Goal: Task Accomplishment & Management: Manage account settings

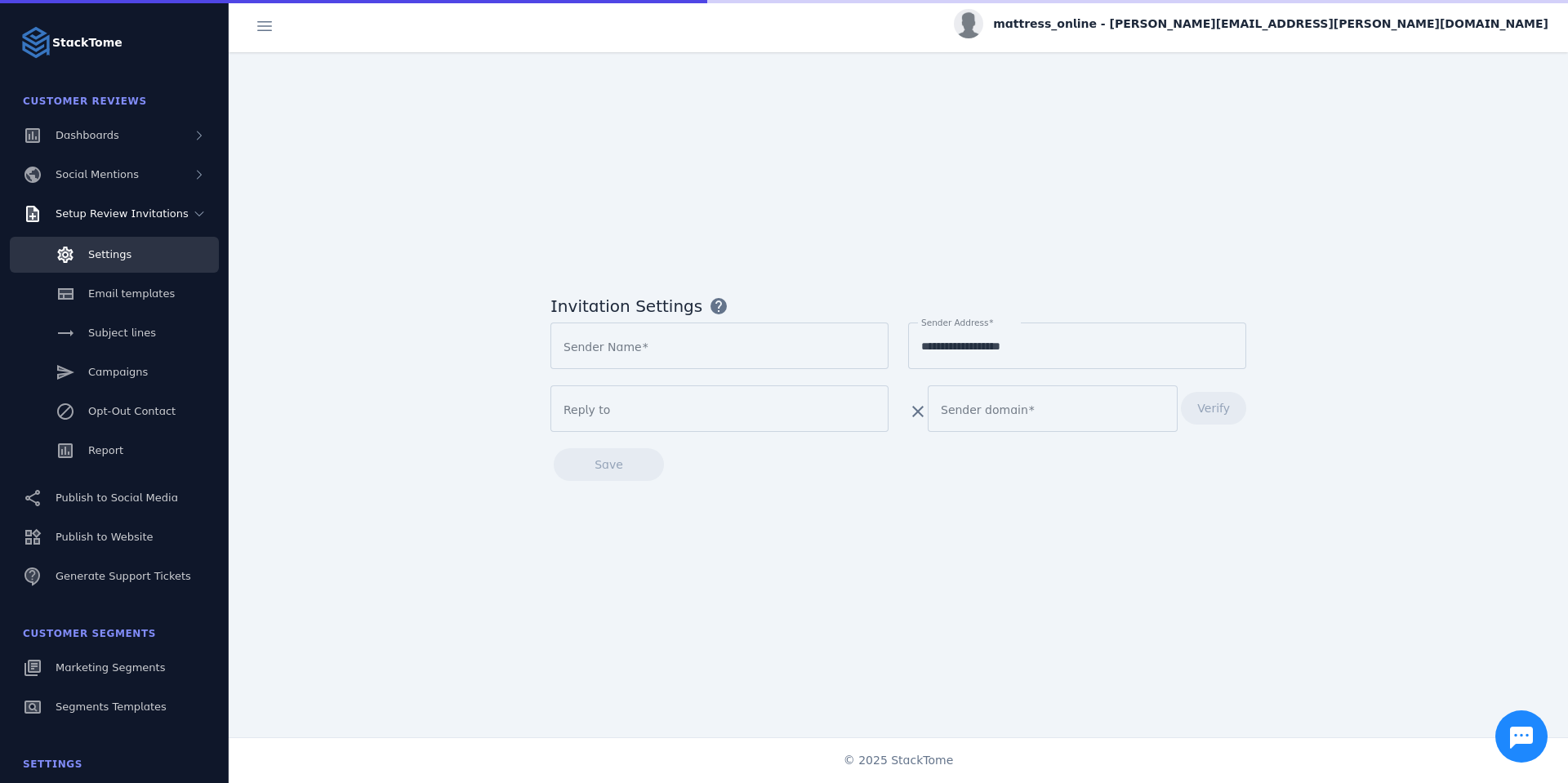
type input "**********"
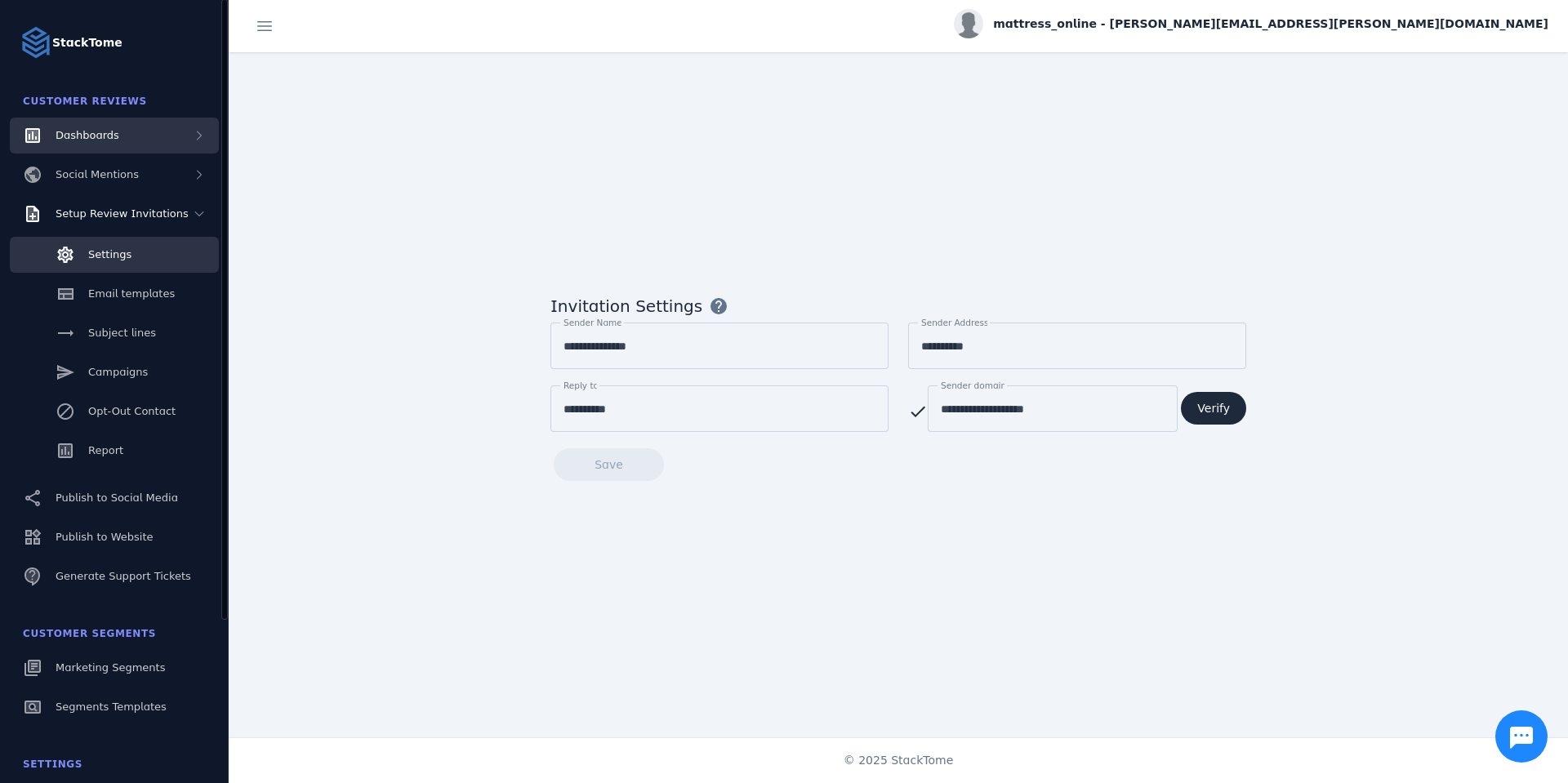
click at [105, 142] on div "Dashboards" at bounding box center [88, 136] width 63 height 17
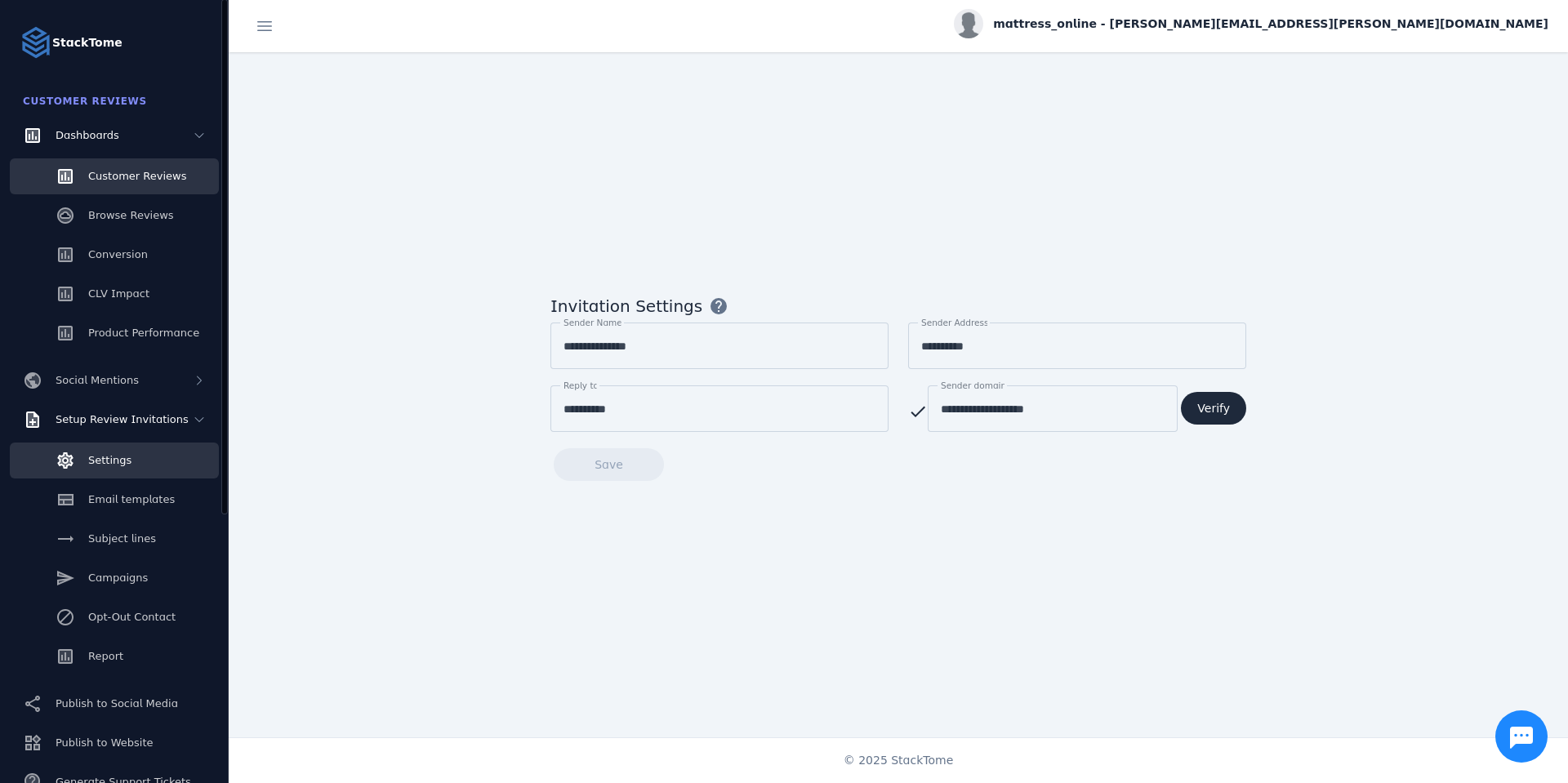
click at [127, 180] on span "Customer Reviews" at bounding box center [137, 175] width 98 height 12
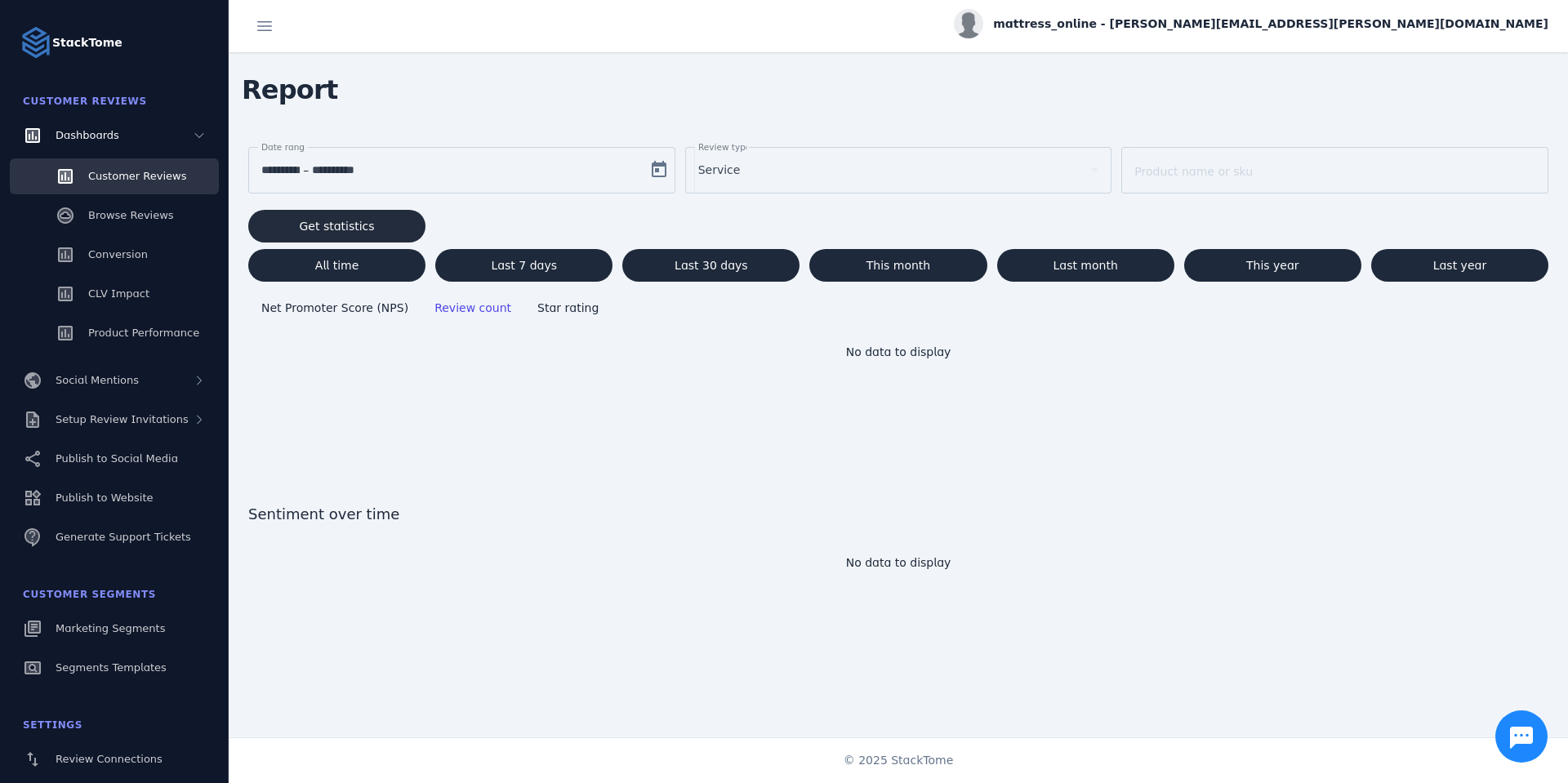
click at [319, 221] on span "Get statistics" at bounding box center [337, 227] width 76 height 11
click at [736, 164] on div "Service" at bounding box center [891, 170] width 386 height 20
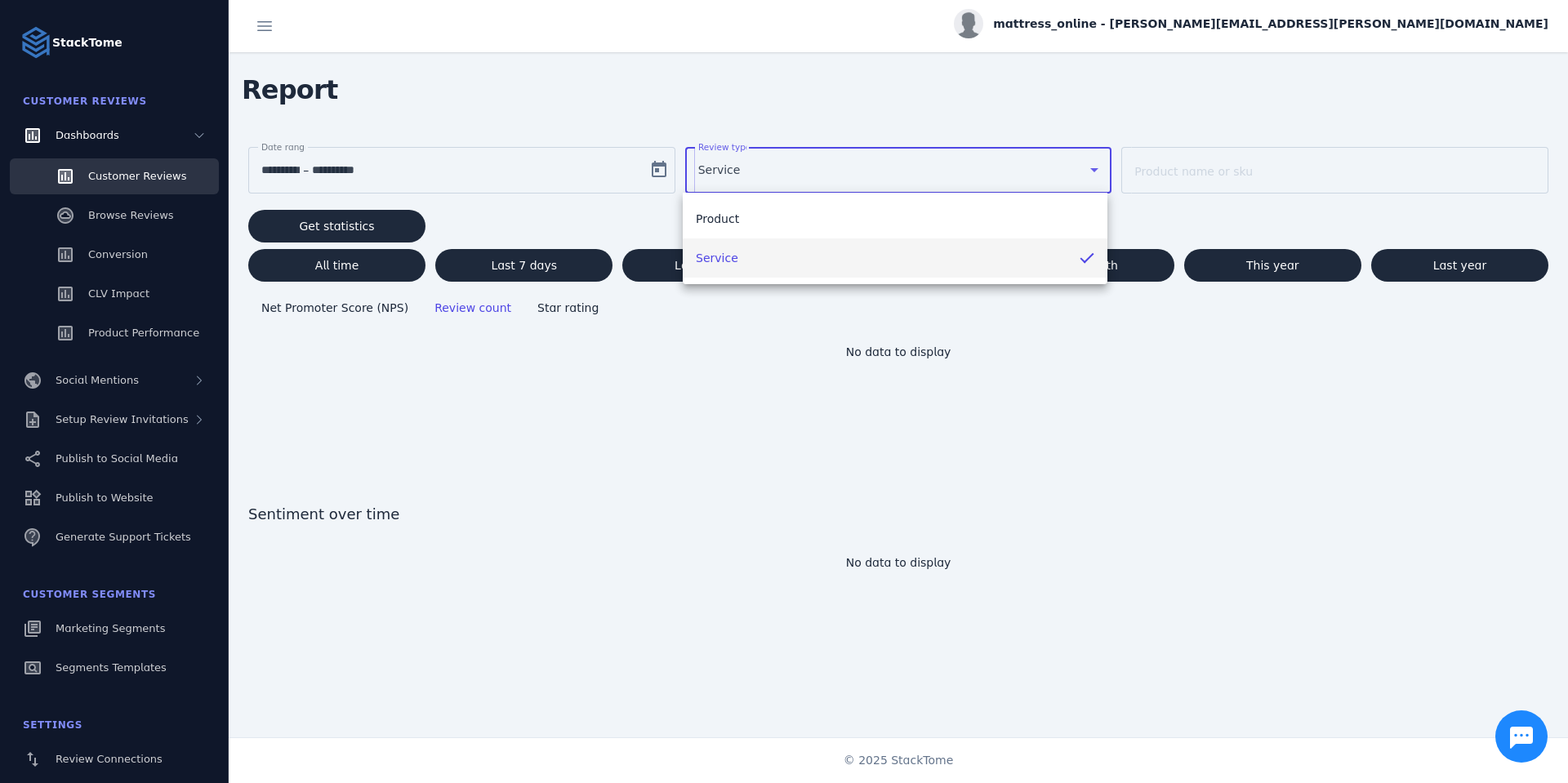
click at [717, 82] on div at bounding box center [784, 392] width 1568 height 783
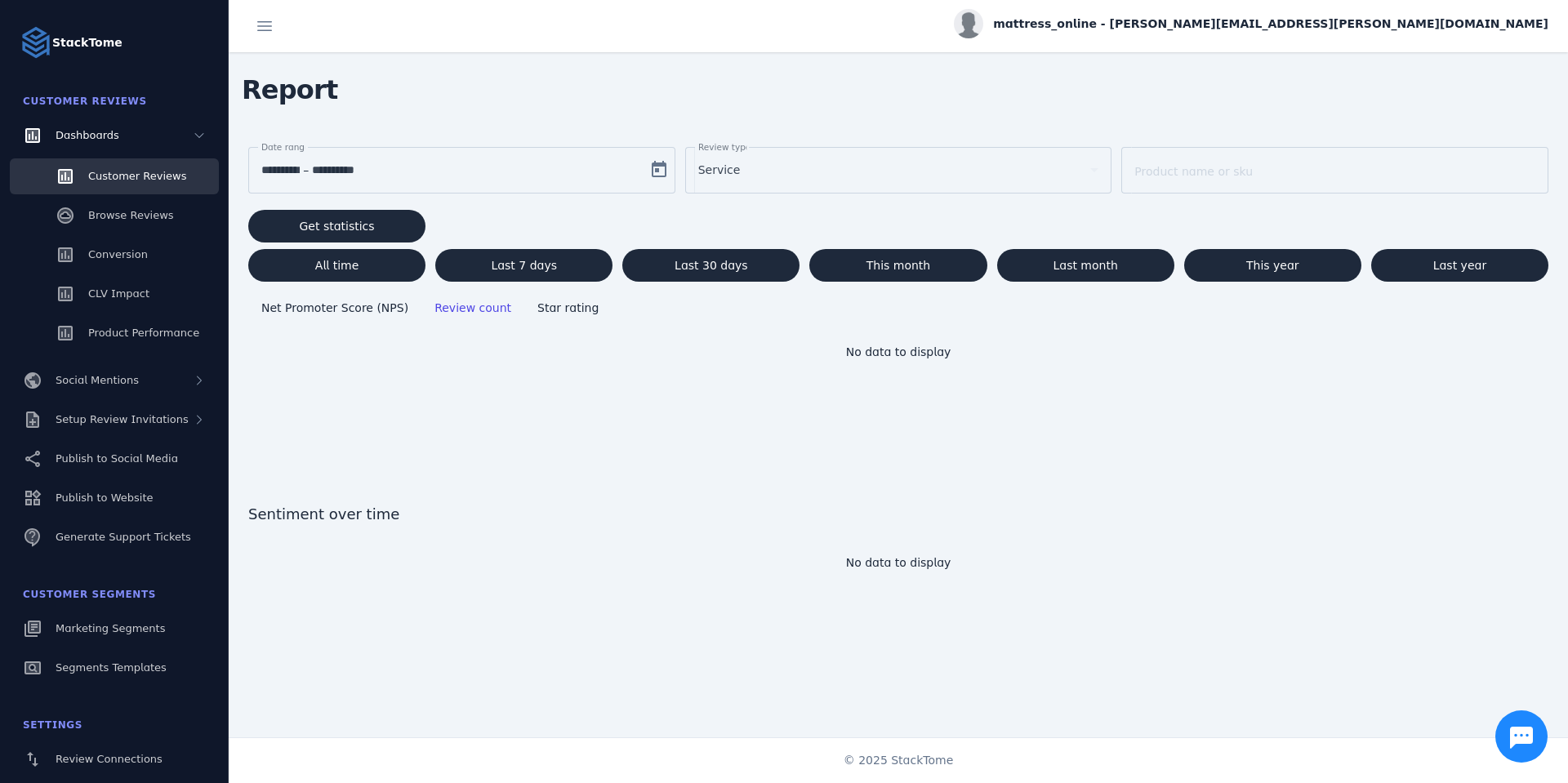
click at [768, 158] on div "Service" at bounding box center [899, 170] width 401 height 46
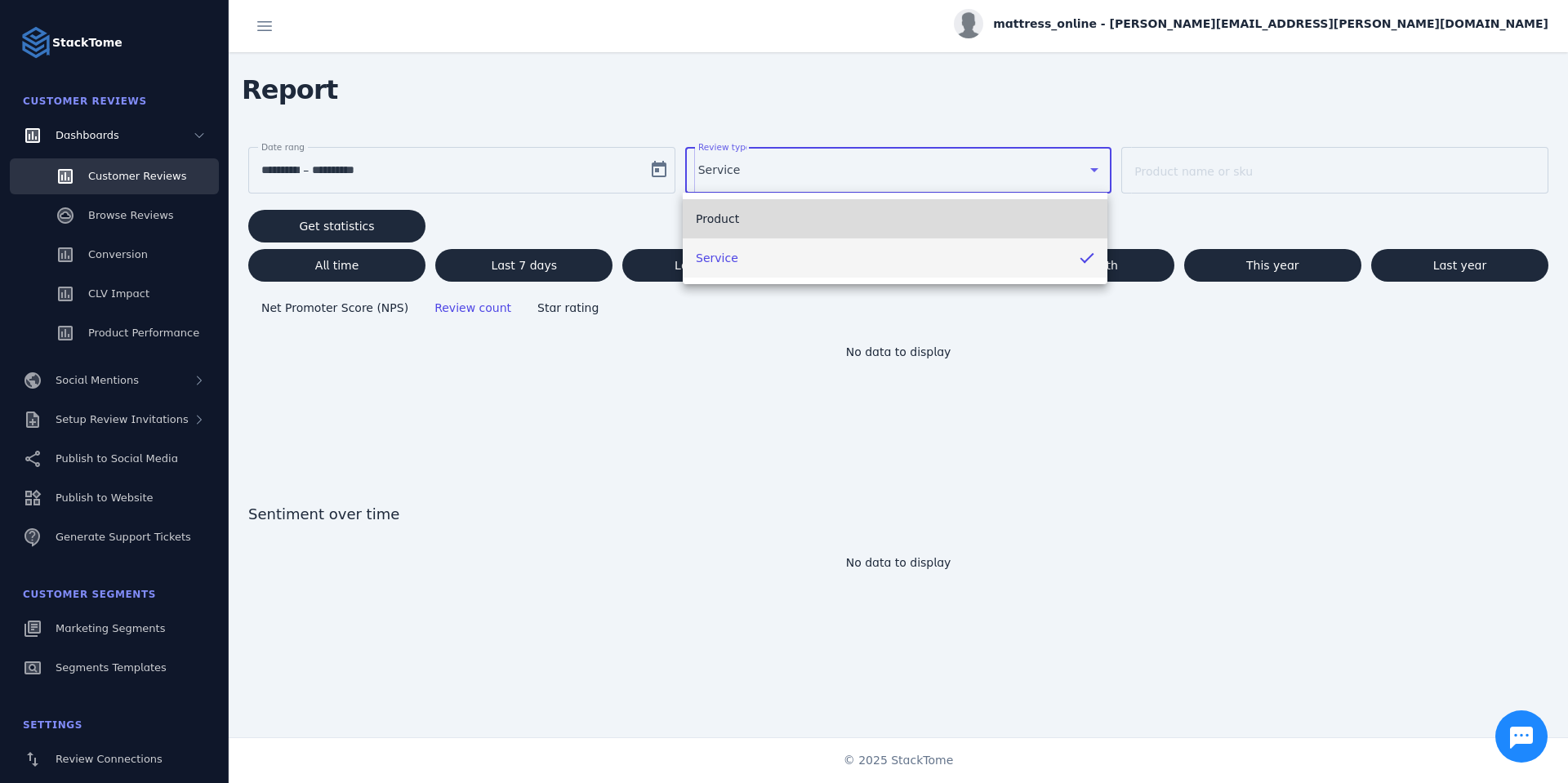
click at [725, 213] on span "Product" at bounding box center [718, 218] width 43 height 20
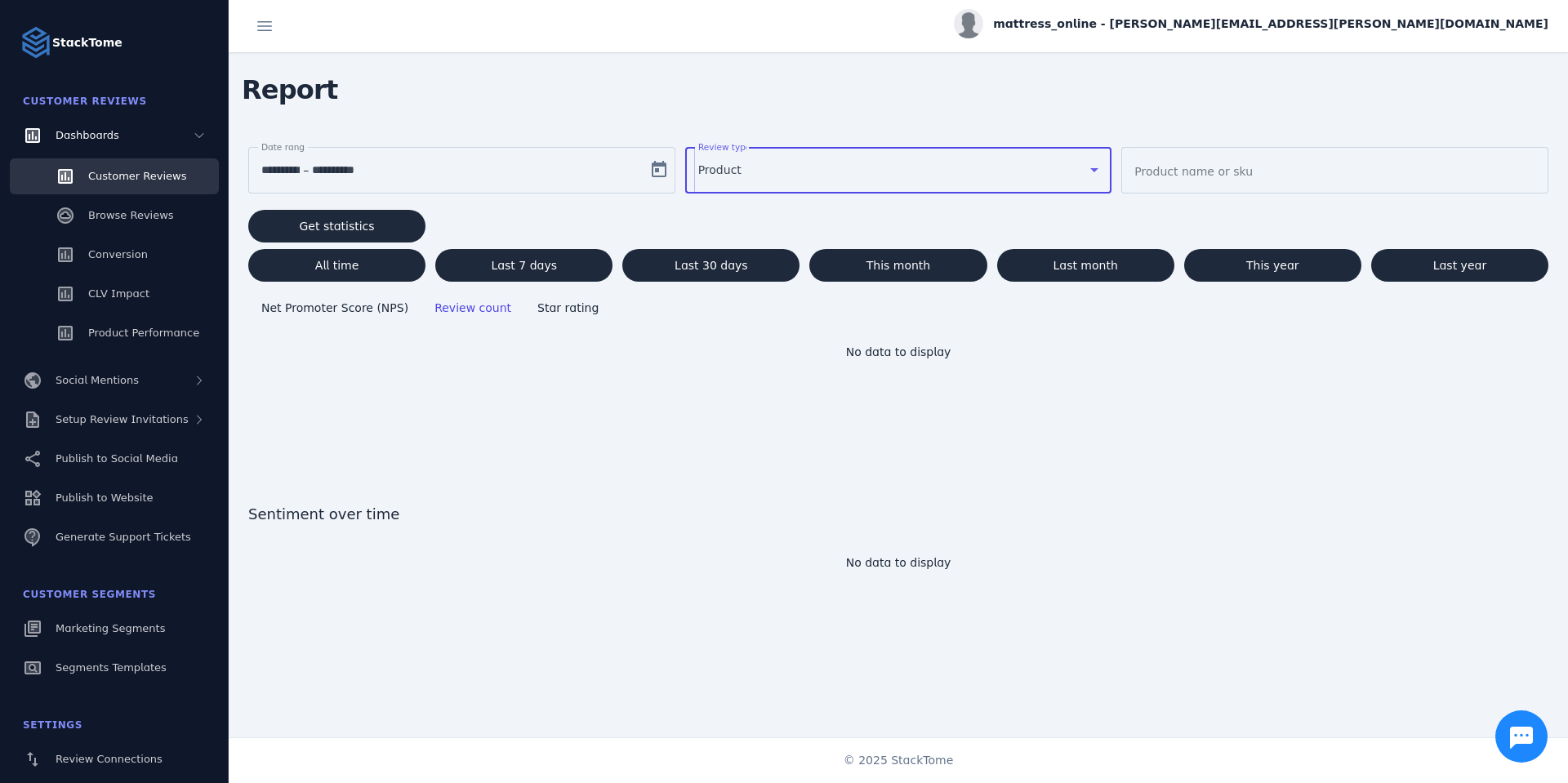
click at [737, 107] on div "Report" at bounding box center [898, 89] width 1340 height 76
click at [356, 216] on span at bounding box center [337, 227] width 177 height 39
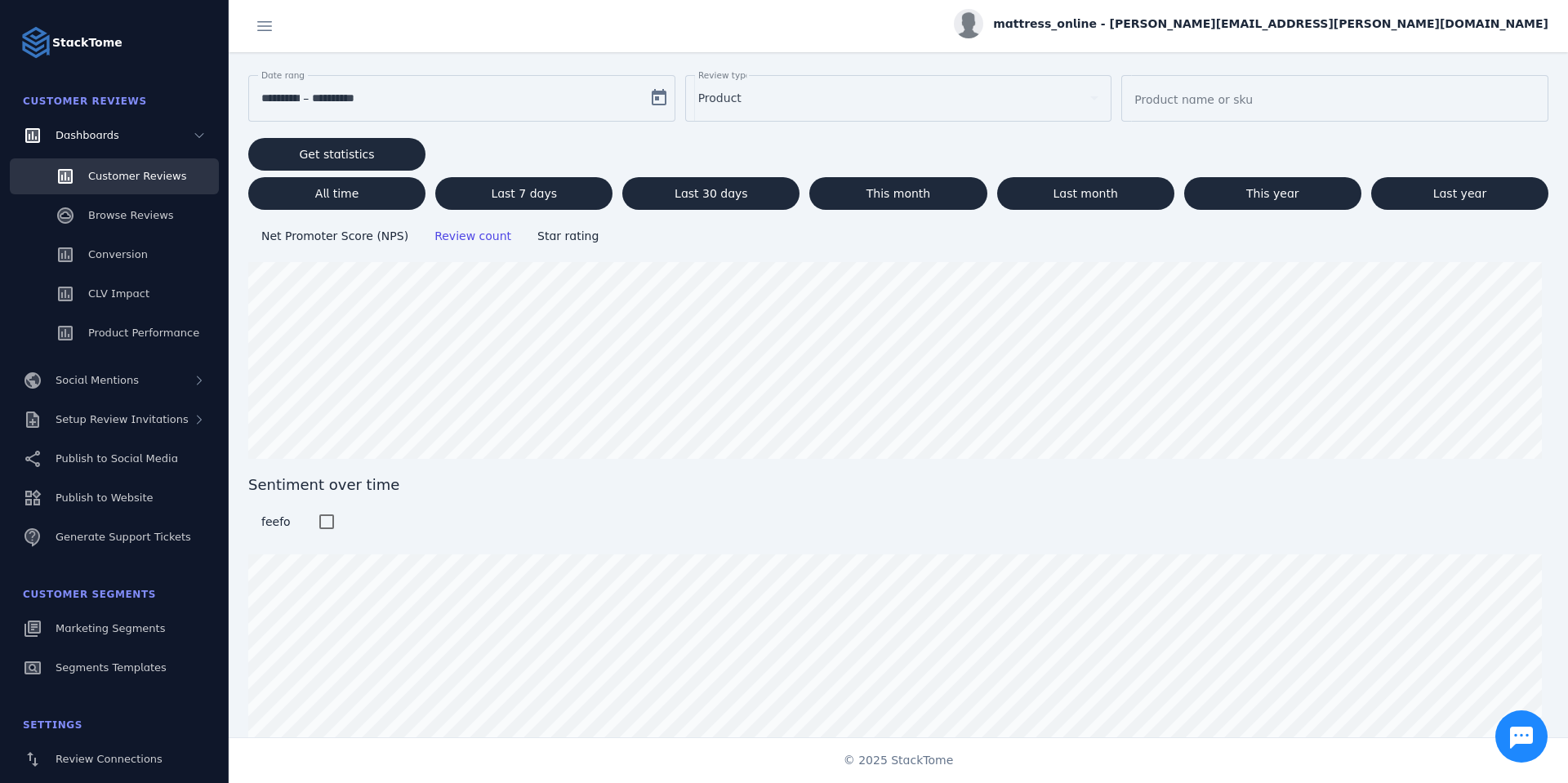
scroll to position [85, 0]
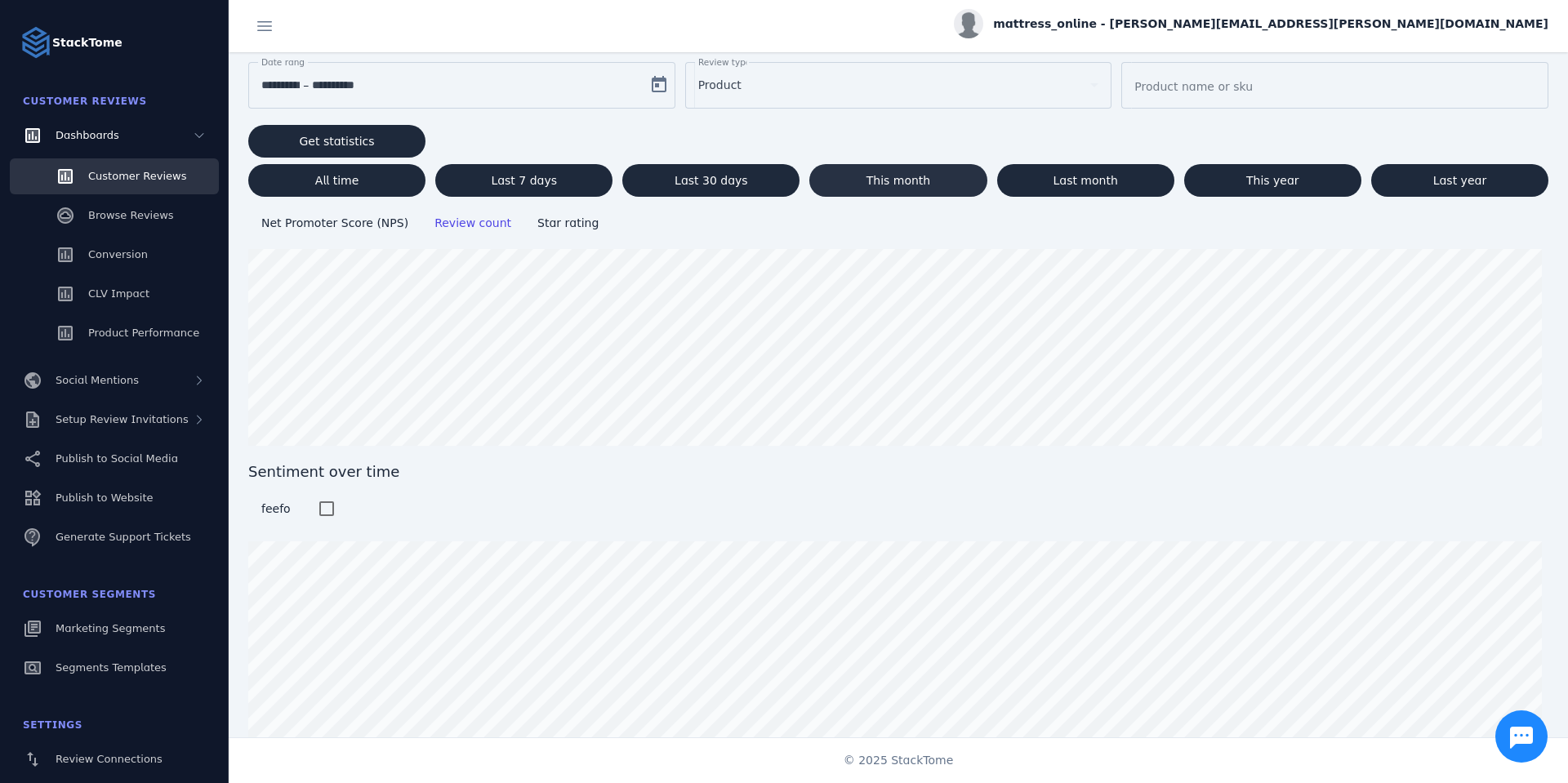
click at [869, 177] on span "This month" at bounding box center [899, 181] width 64 height 11
type input "**********"
click at [108, 335] on span "Product Performance" at bounding box center [144, 332] width 111 height 12
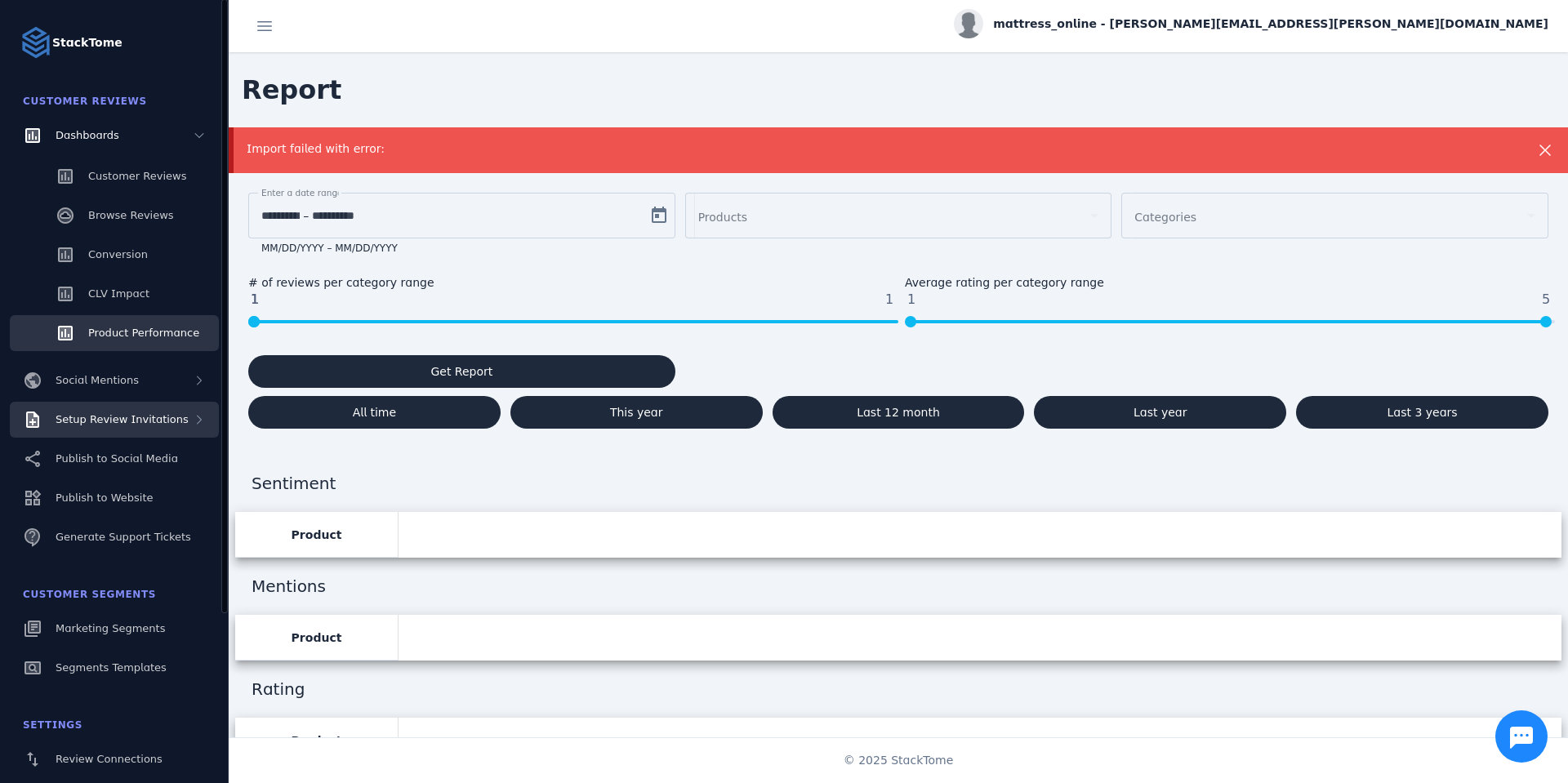
click at [104, 420] on span "Setup Review Invitations" at bounding box center [122, 419] width 133 height 12
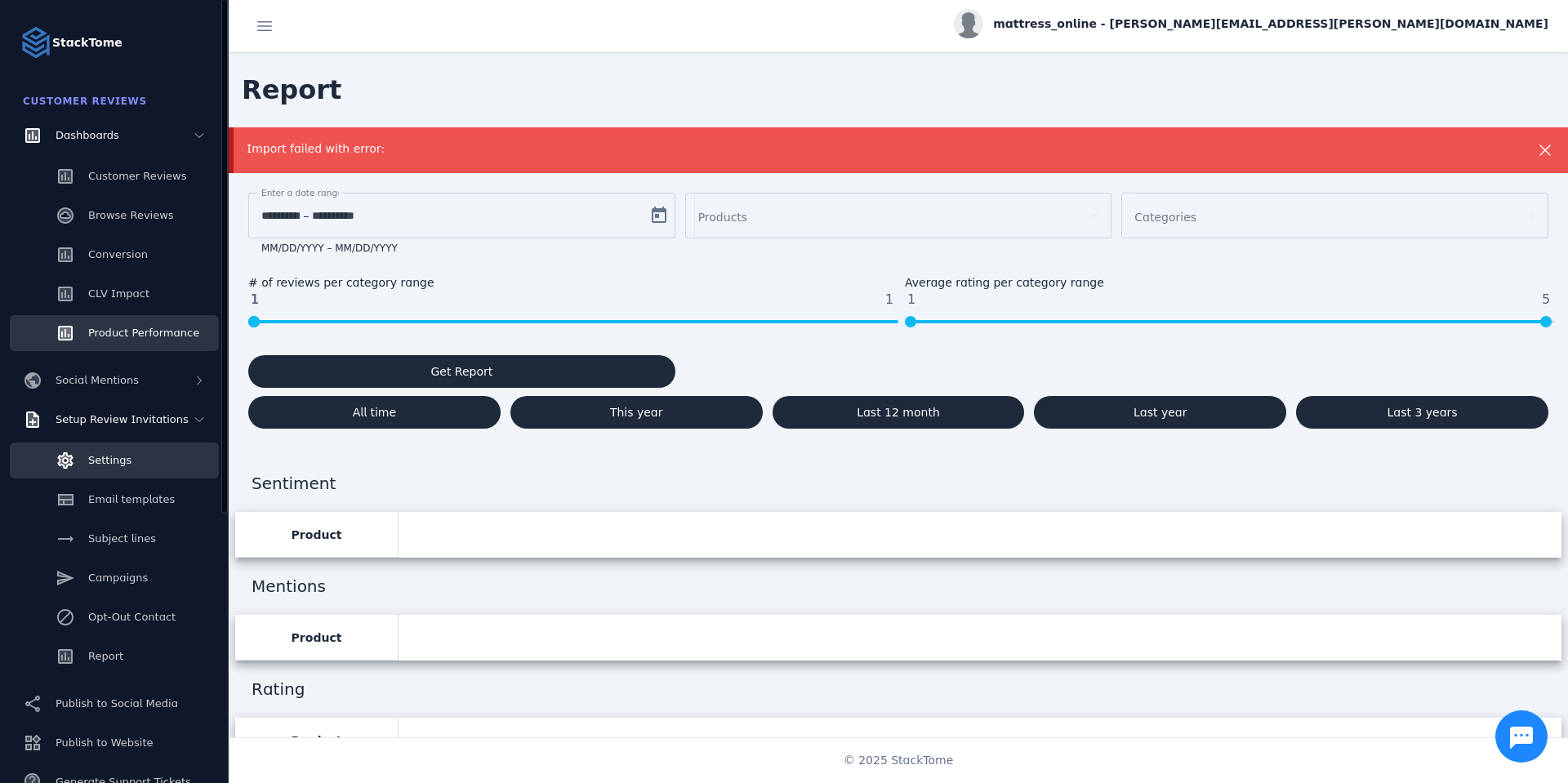
click at [103, 465] on span "Settings" at bounding box center [110, 460] width 43 height 12
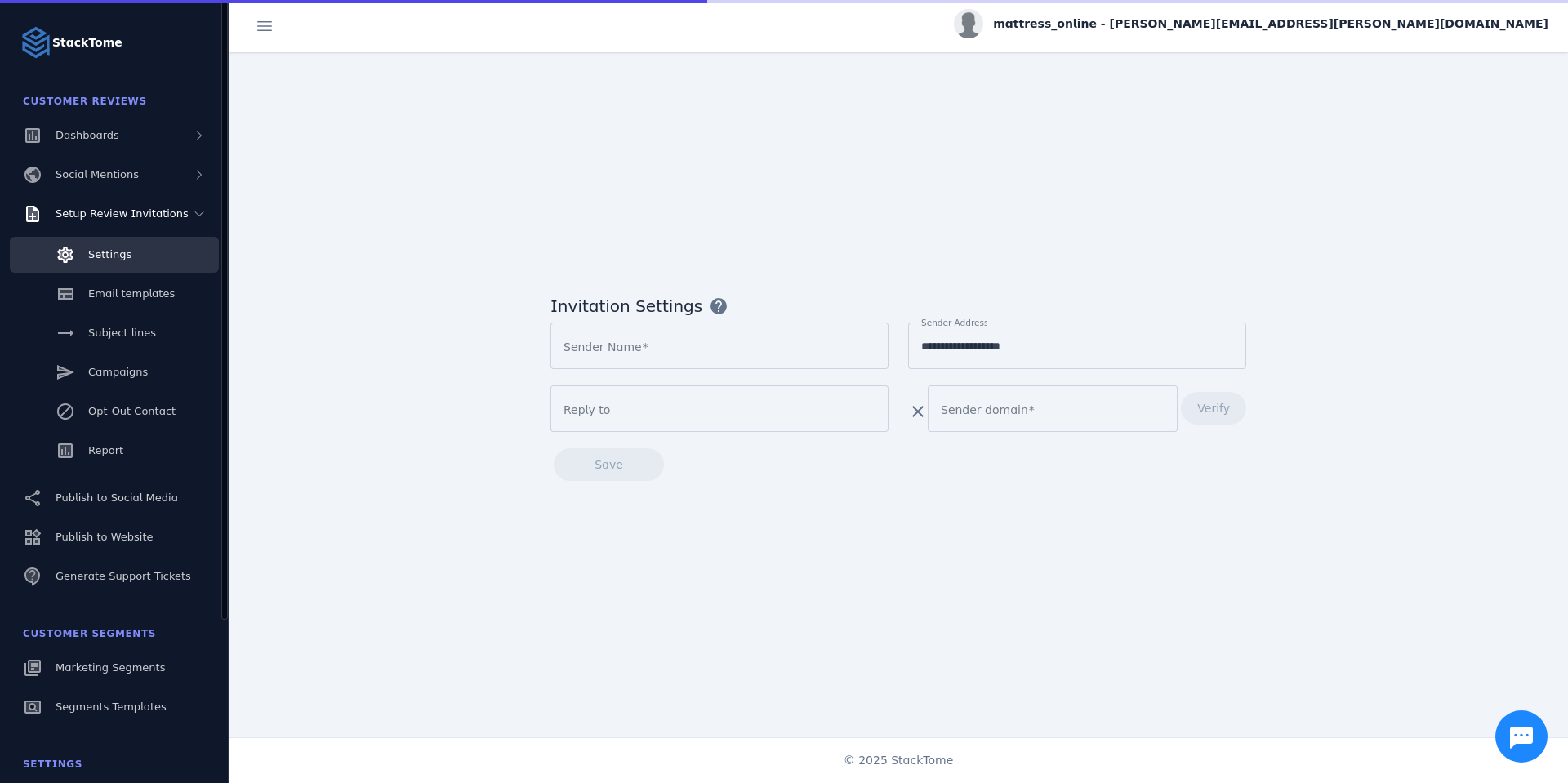
type input "**********"
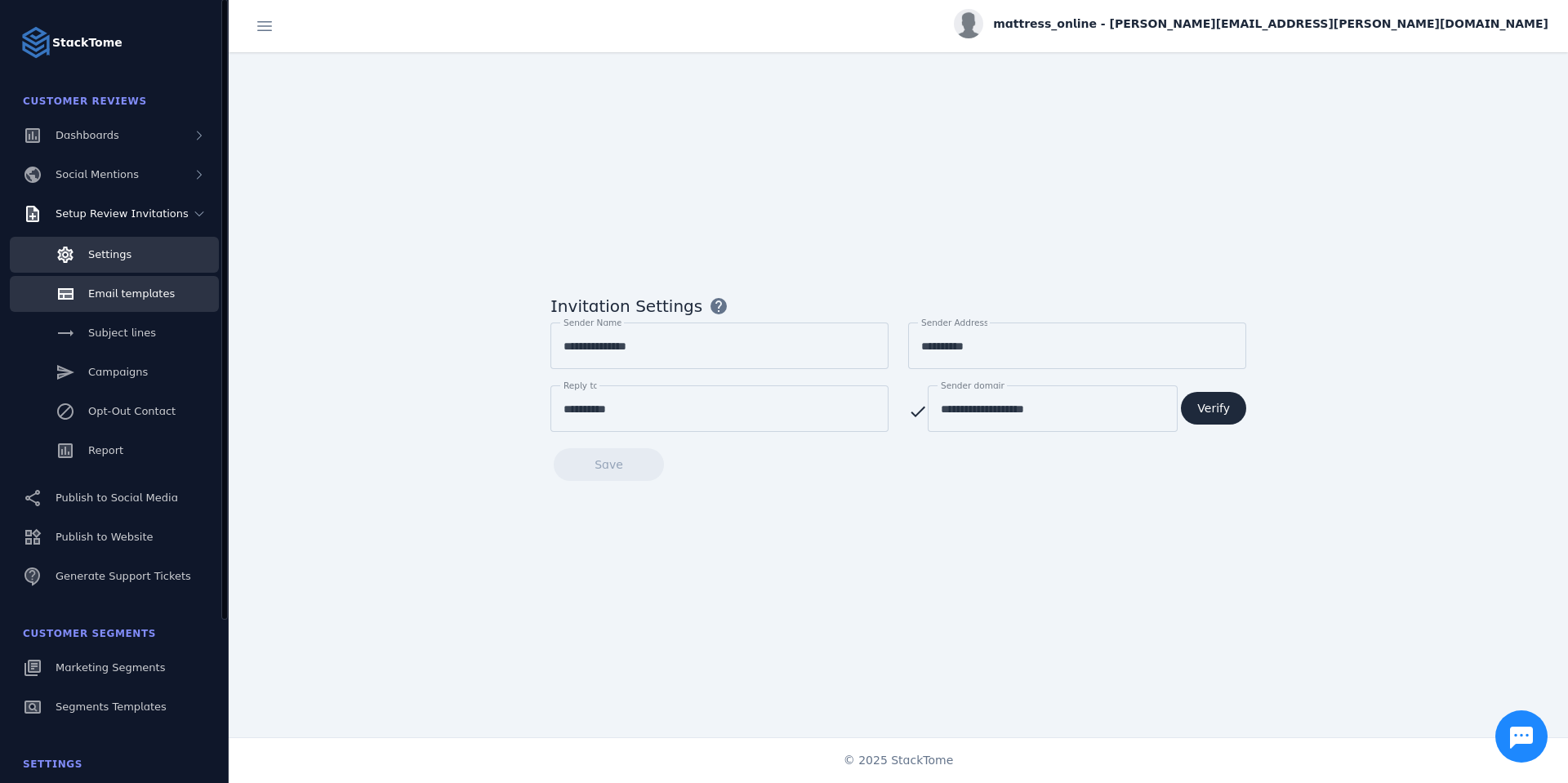
click at [109, 292] on span "Email templates" at bounding box center [131, 293] width 87 height 12
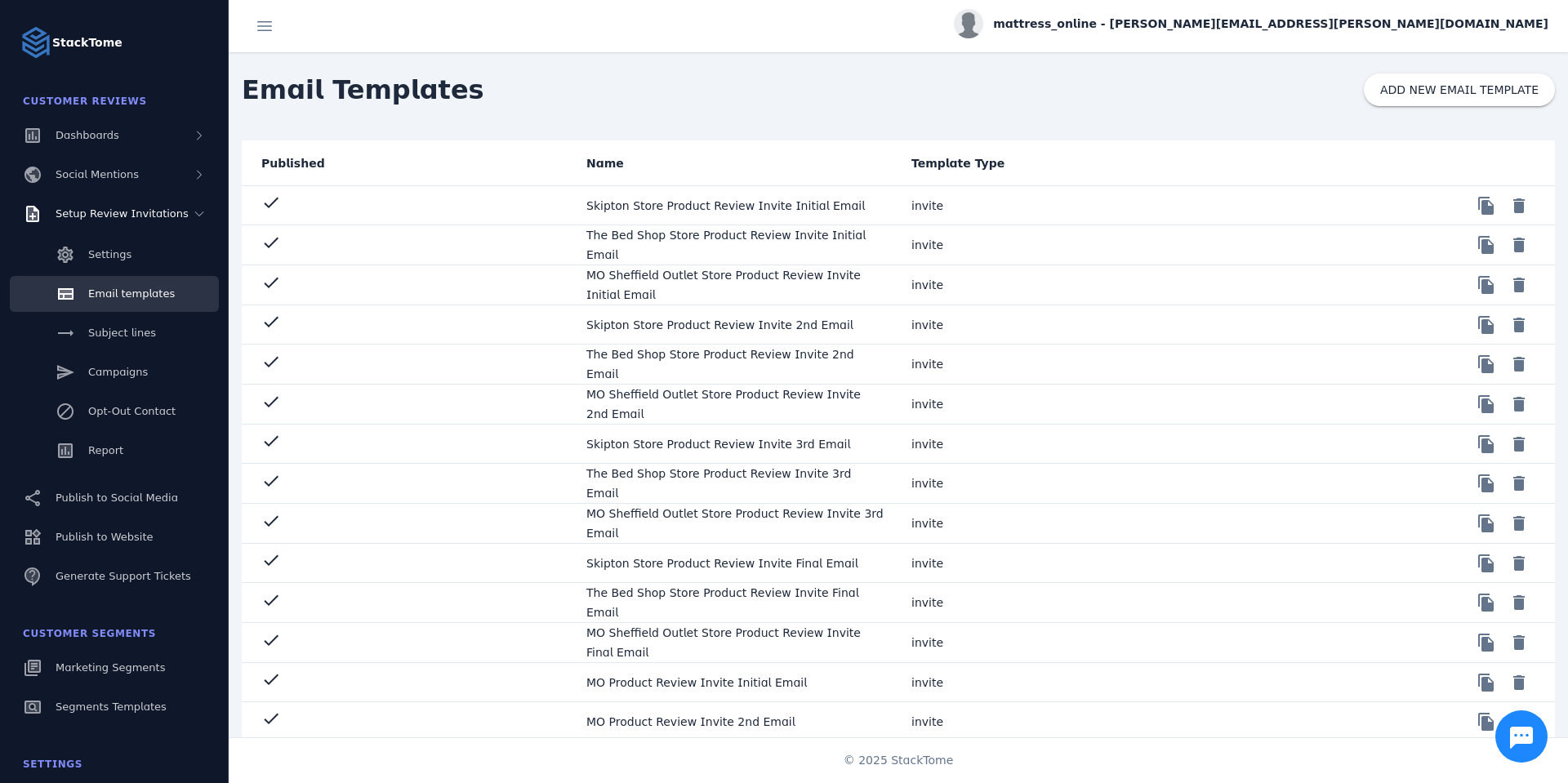
click at [659, 273] on mat-cell "MO Sheffield Outlet Store Product Review Invite Initial Email" at bounding box center [736, 285] width 325 height 40
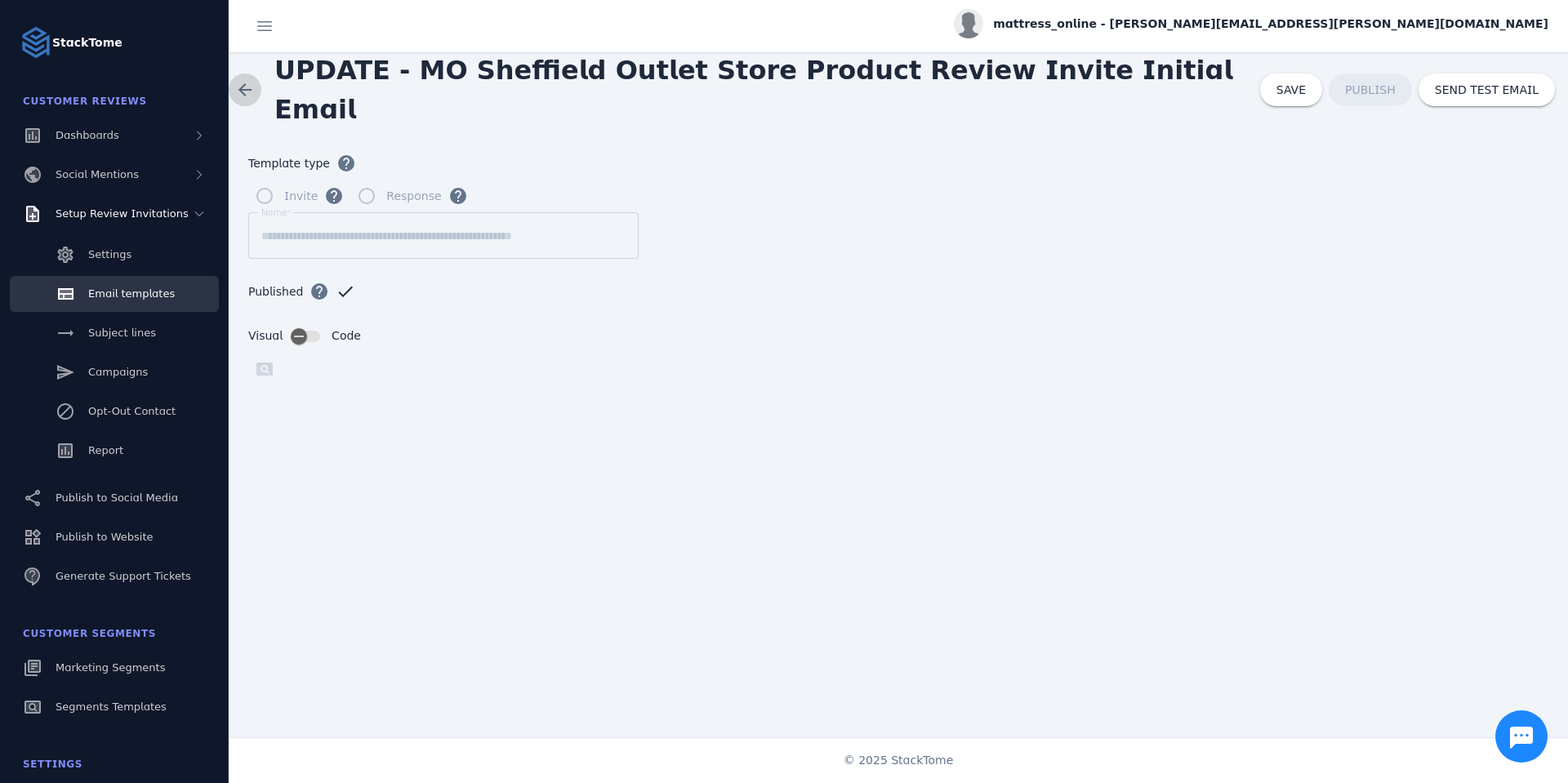
click at [246, 89] on span at bounding box center [245, 89] width 39 height 39
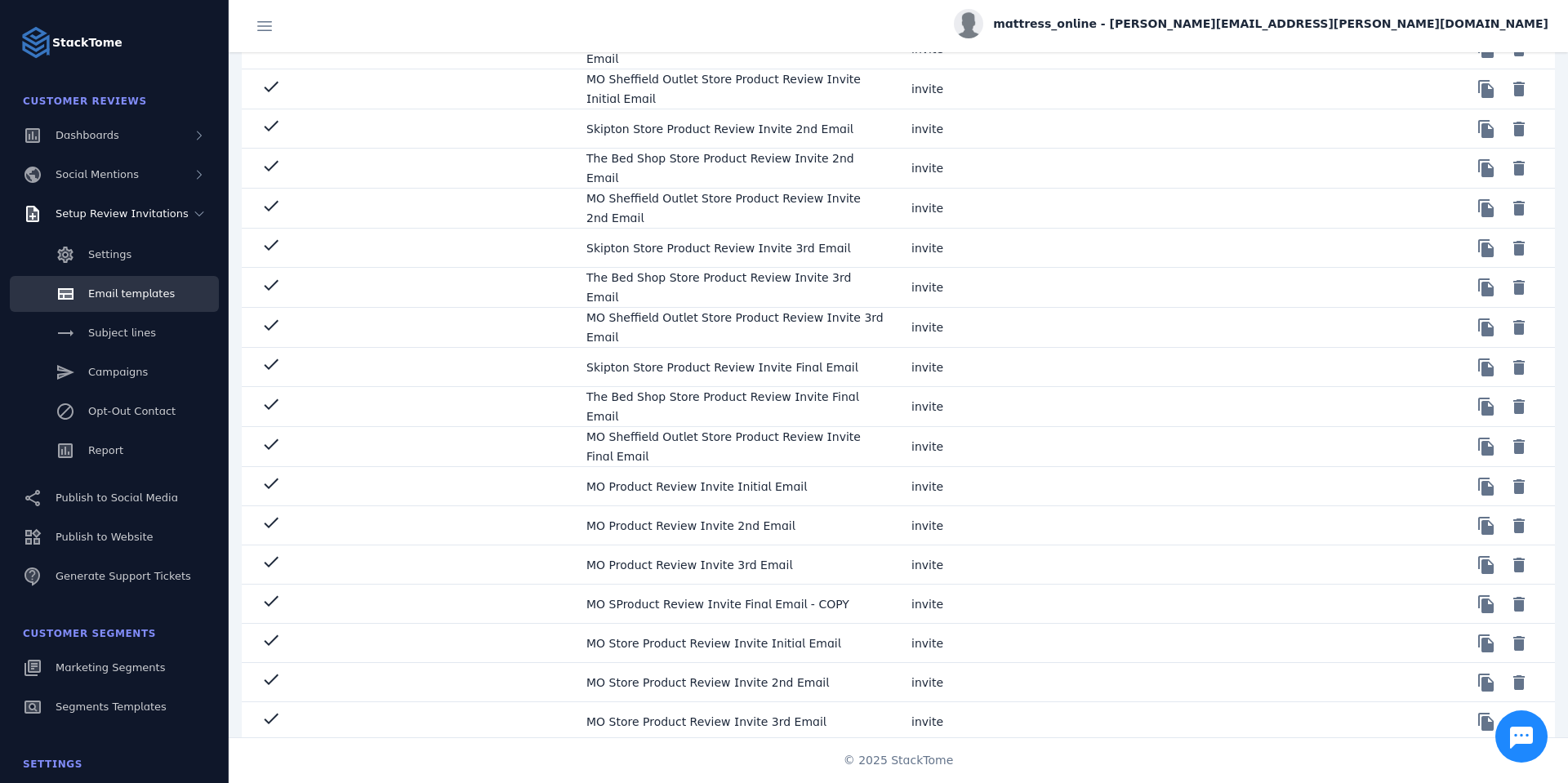
scroll to position [275, 0]
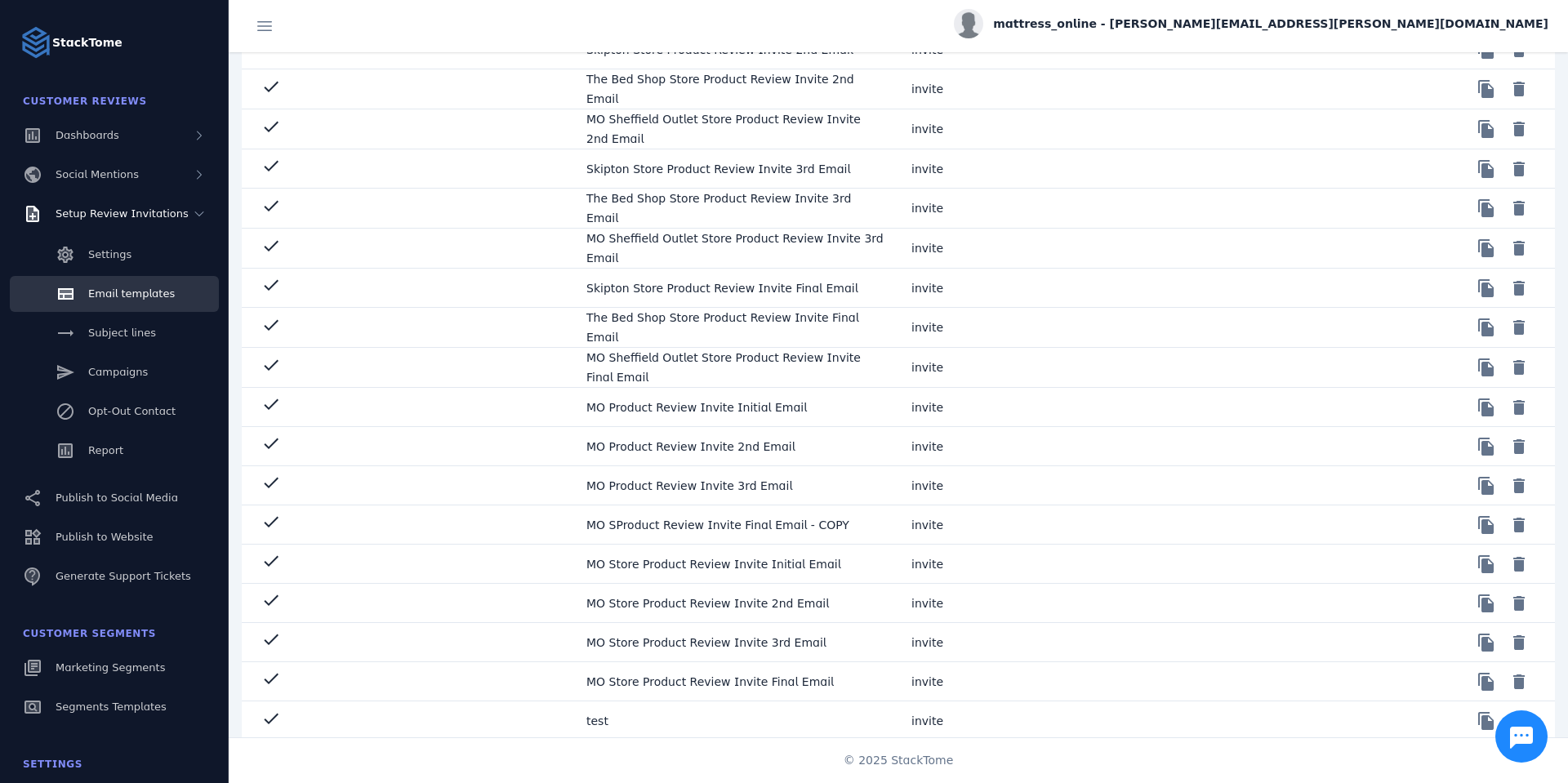
click at [719, 402] on mat-cell "MO Product Review Invite Initial Email" at bounding box center [736, 407] width 325 height 39
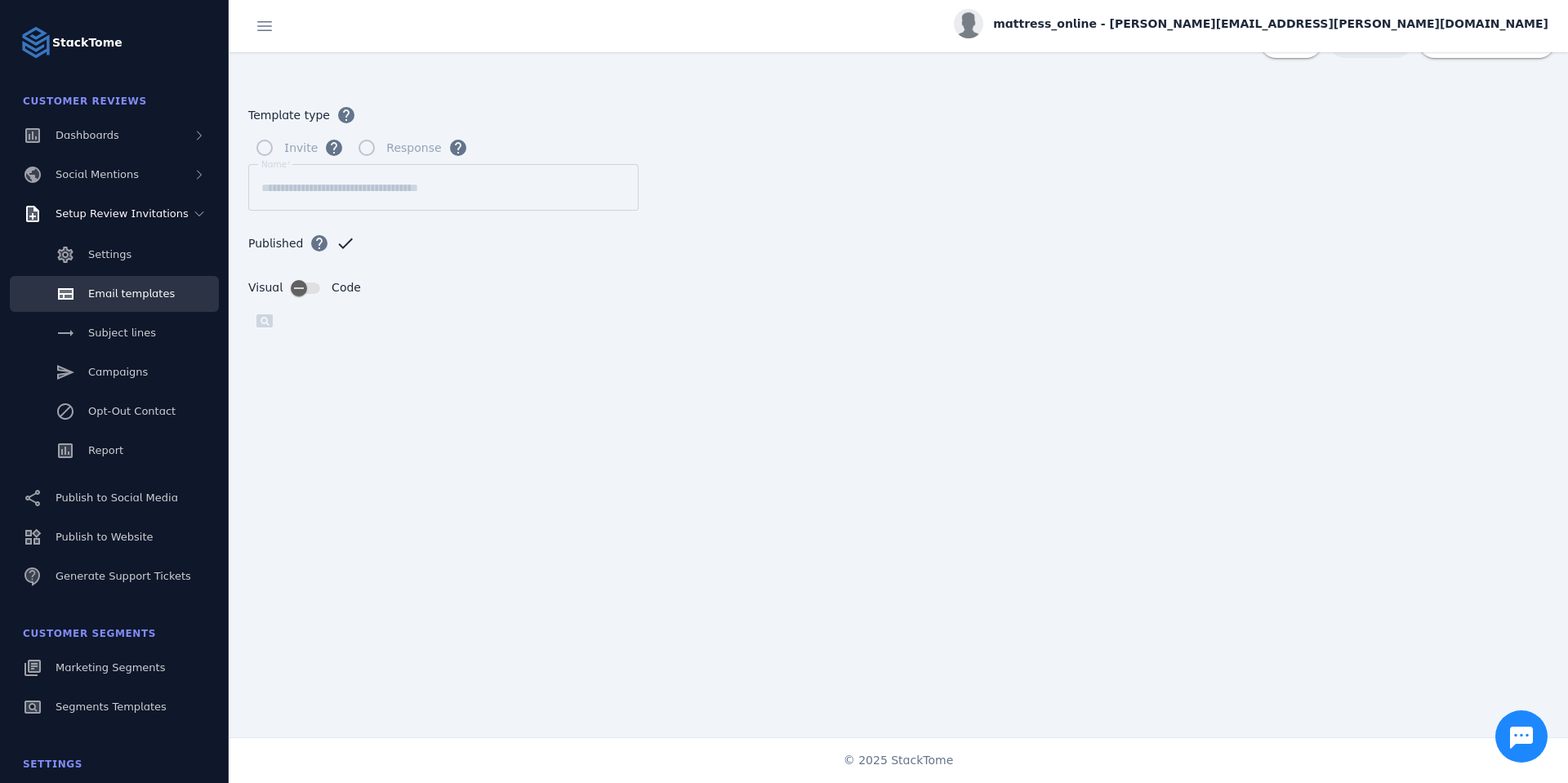
scroll to position [62, 0]
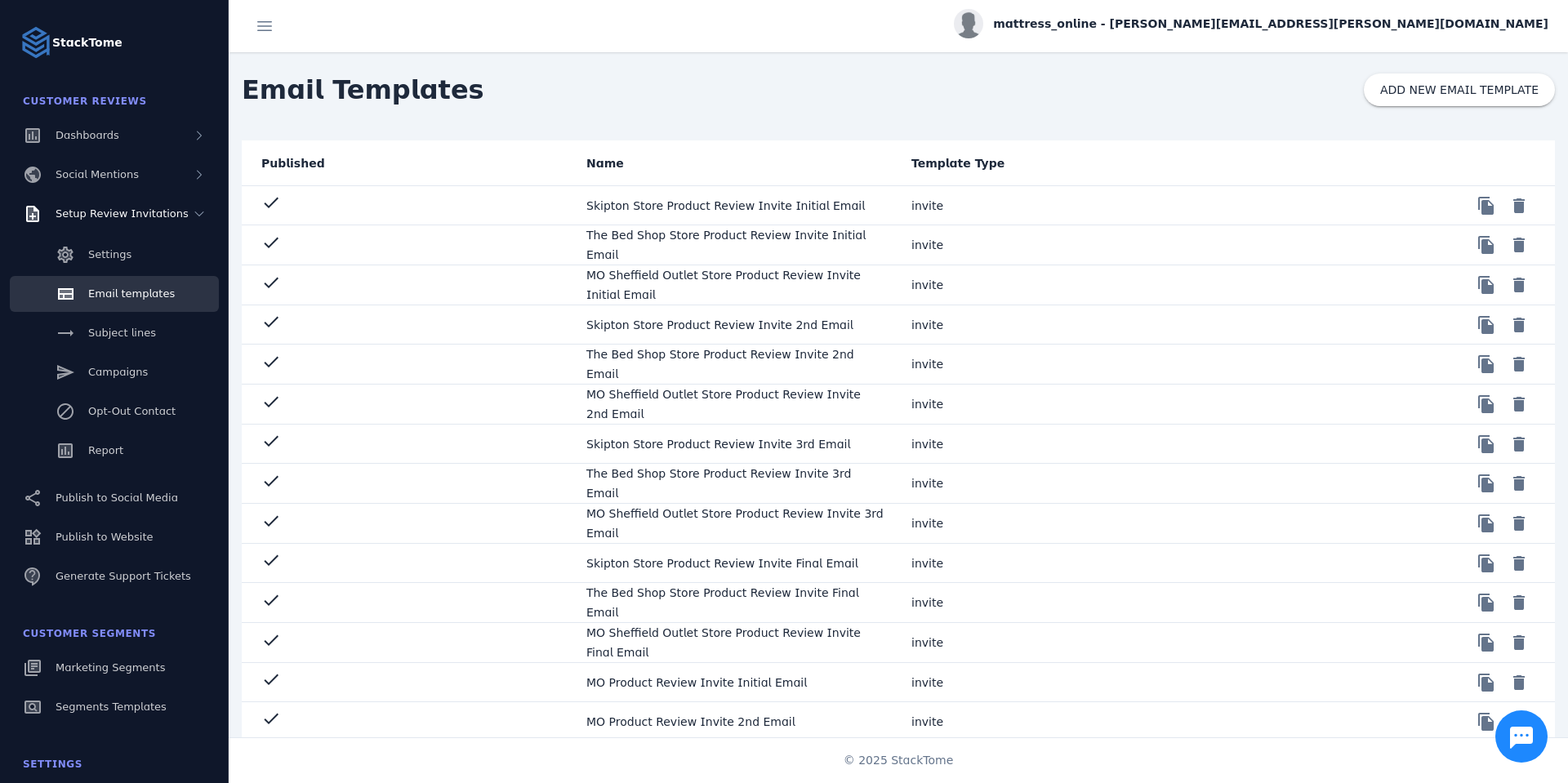
scroll to position [275, 0]
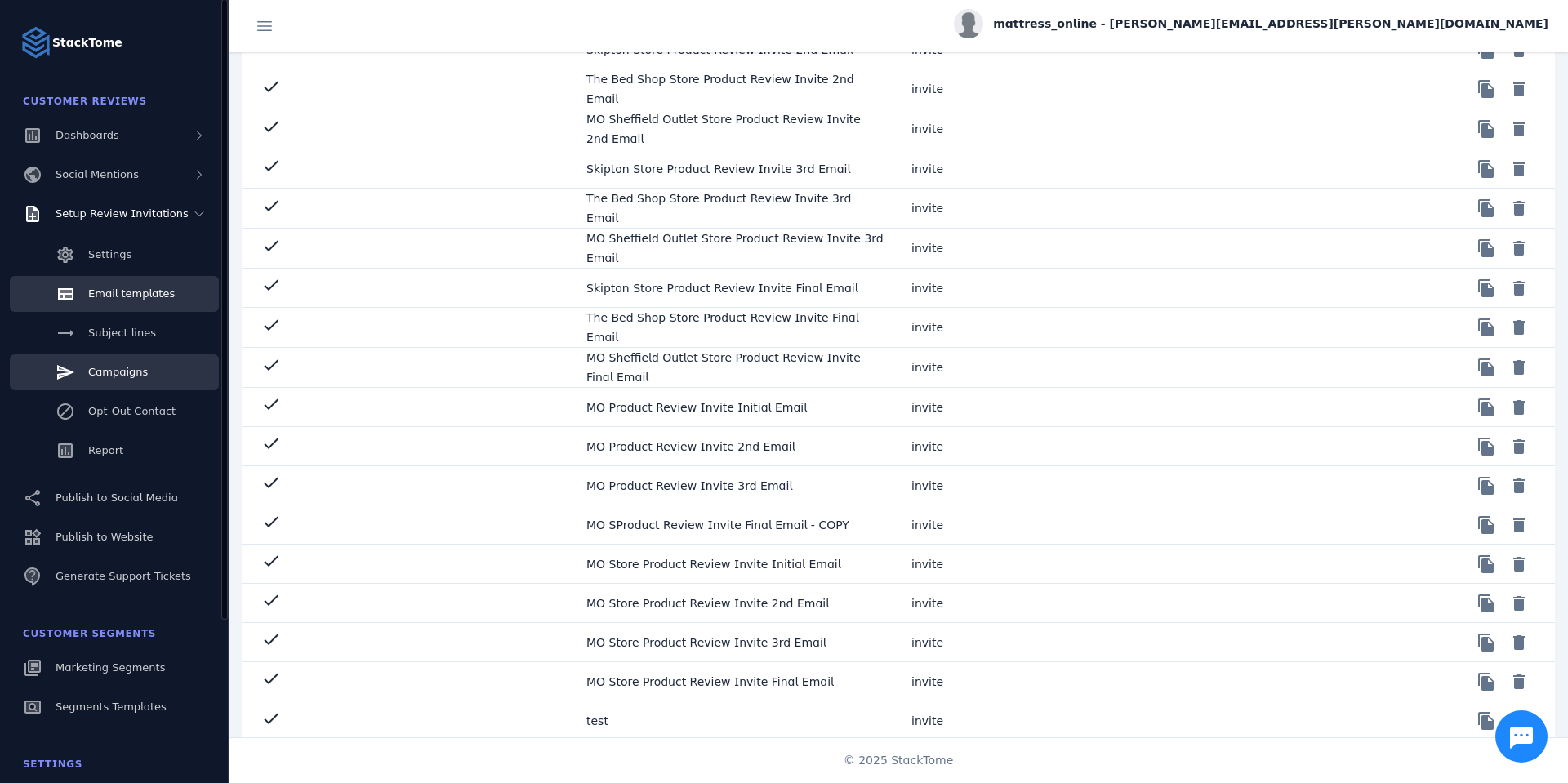
click at [118, 373] on span "Campaigns" at bounding box center [118, 372] width 60 height 12
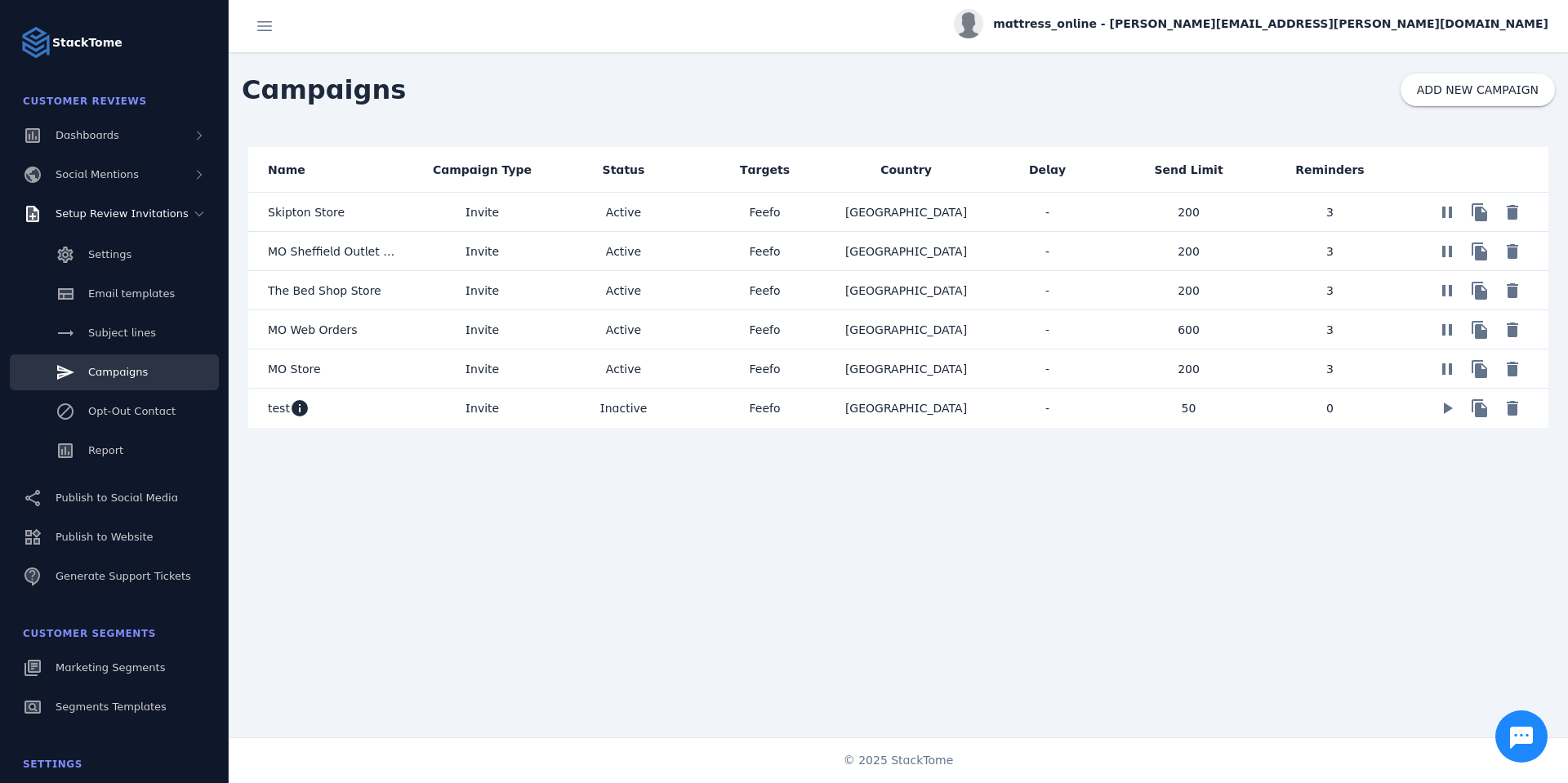
click at [406, 377] on mat-cell "MO Store" at bounding box center [329, 369] width 163 height 39
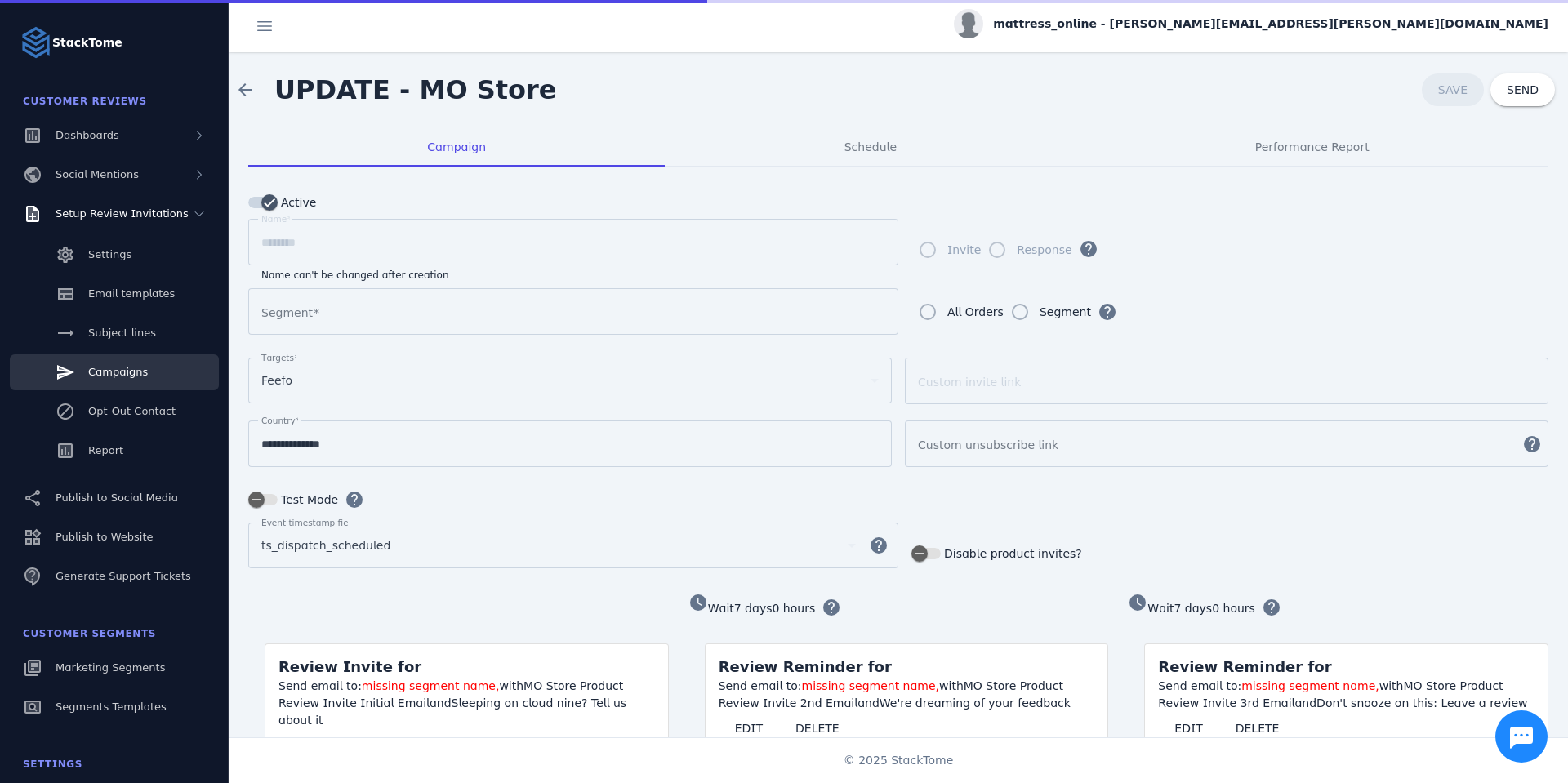
type input "**********"
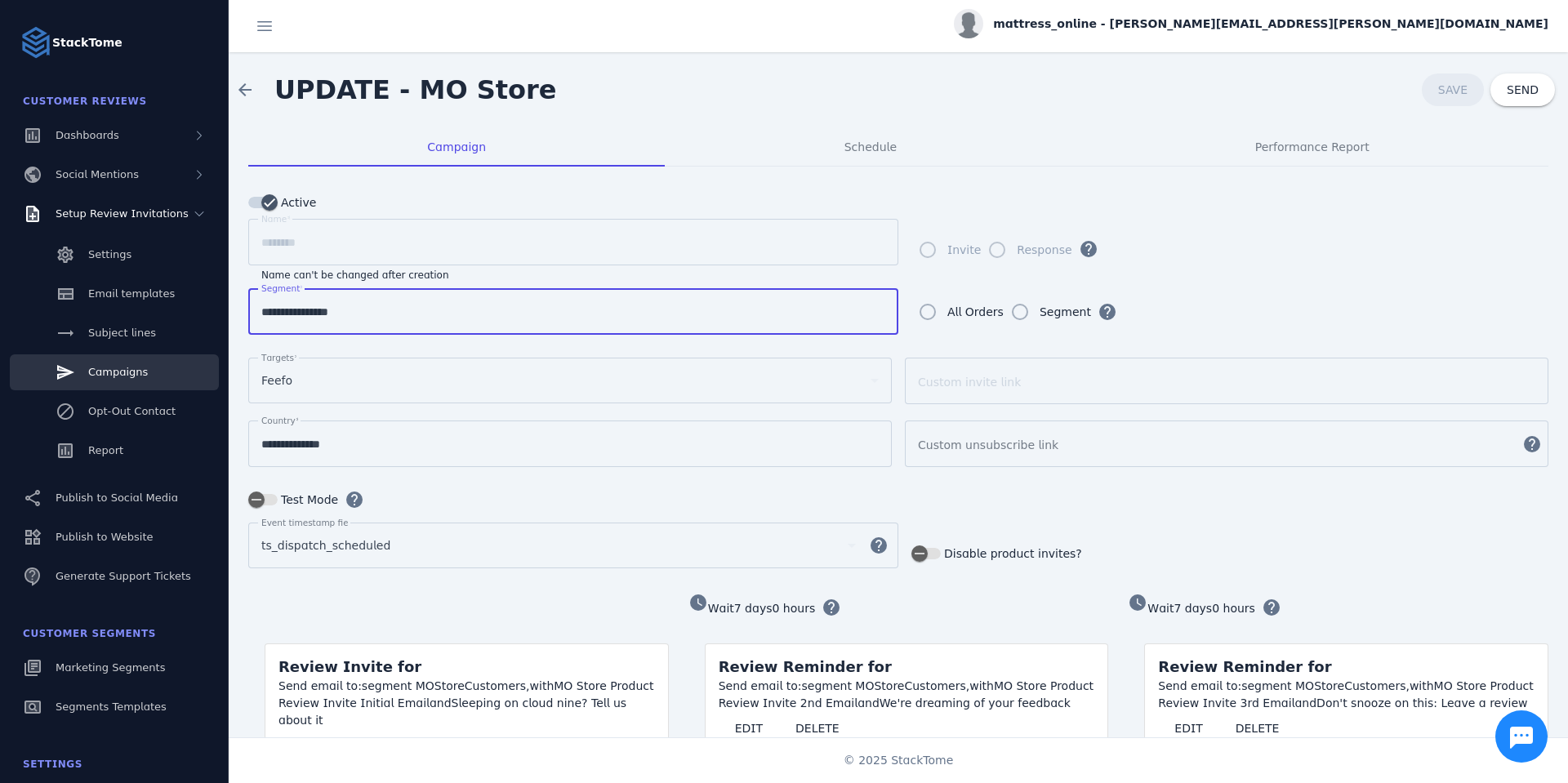
drag, startPoint x: 363, startPoint y: 312, endPoint x: 264, endPoint y: 312, distance: 99.0
click at [264, 312] on input "**********" at bounding box center [572, 311] width 624 height 20
click at [341, 591] on form "watch_later Wait 1 hours help Review Invite for Send email to: segment MOStoreC…" at bounding box center [458, 683] width 420 height 185
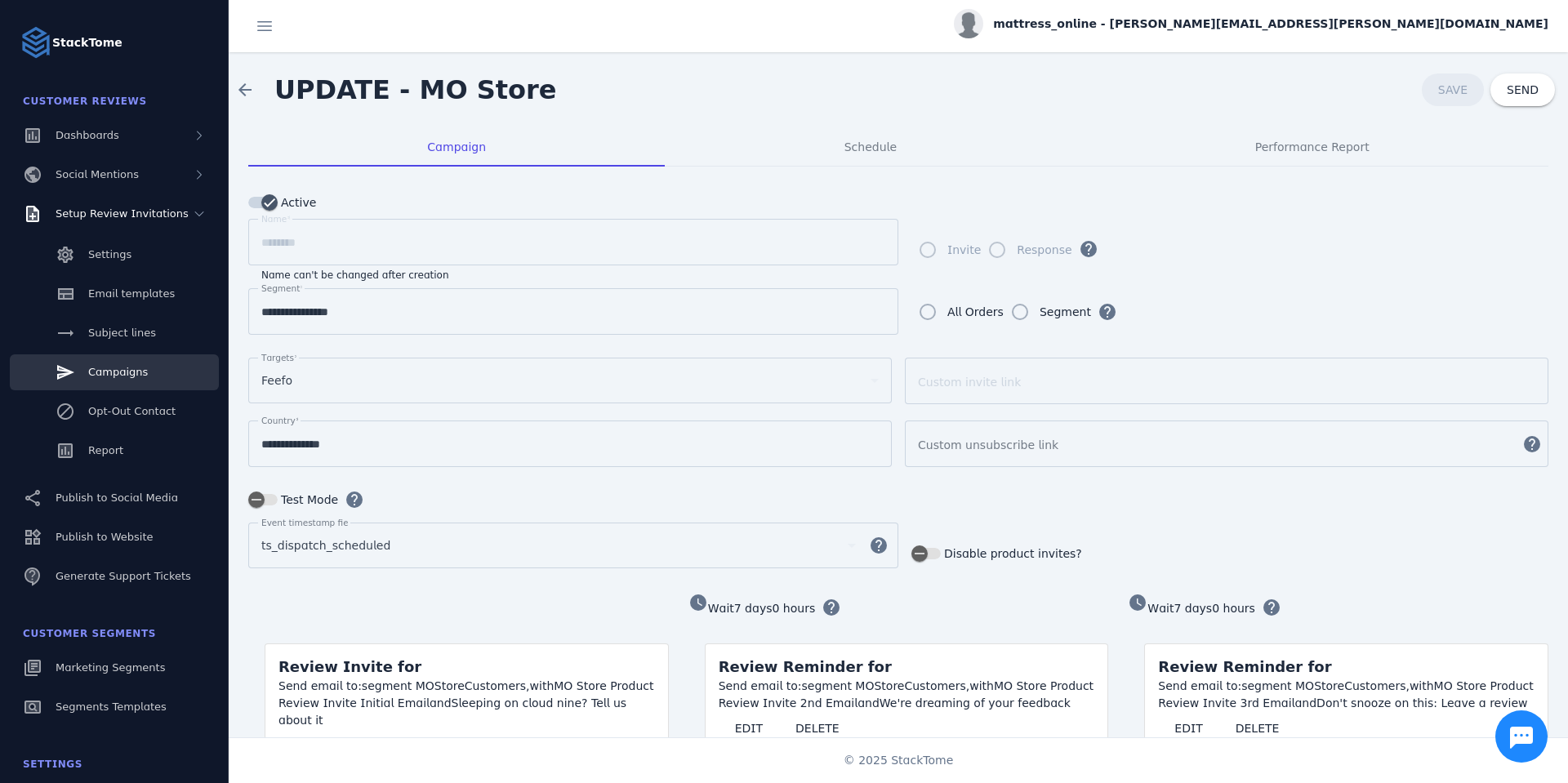
scroll to position [196, 0]
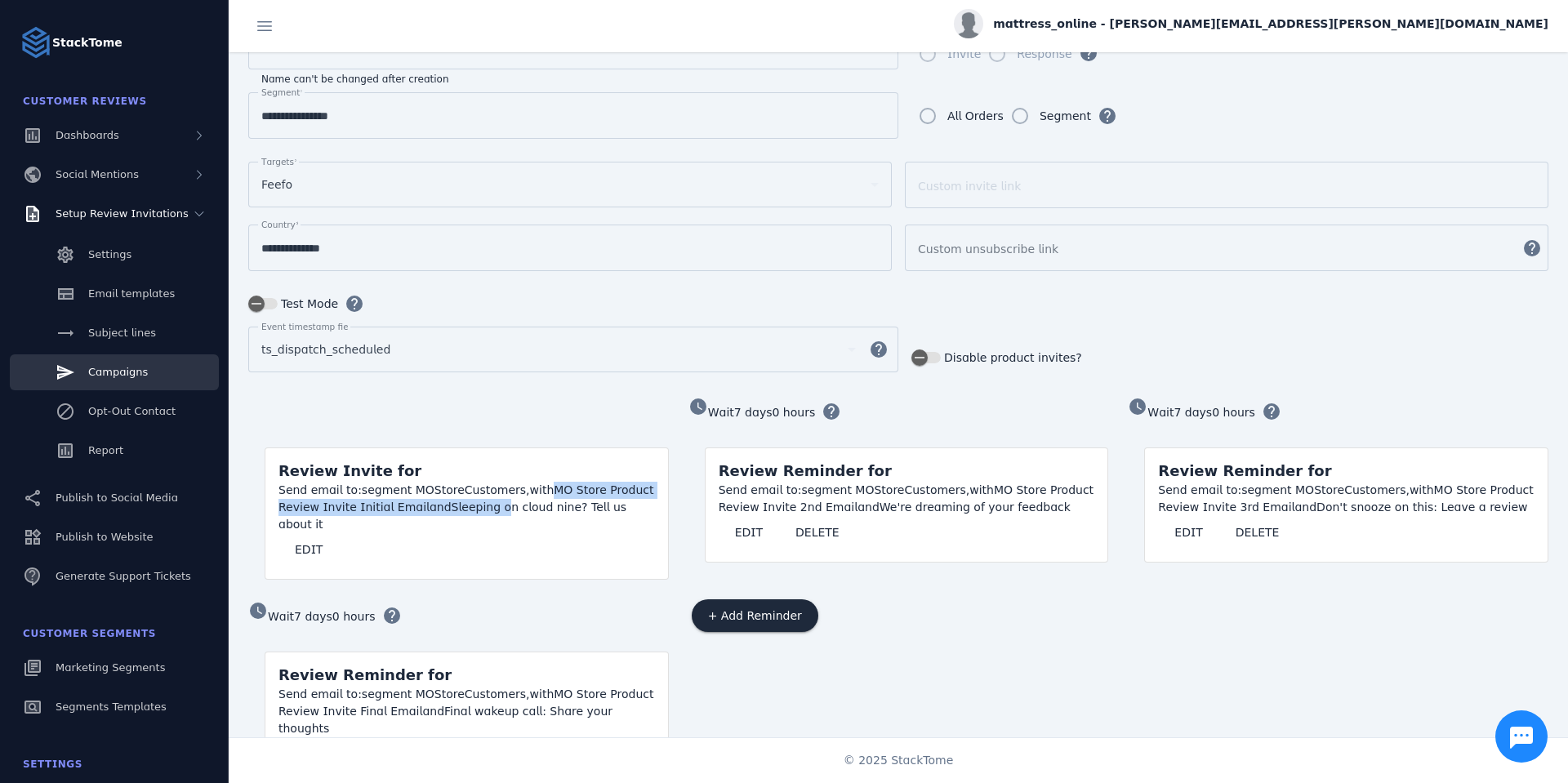
drag, startPoint x: 356, startPoint y: 505, endPoint x: 488, endPoint y: 506, distance: 132.0
click at [488, 506] on div "Send email to: segment MOStoreCustomers, with MO Store Product Review Invite In…" at bounding box center [467, 507] width 377 height 51
click at [477, 504] on div "Send email to: segment MOStoreCustomers, with MO Store Product Review Invite In…" at bounding box center [467, 507] width 377 height 51
drag, startPoint x: 722, startPoint y: 491, endPoint x: 762, endPoint y: 491, distance: 40.0
click at [762, 491] on span "Send email to:" at bounding box center [760, 490] width 83 height 13
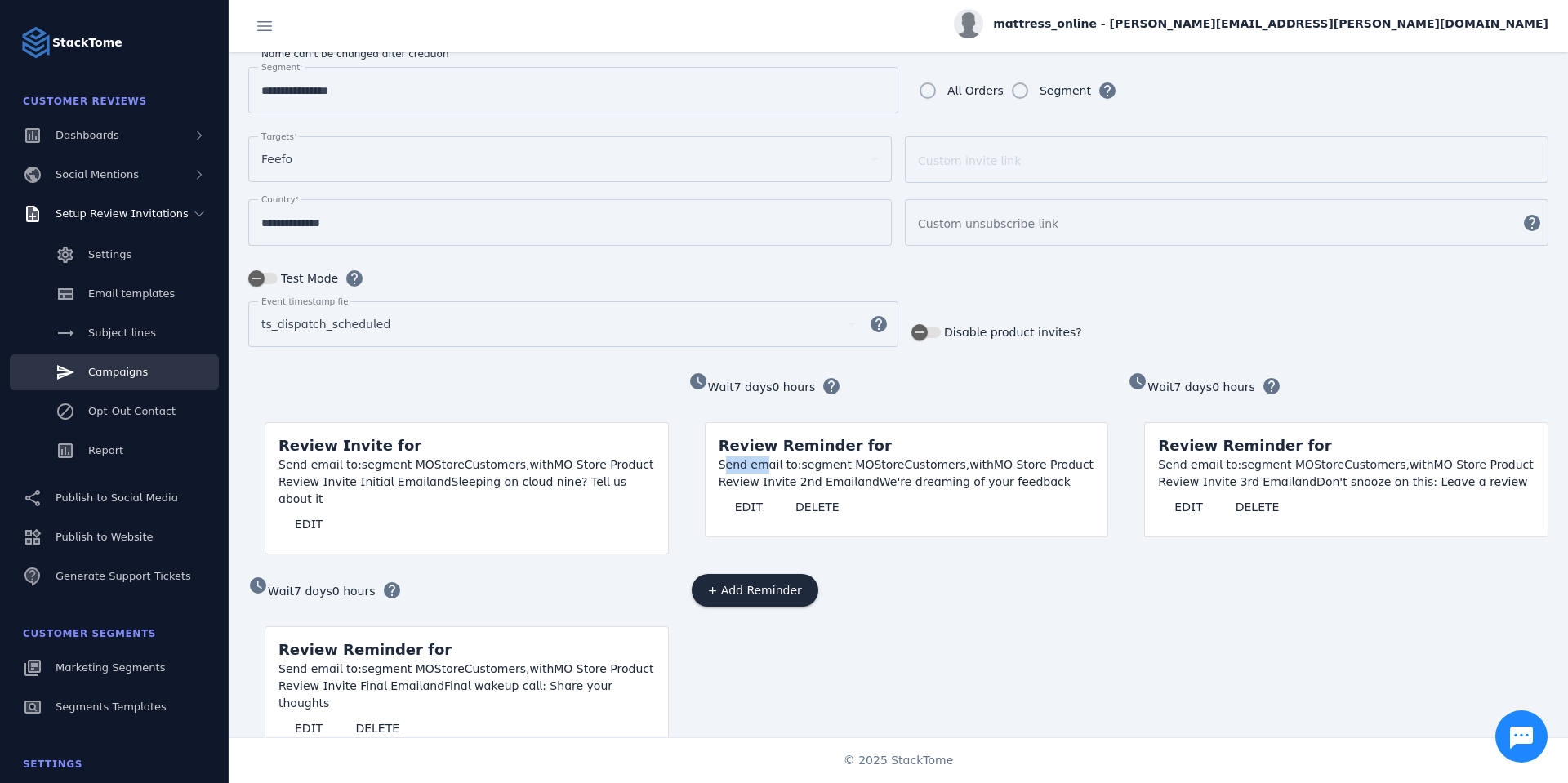
scroll to position [233, 0]
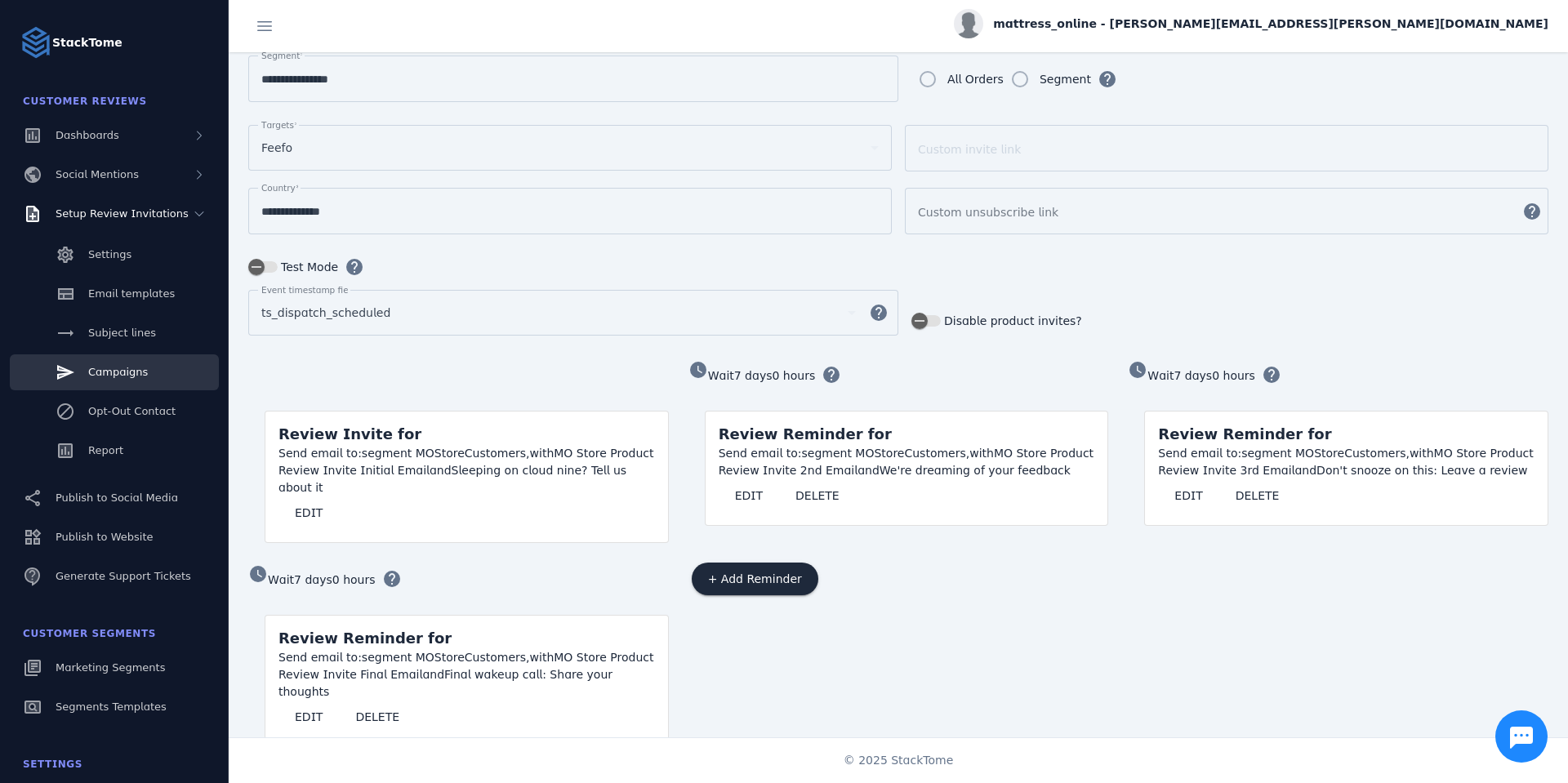
click at [919, 590] on div "+ Add Reminder" at bounding box center [899, 655] width 420 height 185
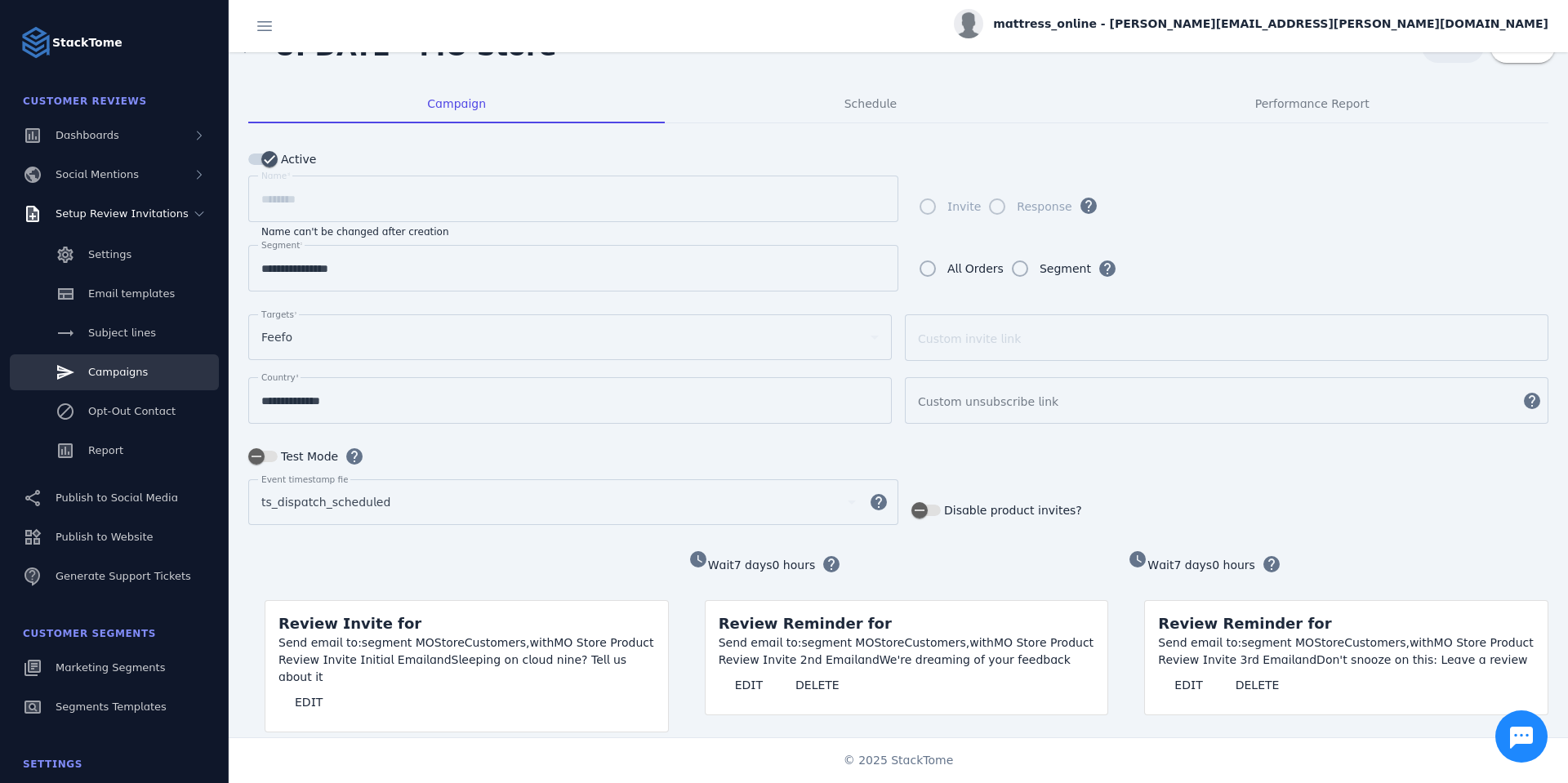
scroll to position [36, 0]
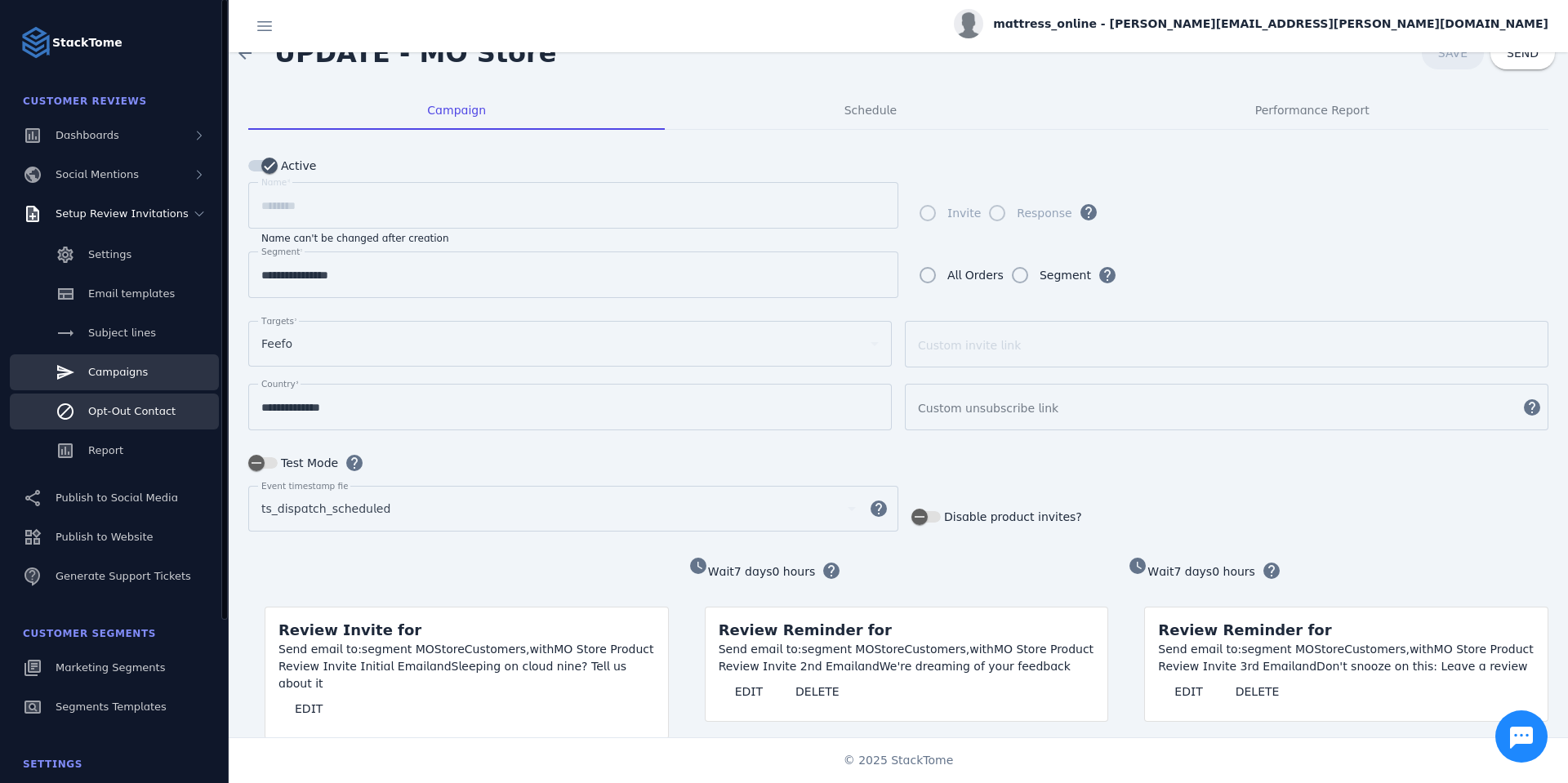
click at [104, 407] on span "Opt-Out Contact" at bounding box center [132, 411] width 88 height 12
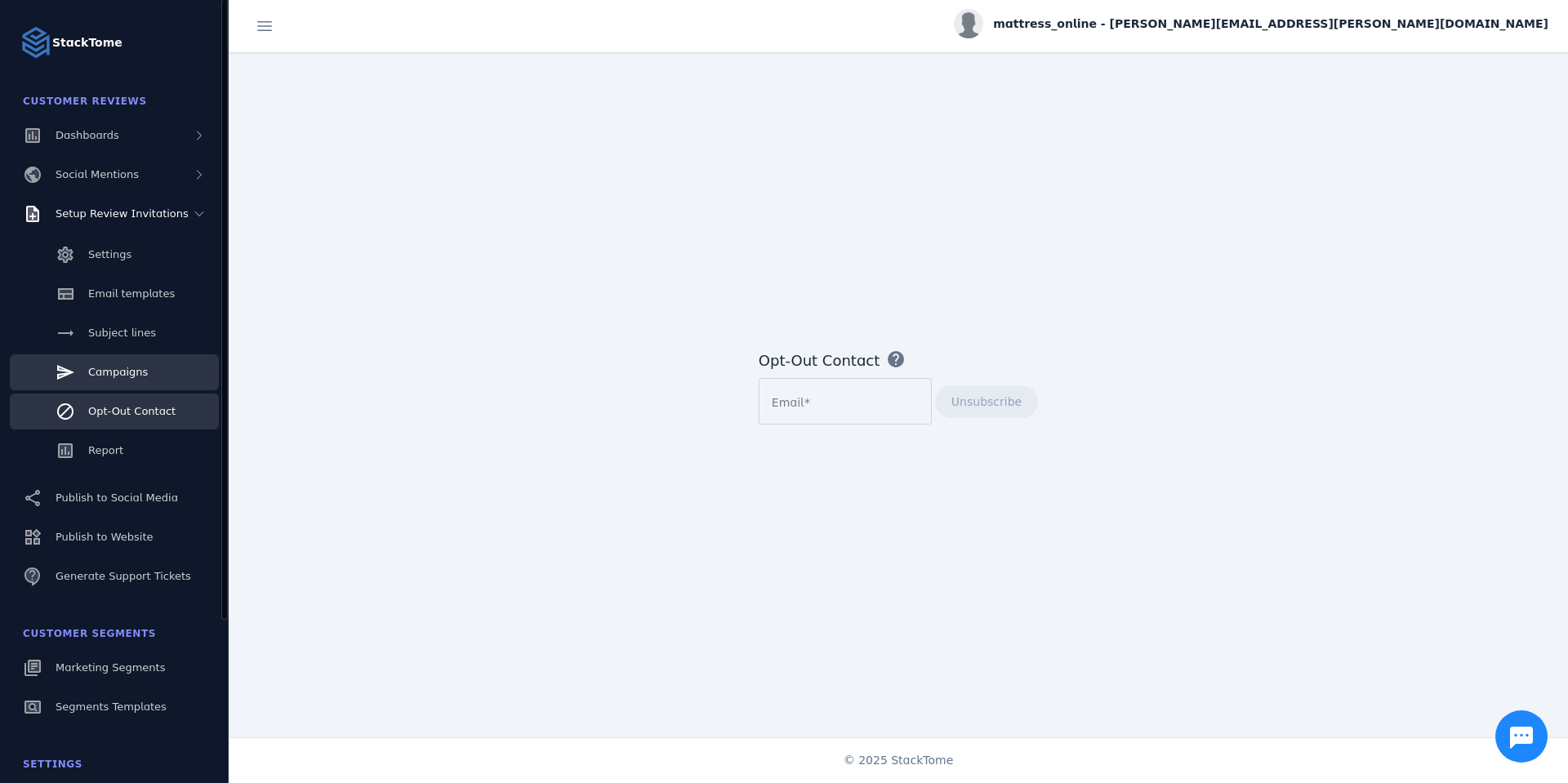
click at [80, 372] on link "Campaigns" at bounding box center [115, 372] width 209 height 36
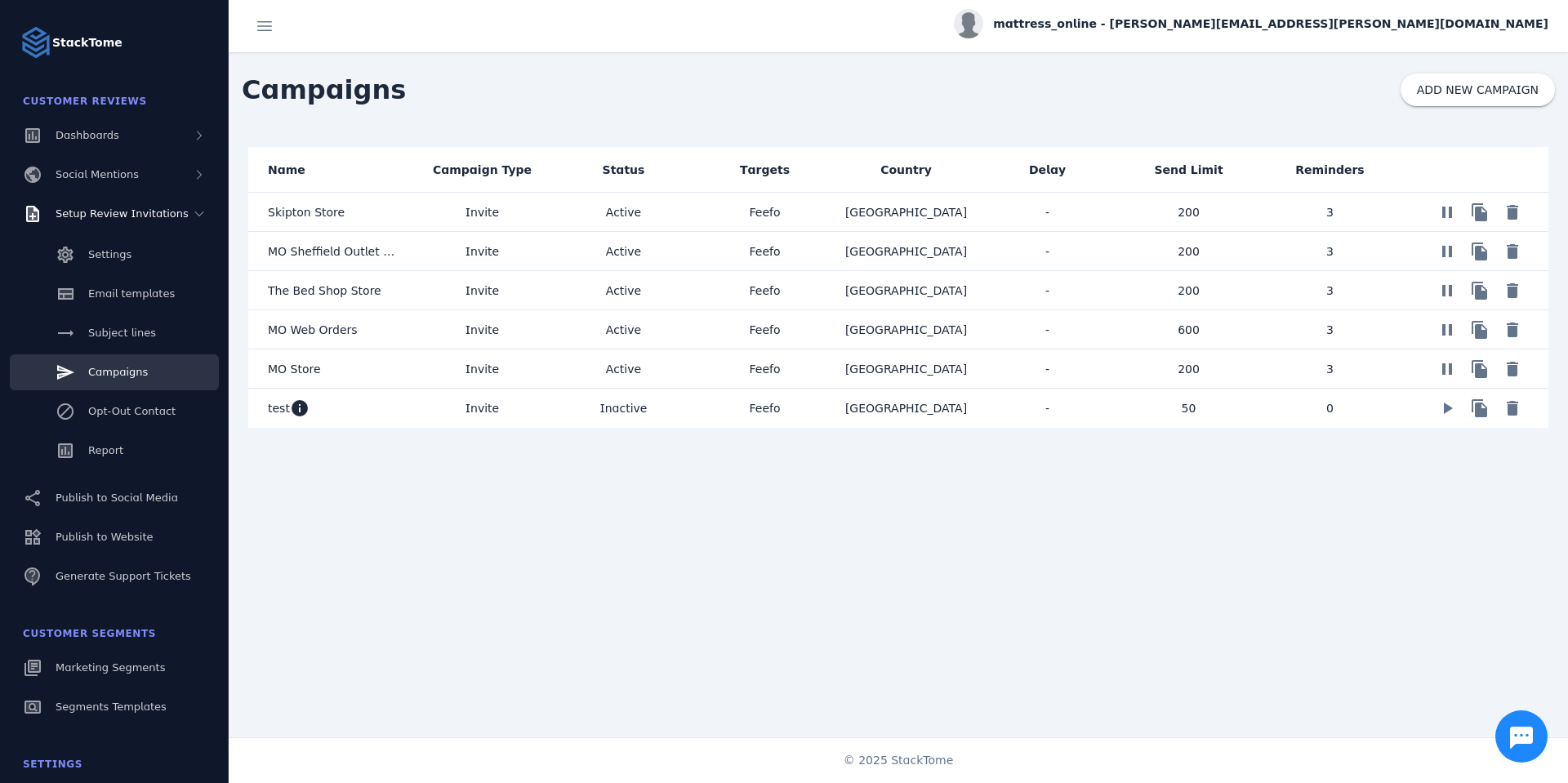
click at [553, 360] on mat-cell "Active" at bounding box center [624, 369] width 142 height 39
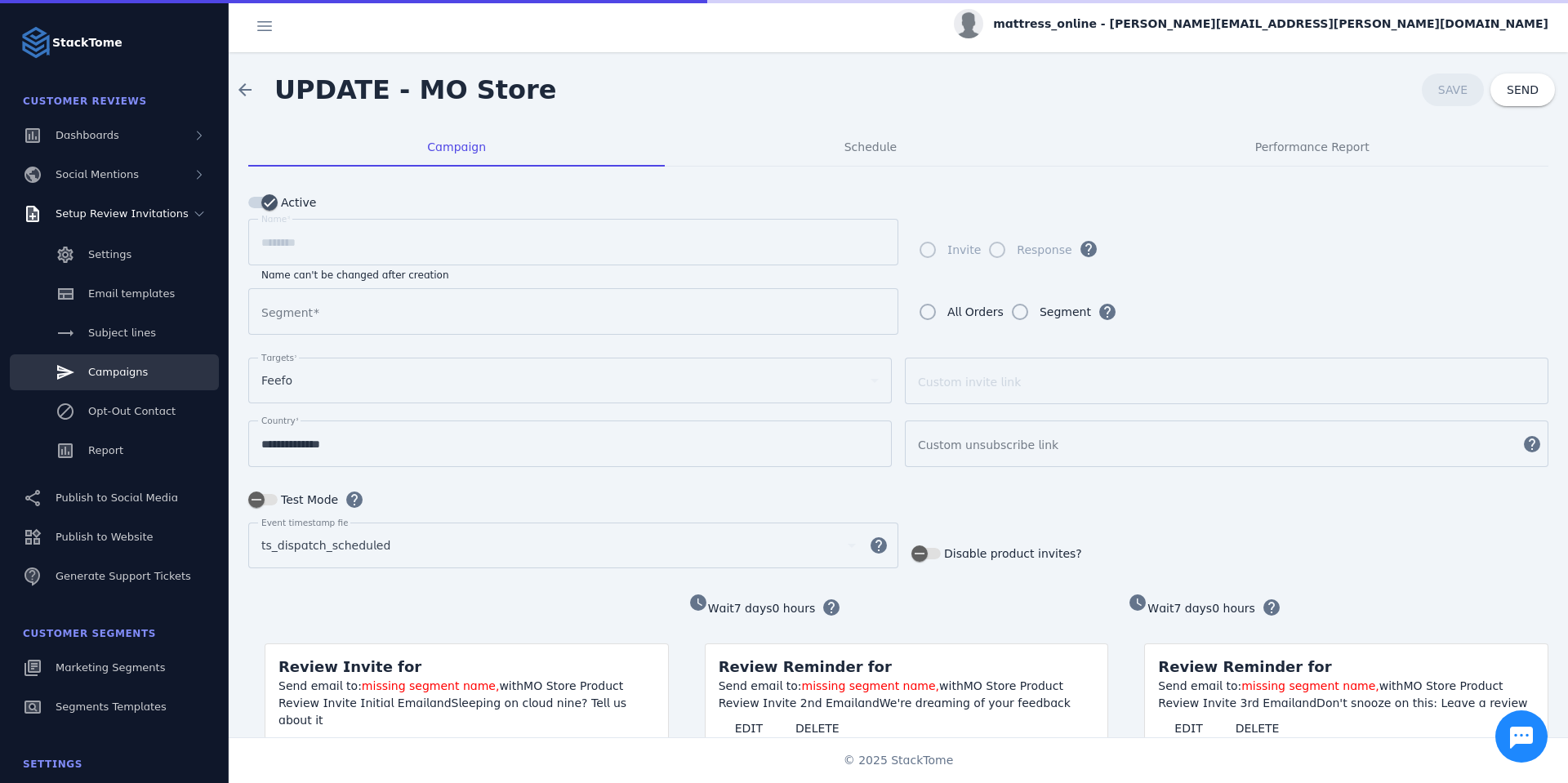
type input "**********"
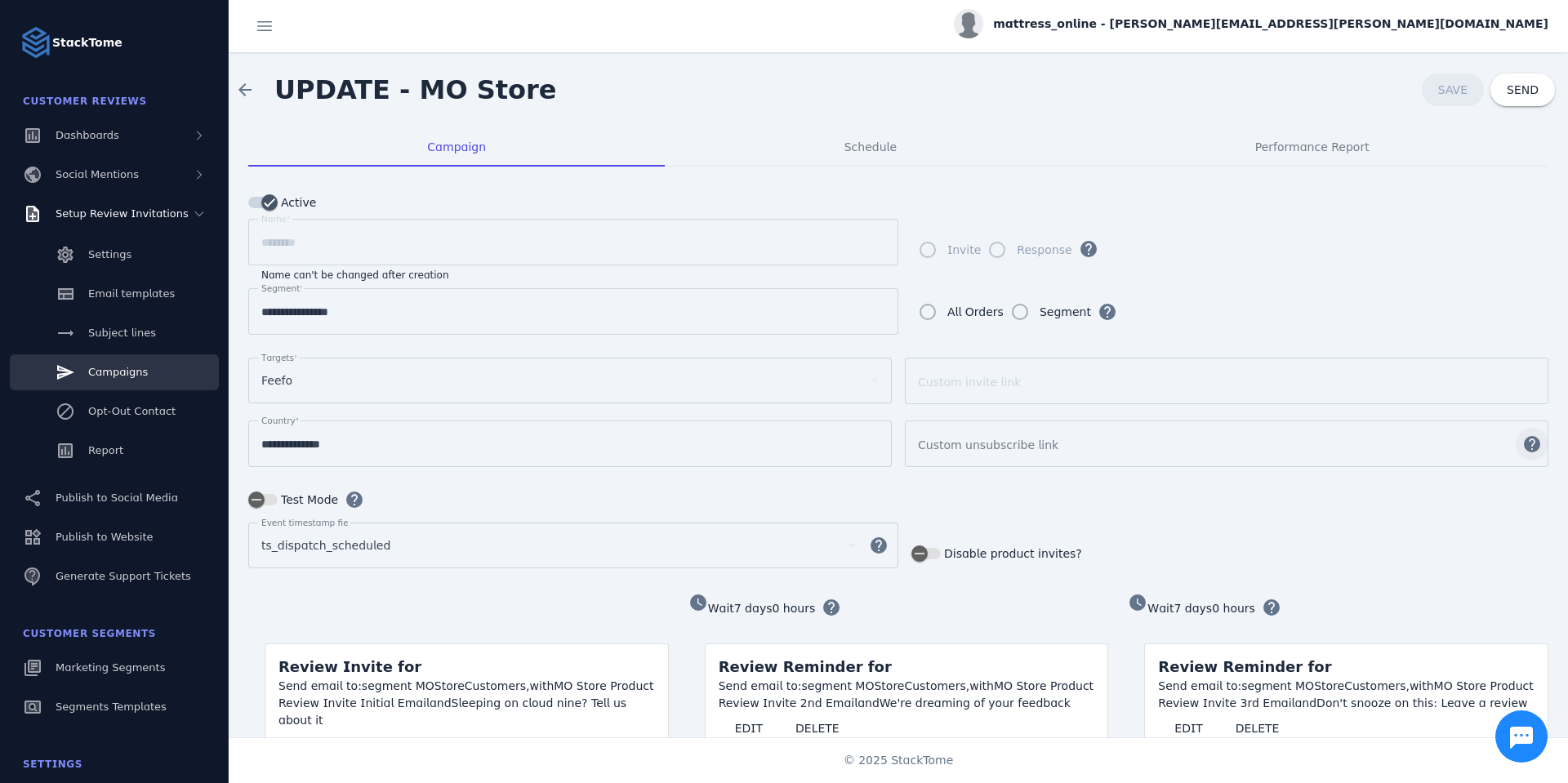
click at [1520, 441] on span "button" at bounding box center [1533, 445] width 39 height 39
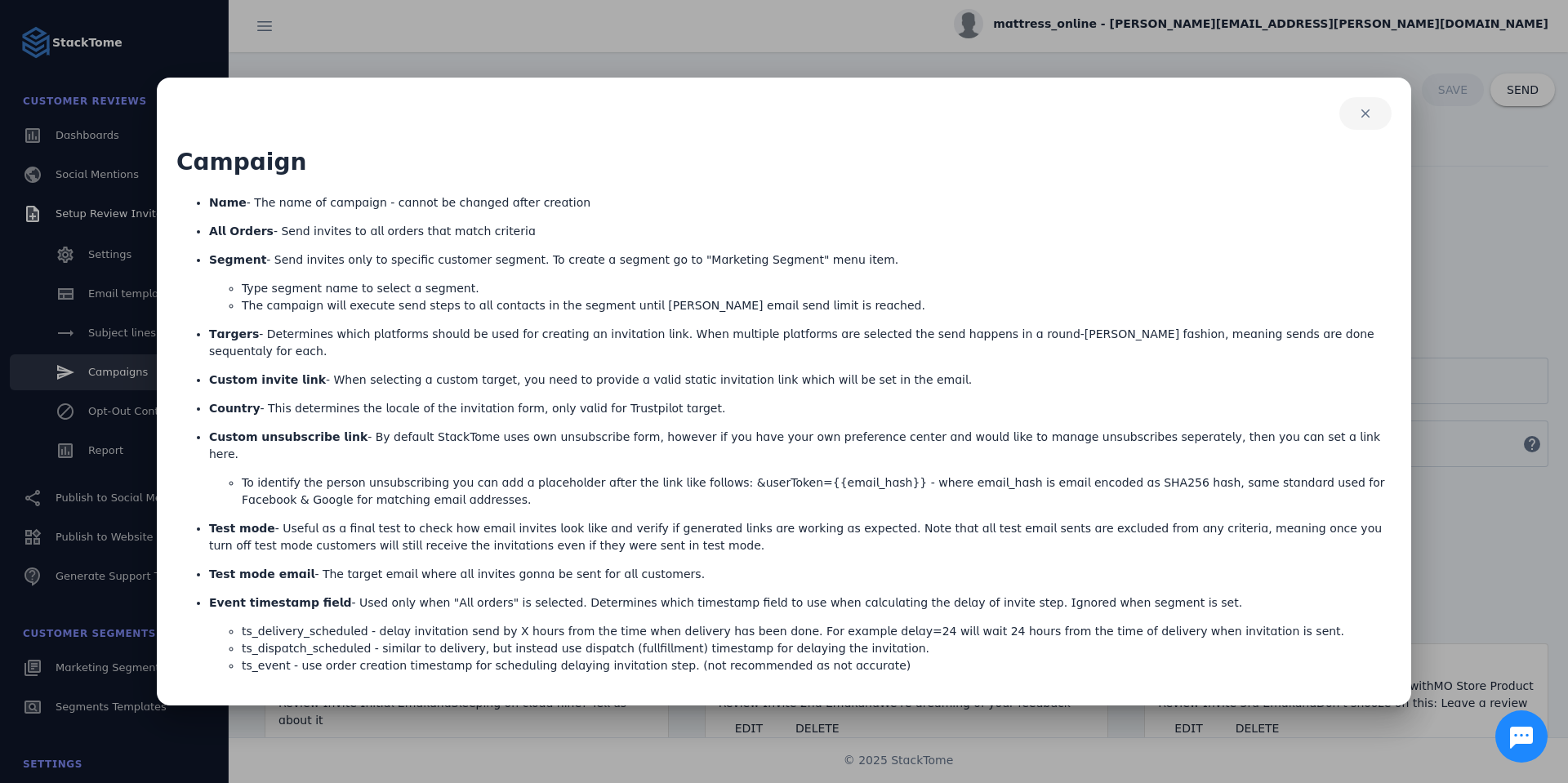
click at [1374, 131] on span "button" at bounding box center [1366, 114] width 52 height 39
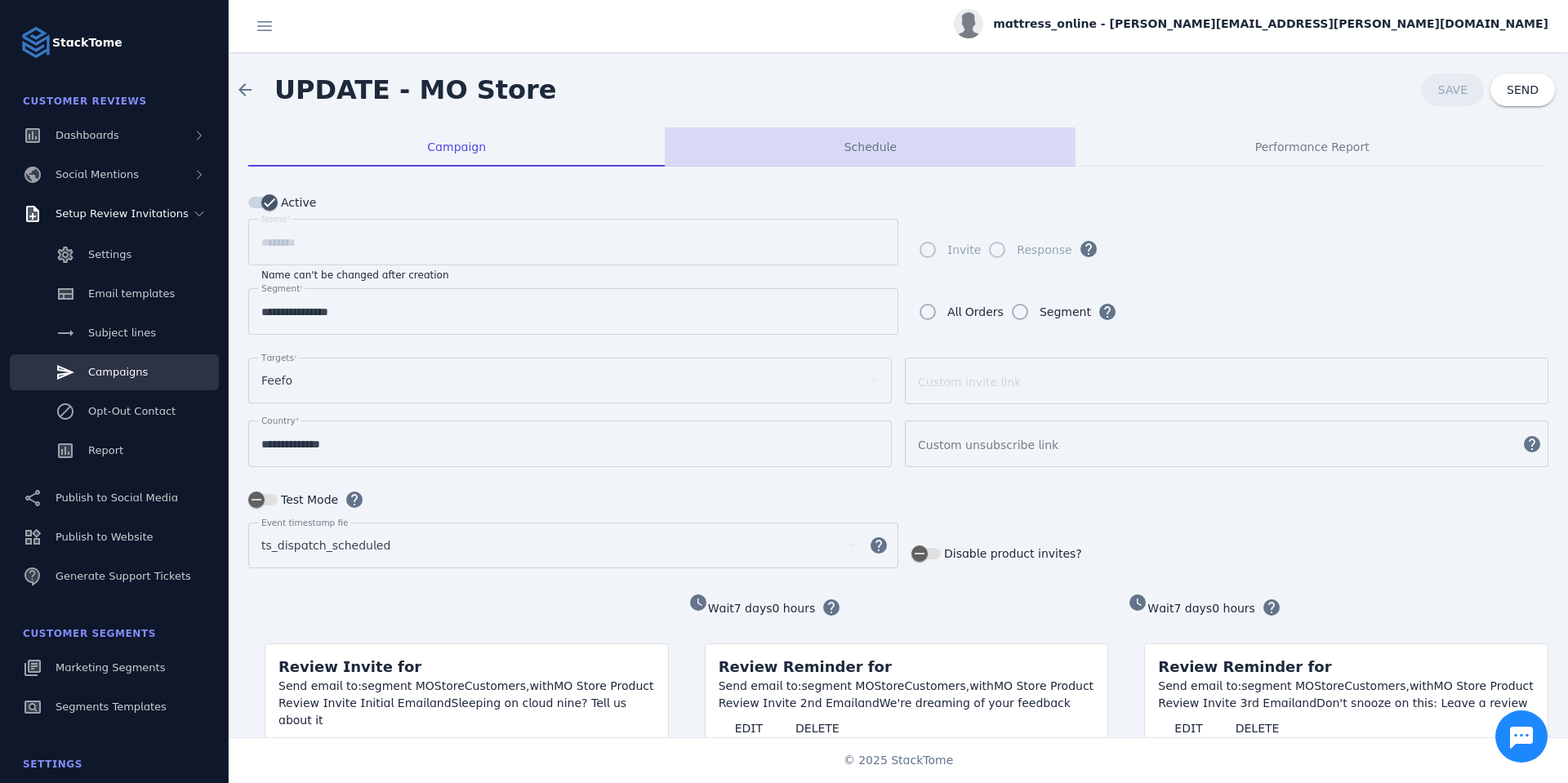
click at [869, 152] on span "Schedule" at bounding box center [871, 147] width 52 height 11
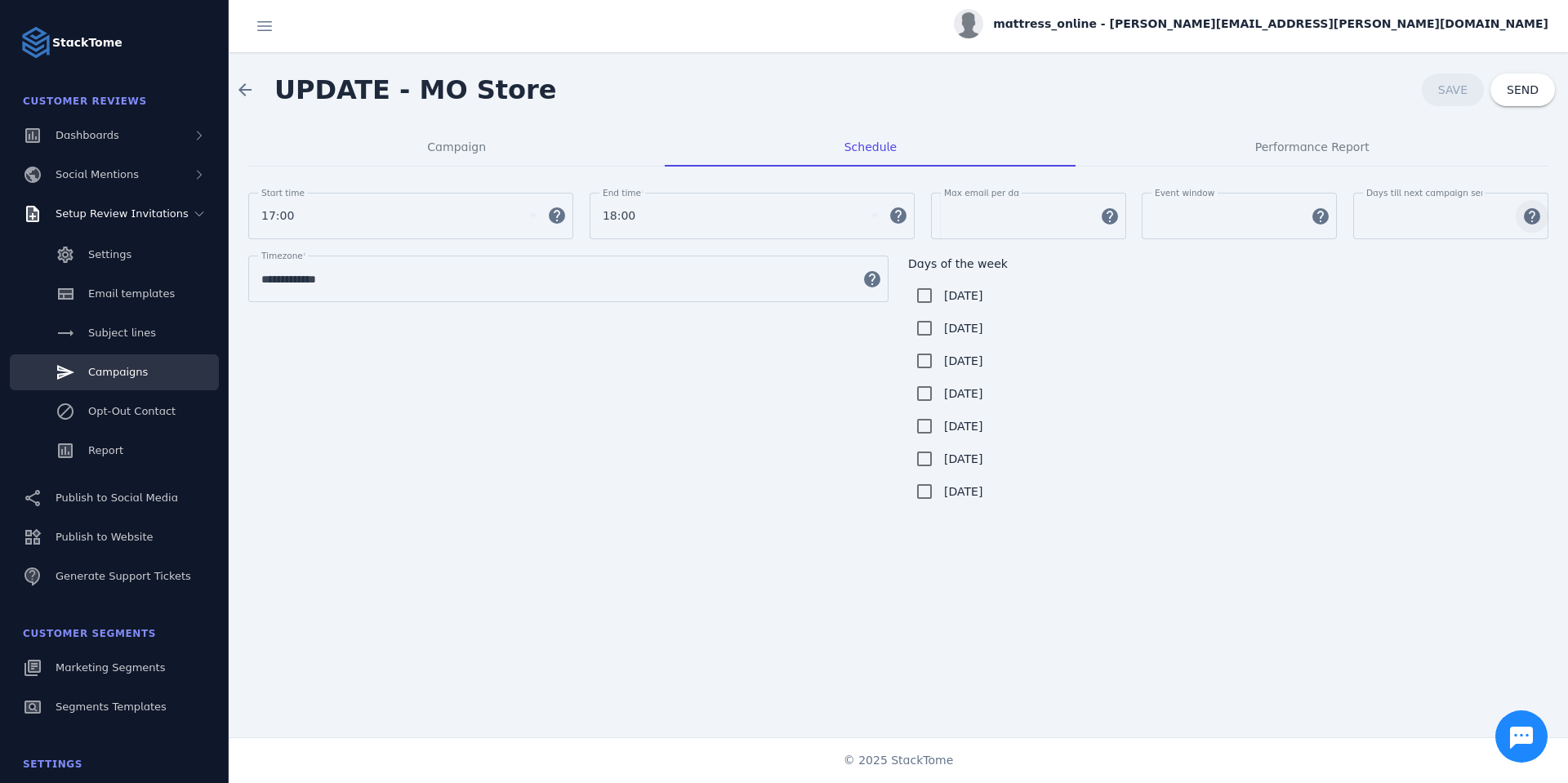
click at [1527, 218] on span "button" at bounding box center [1533, 216] width 39 height 39
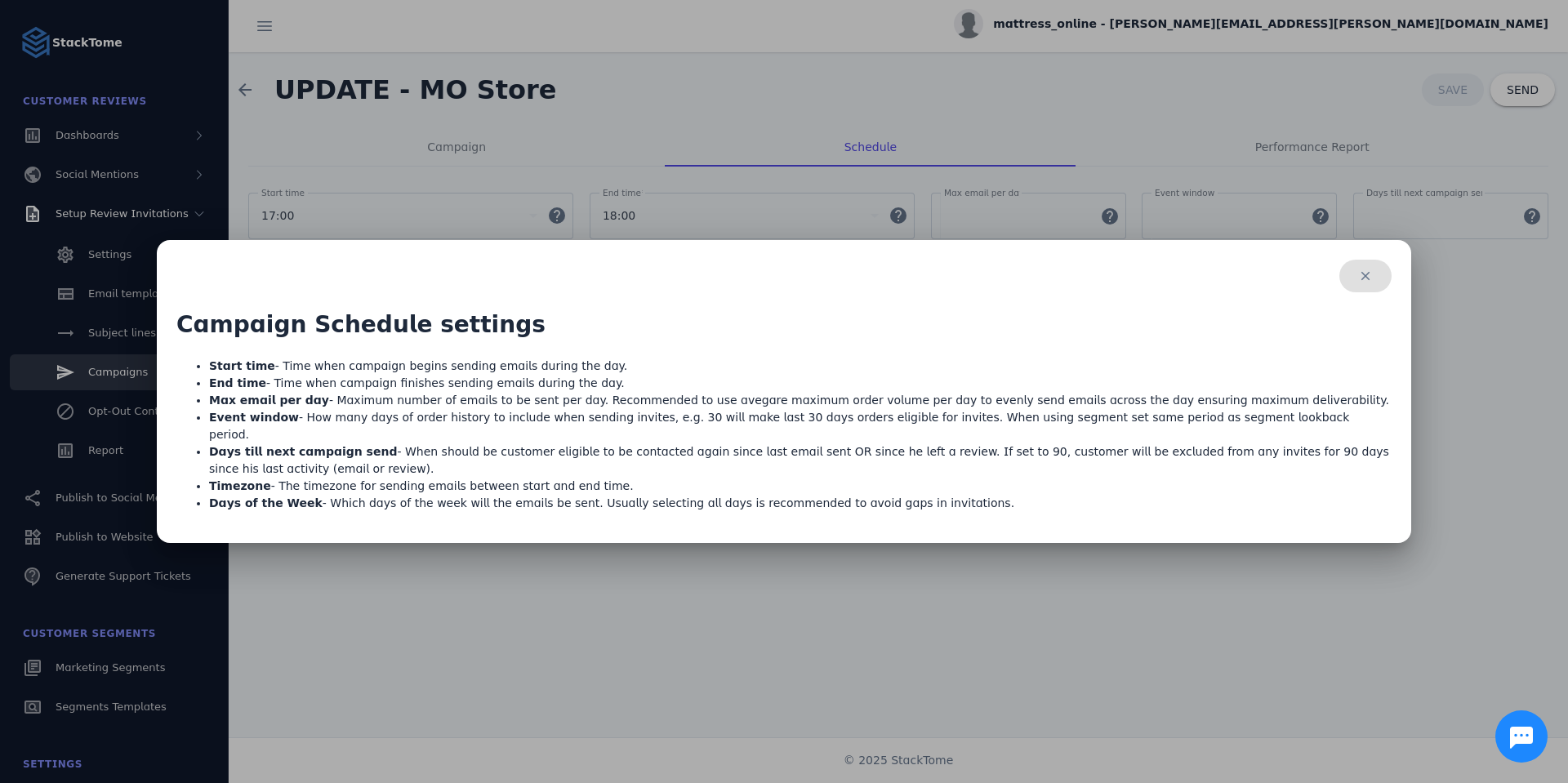
click at [1376, 282] on span "button" at bounding box center [1366, 276] width 52 height 39
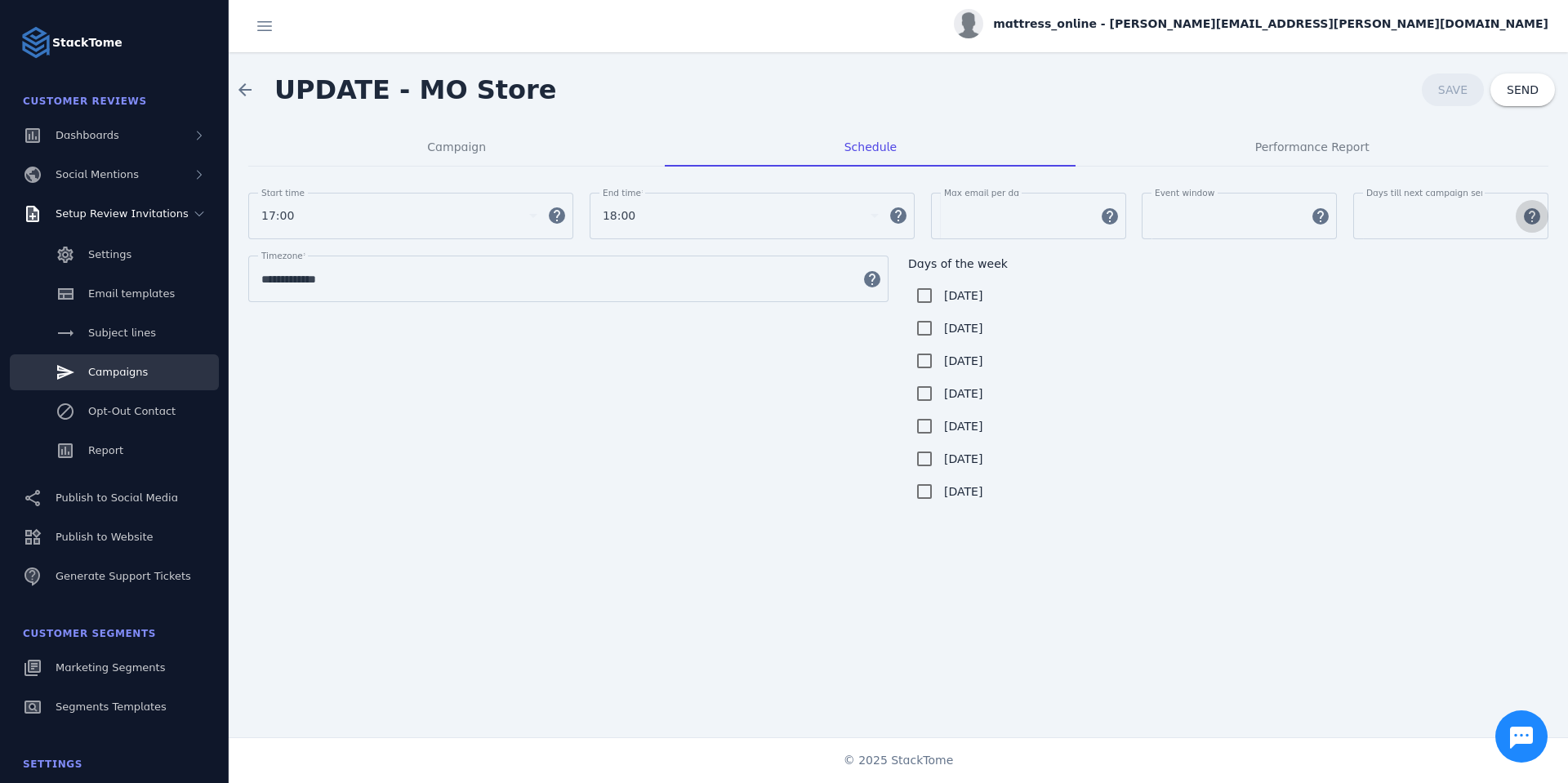
click at [1527, 220] on span "button" at bounding box center [1533, 216] width 39 height 39
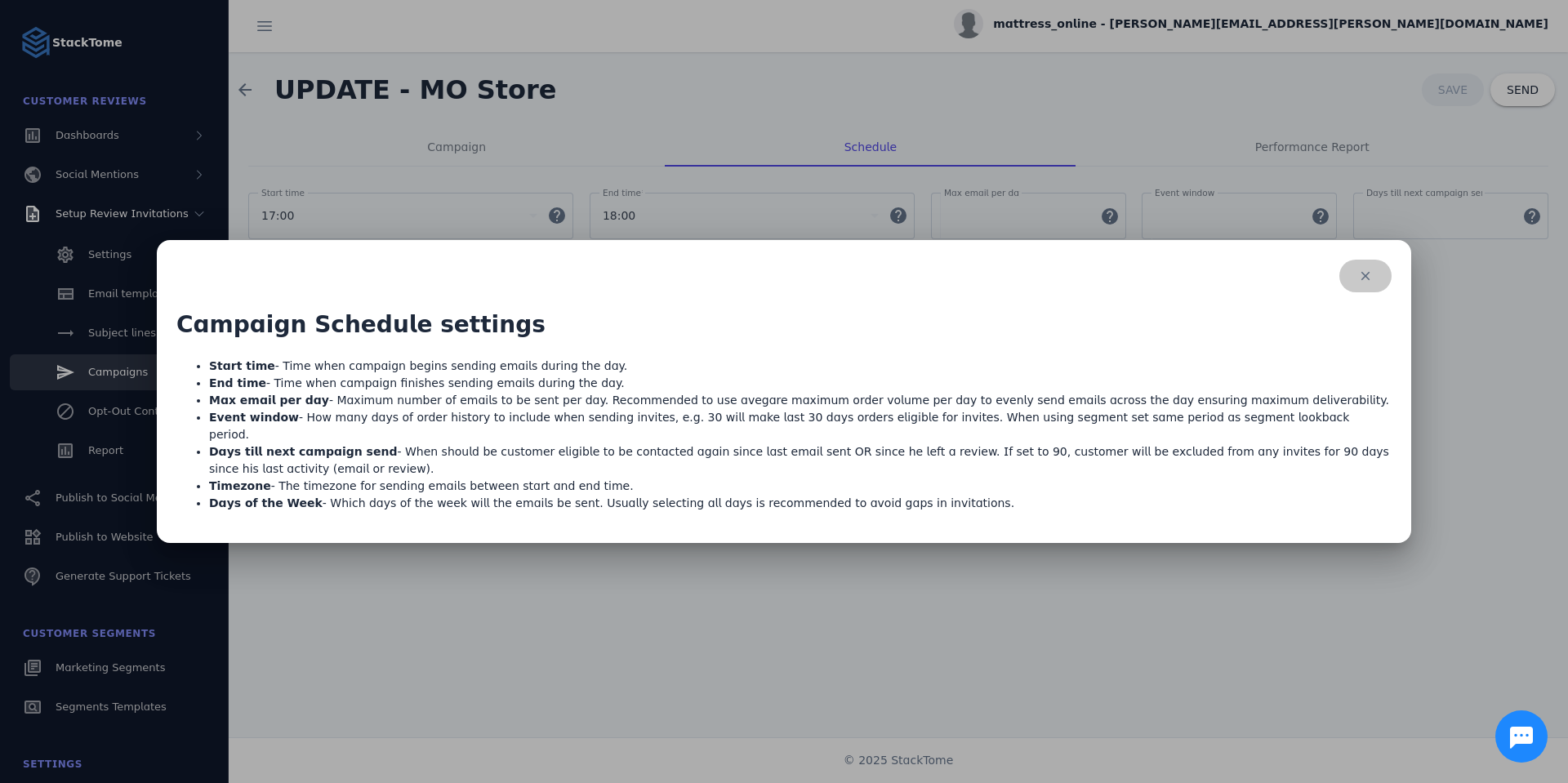
click at [1368, 284] on span "button" at bounding box center [1366, 276] width 52 height 39
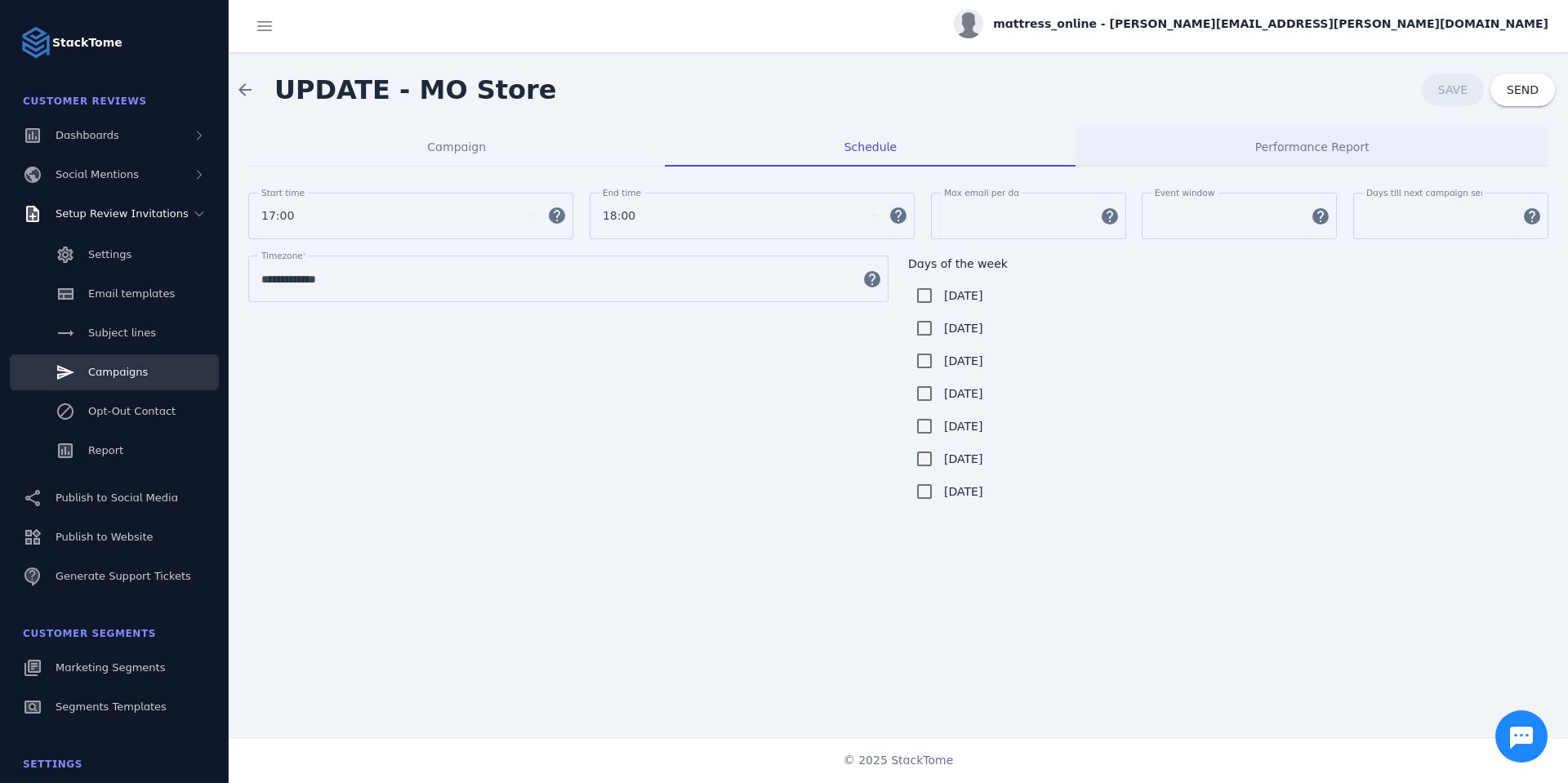
click at [1296, 148] on span "Performance Report" at bounding box center [1313, 147] width 115 height 11
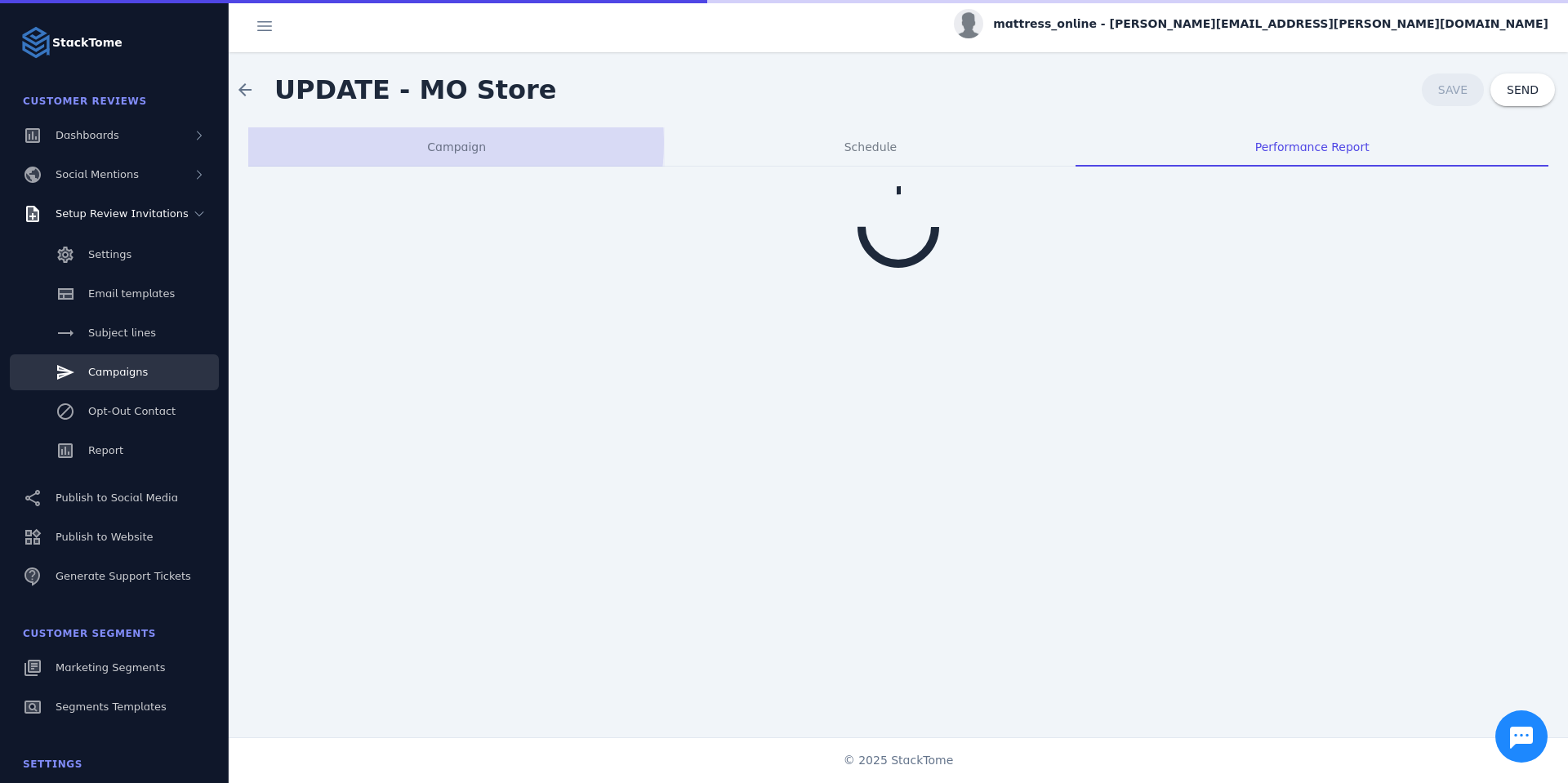
click at [451, 143] on span "Campaign" at bounding box center [456, 147] width 59 height 11
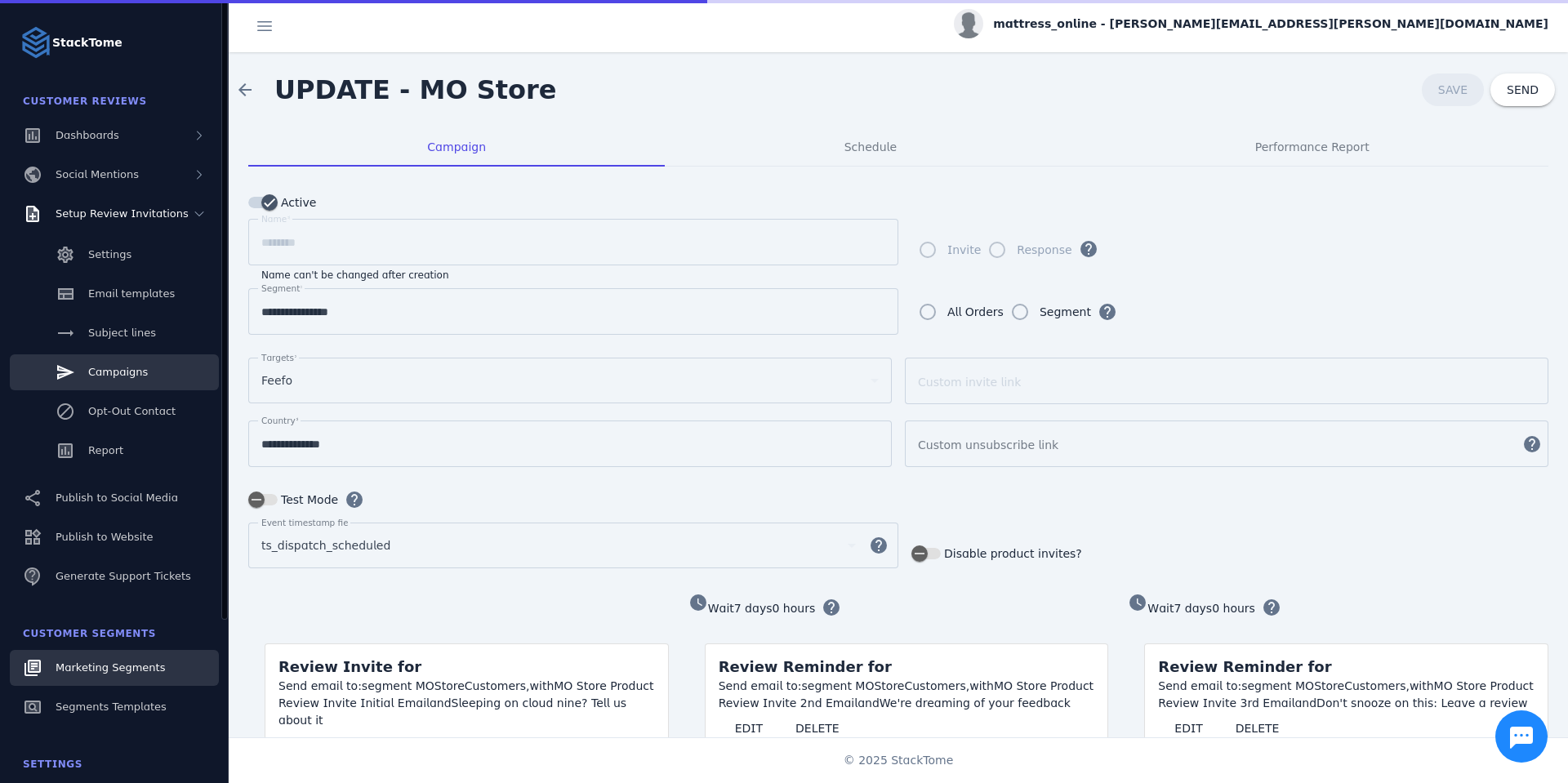
click at [70, 669] on span "Marketing Segments" at bounding box center [110, 667] width 109 height 12
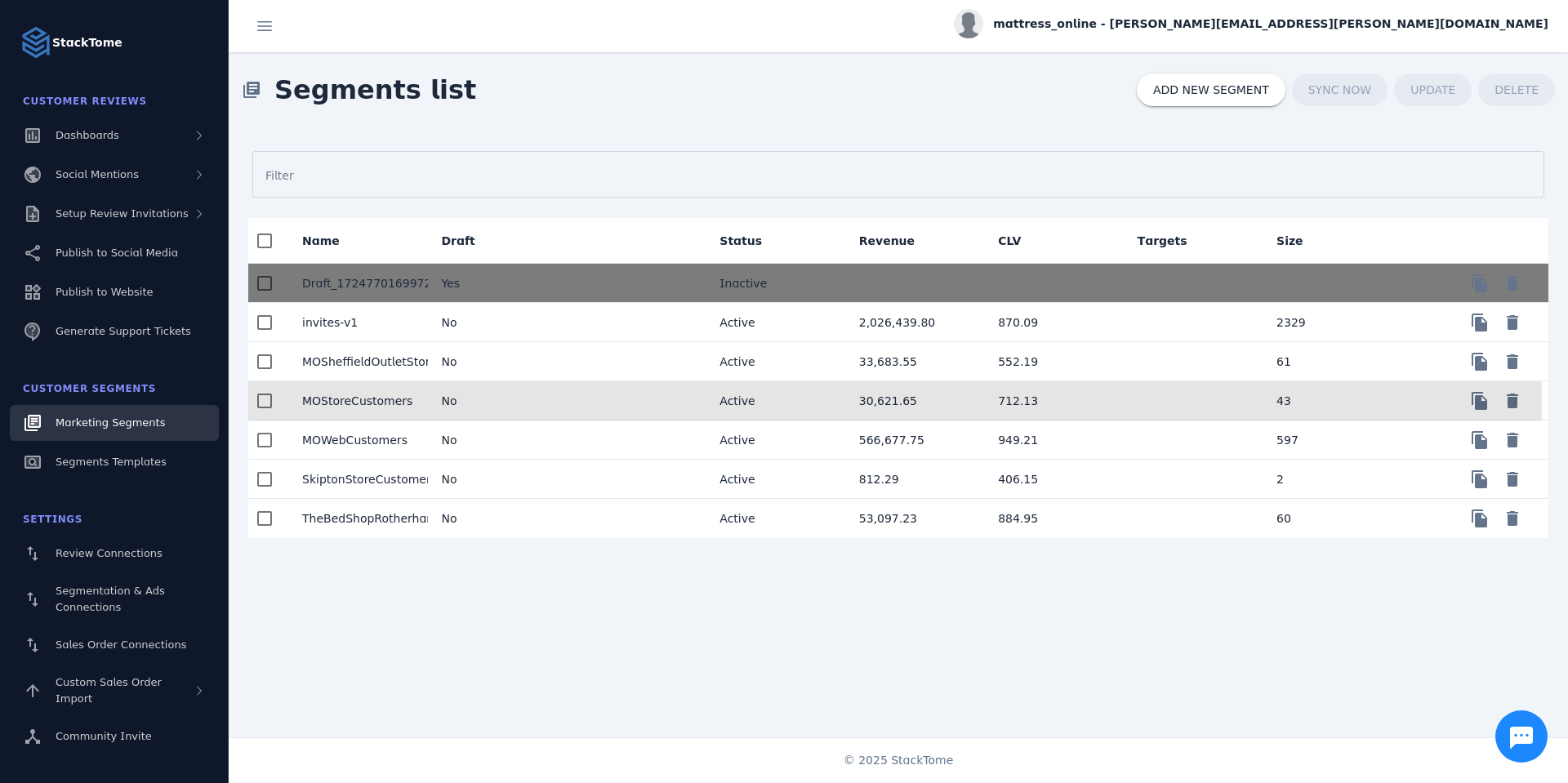
click at [510, 403] on mat-cell "No" at bounding box center [497, 401] width 139 height 39
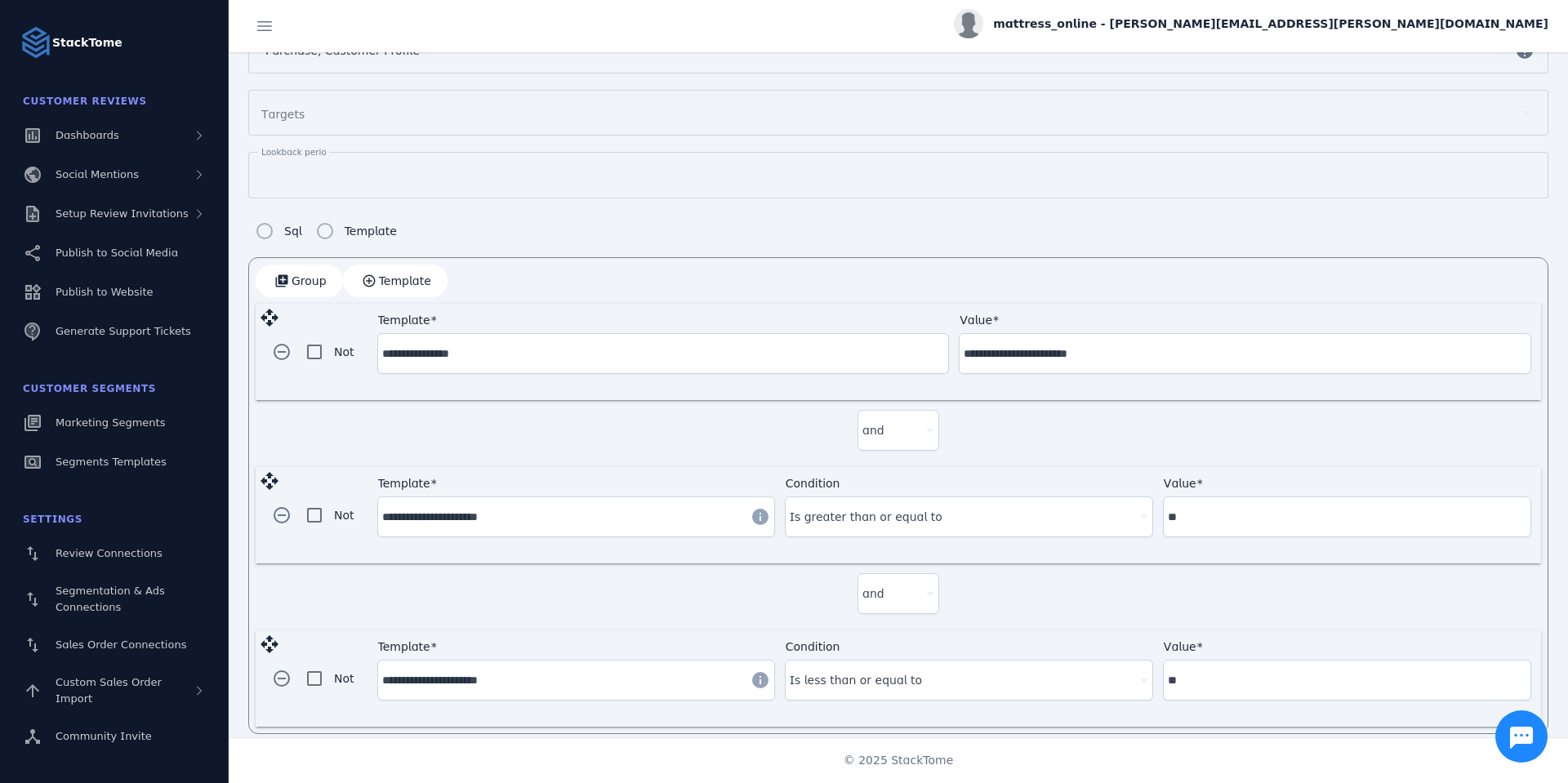
scroll to position [288, 0]
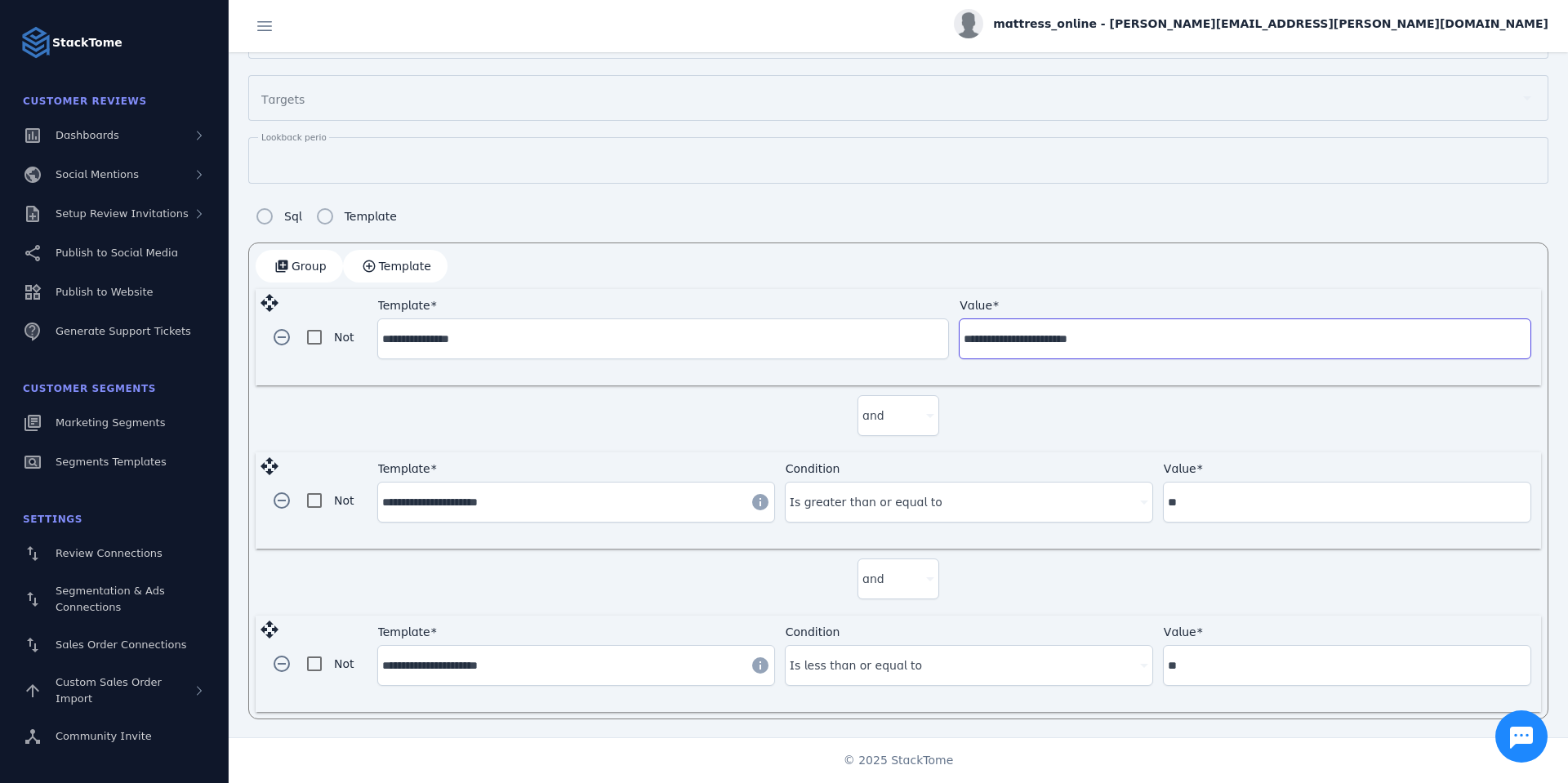
drag, startPoint x: 962, startPoint y: 339, endPoint x: 1117, endPoint y: 337, distance: 155.0
click at [1117, 337] on input "**********" at bounding box center [1245, 338] width 563 height 20
click at [1093, 338] on input "**********" at bounding box center [1245, 338] width 563 height 20
click at [106, 559] on div "Review Connections" at bounding box center [109, 554] width 107 height 17
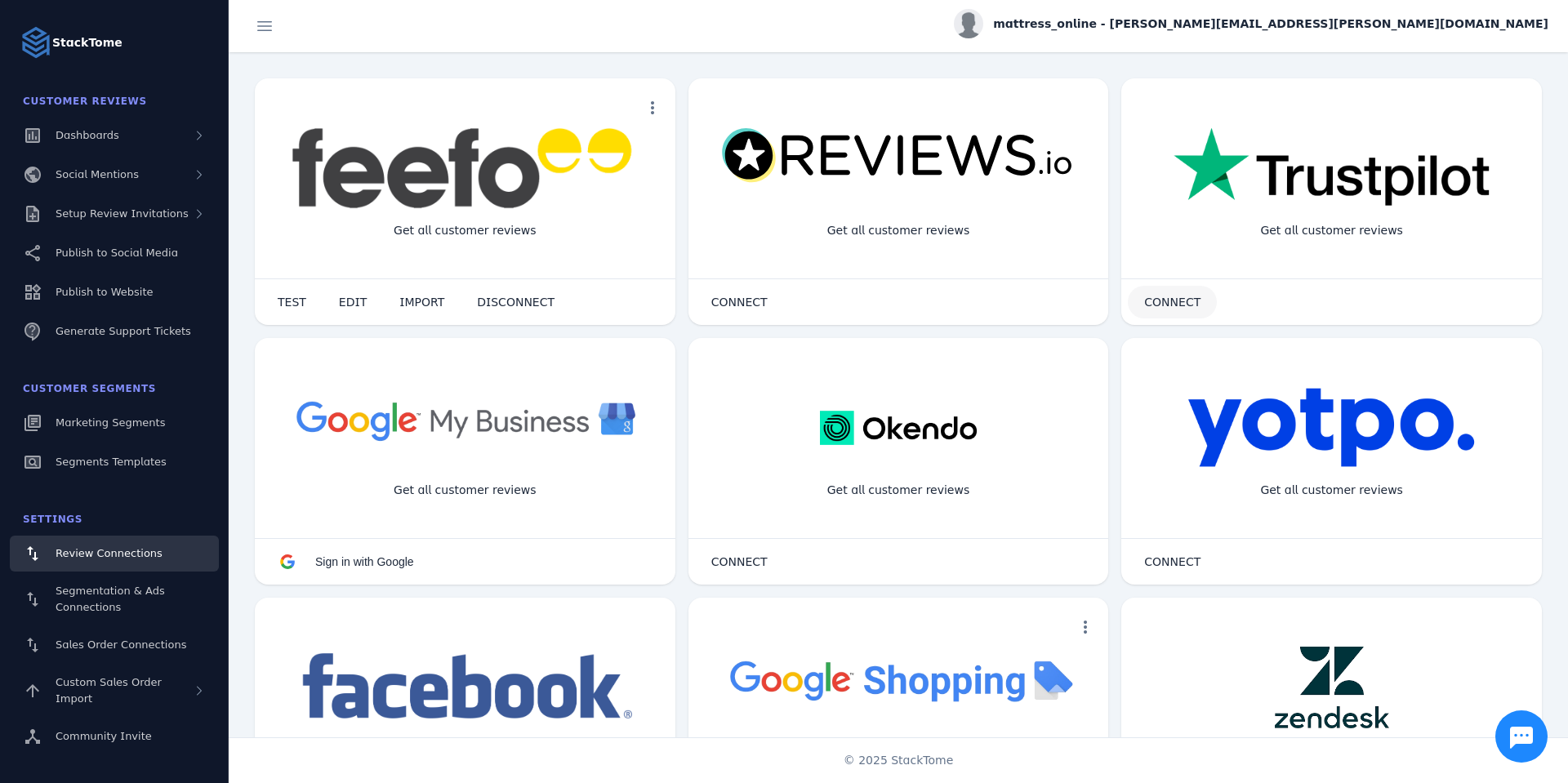
click at [1167, 300] on span "CONNECT" at bounding box center [1173, 302] width 56 height 11
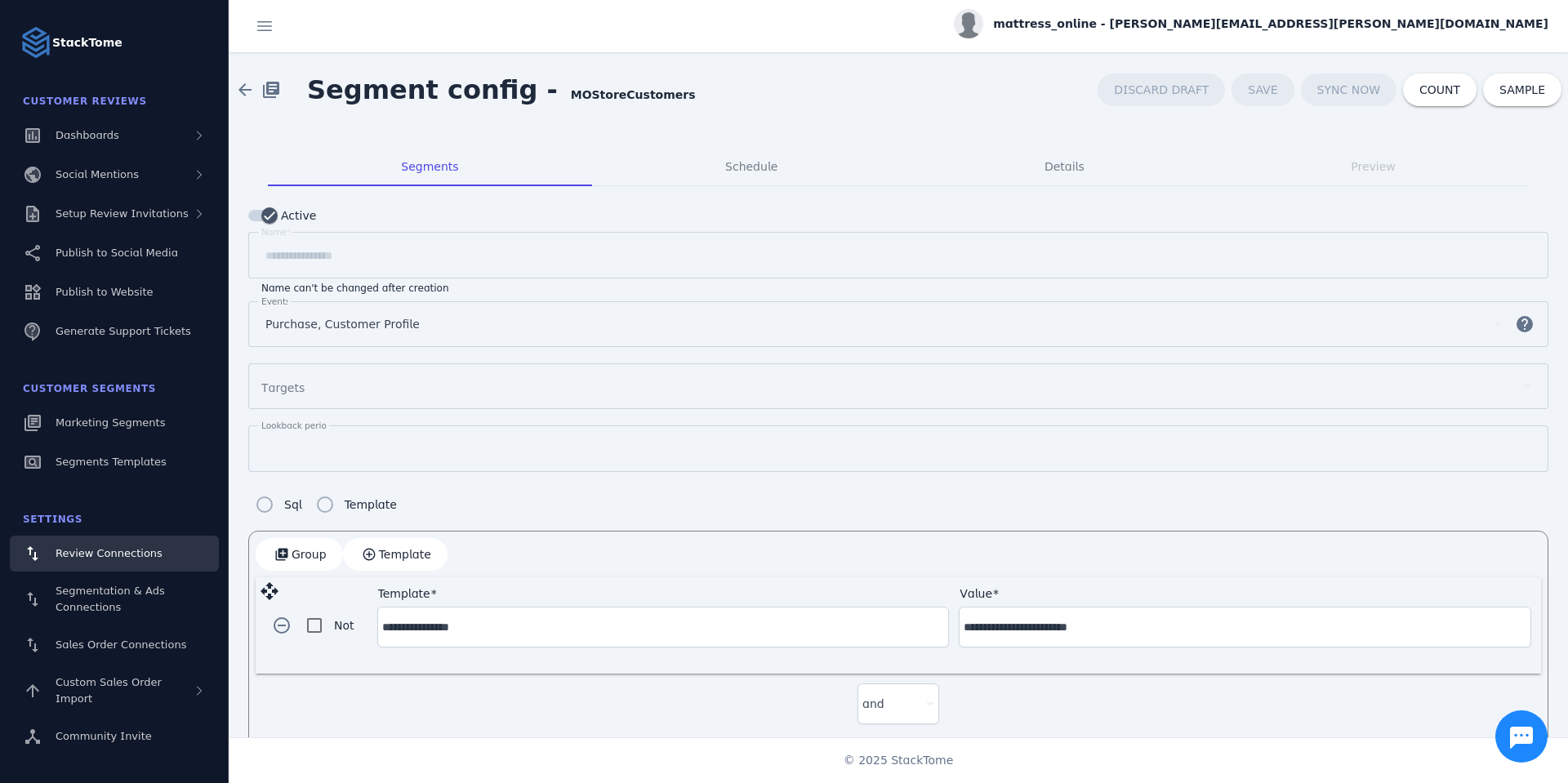
click at [76, 548] on span "Review Connections" at bounding box center [109, 553] width 107 height 12
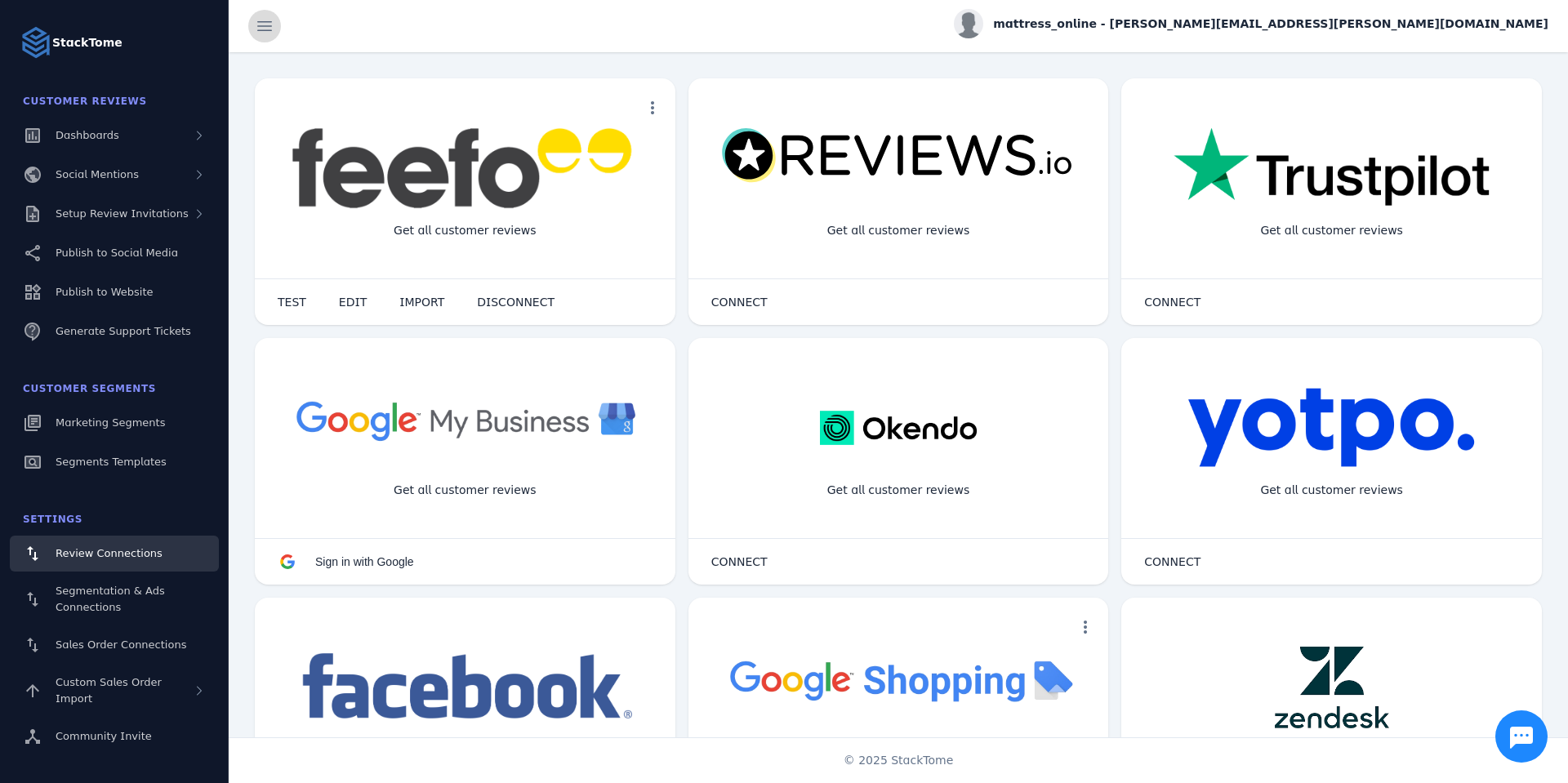
click at [266, 25] on span at bounding box center [265, 26] width 39 height 39
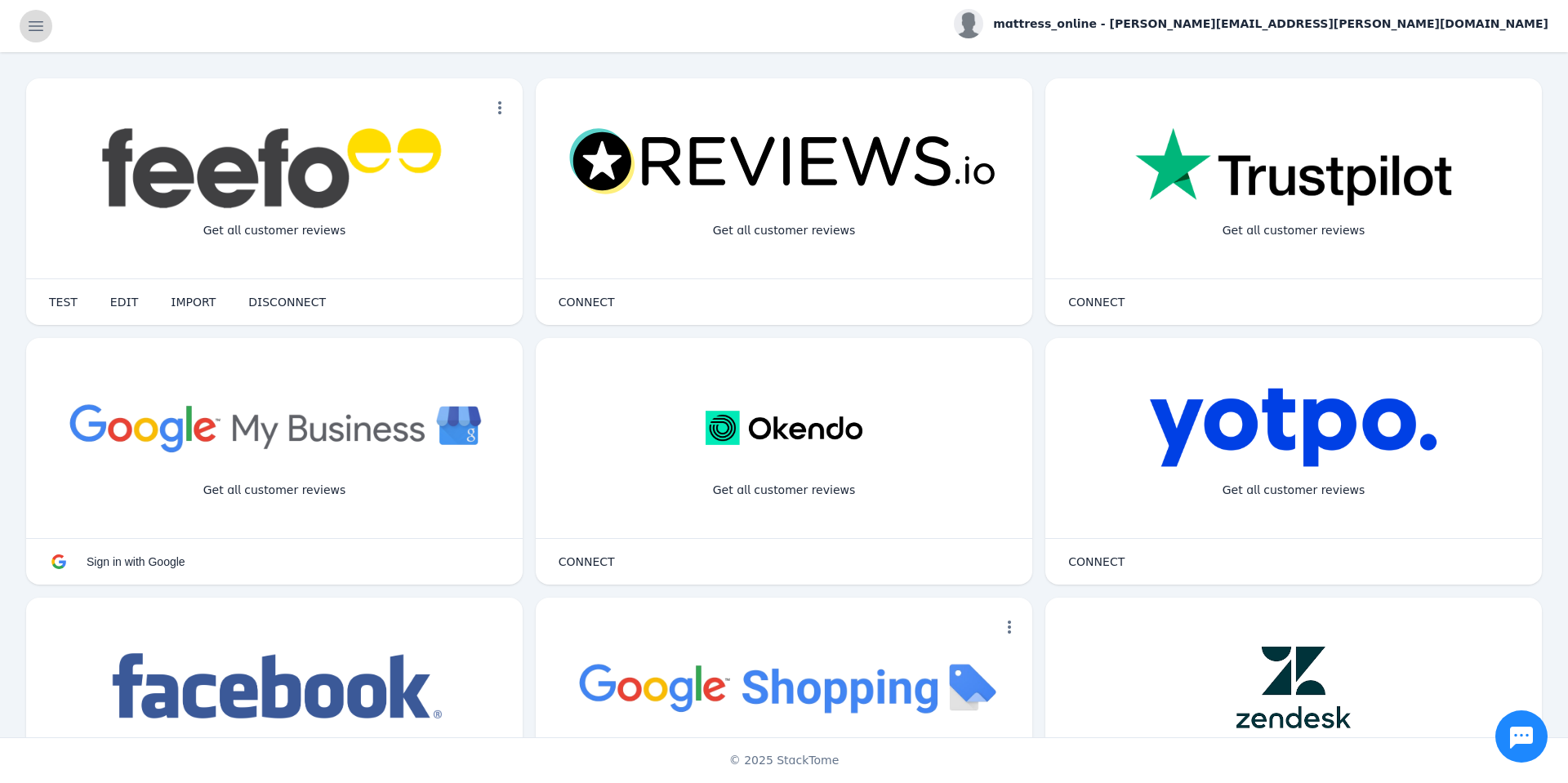
click at [39, 28] on span at bounding box center [36, 26] width 39 height 39
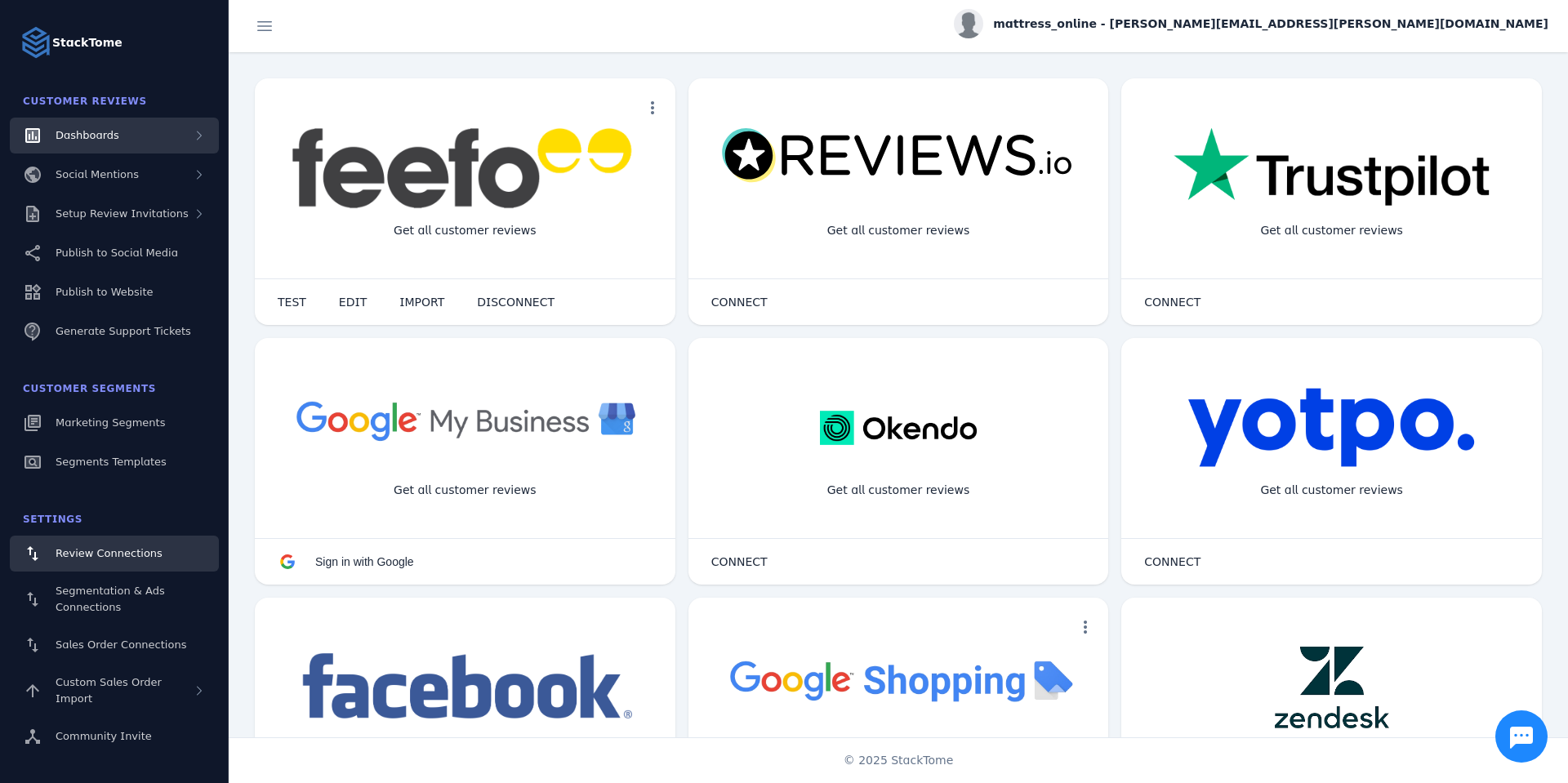
click at [112, 141] on span "Dashboards" at bounding box center [88, 134] width 63 height 12
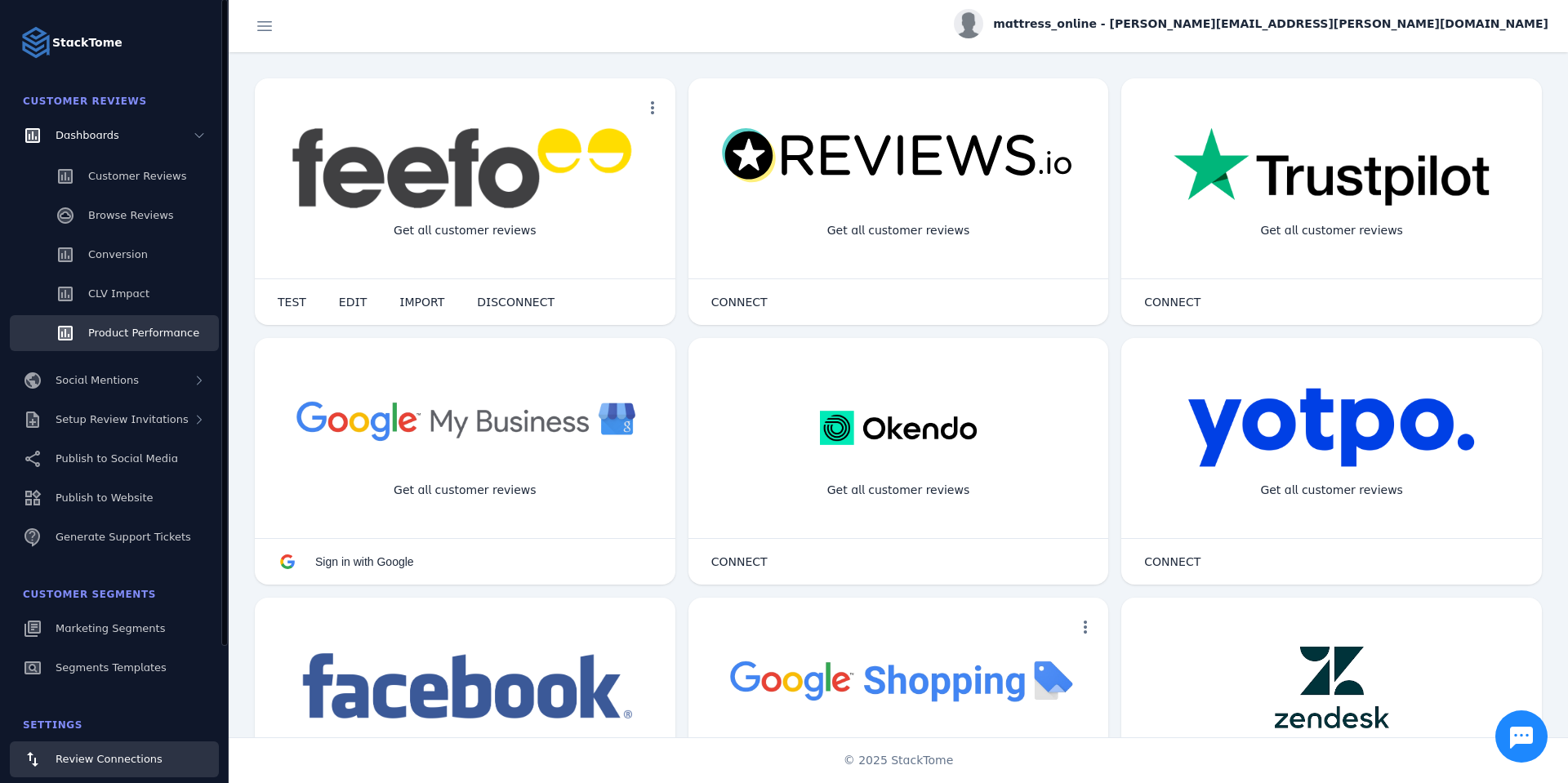
click at [117, 343] on link "Product Performance" at bounding box center [115, 333] width 209 height 36
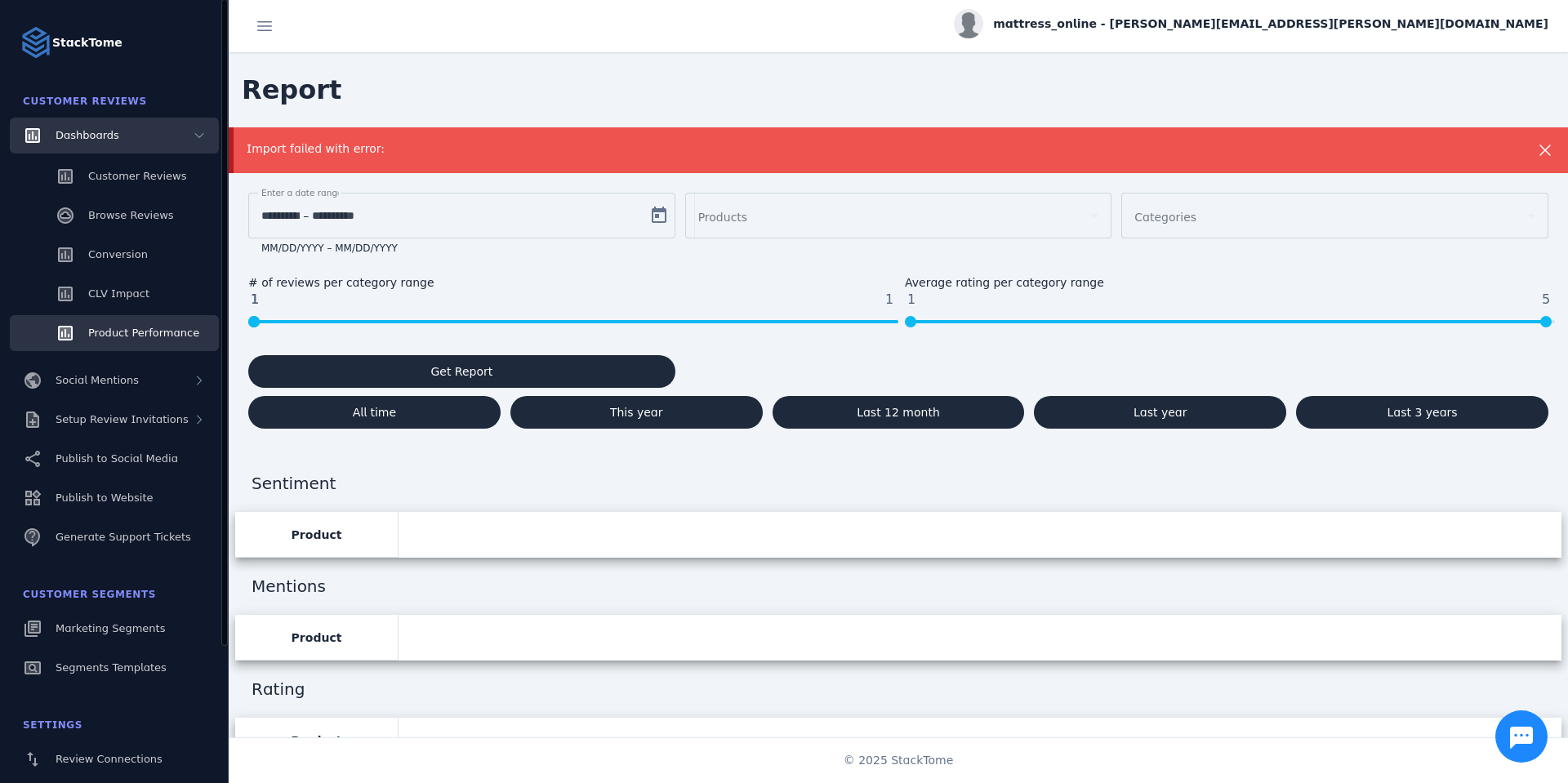
click at [85, 141] on span "Dashboards" at bounding box center [88, 134] width 63 height 12
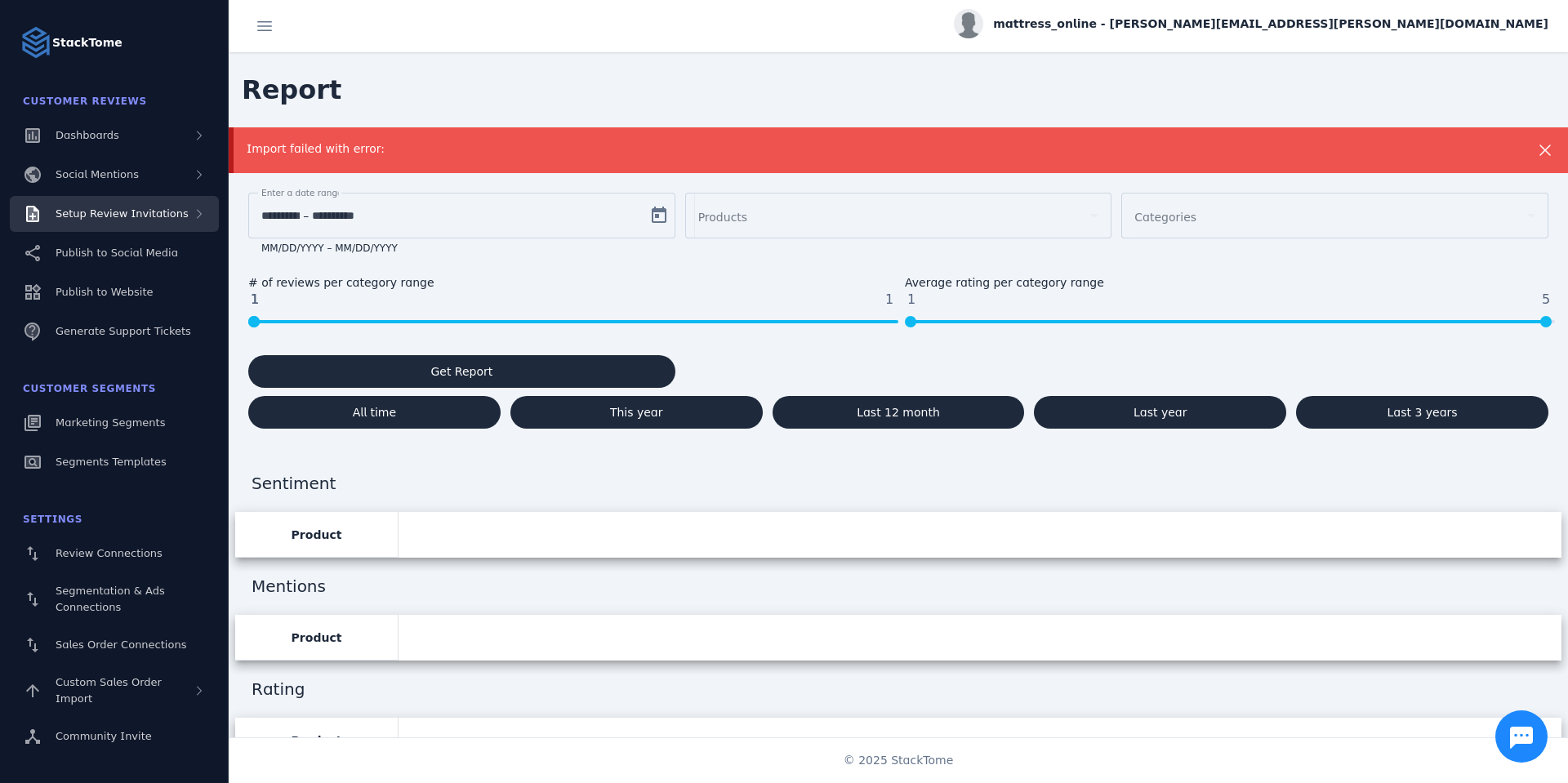
click at [122, 222] on div "Setup Review Invitations" at bounding box center [115, 213] width 209 height 36
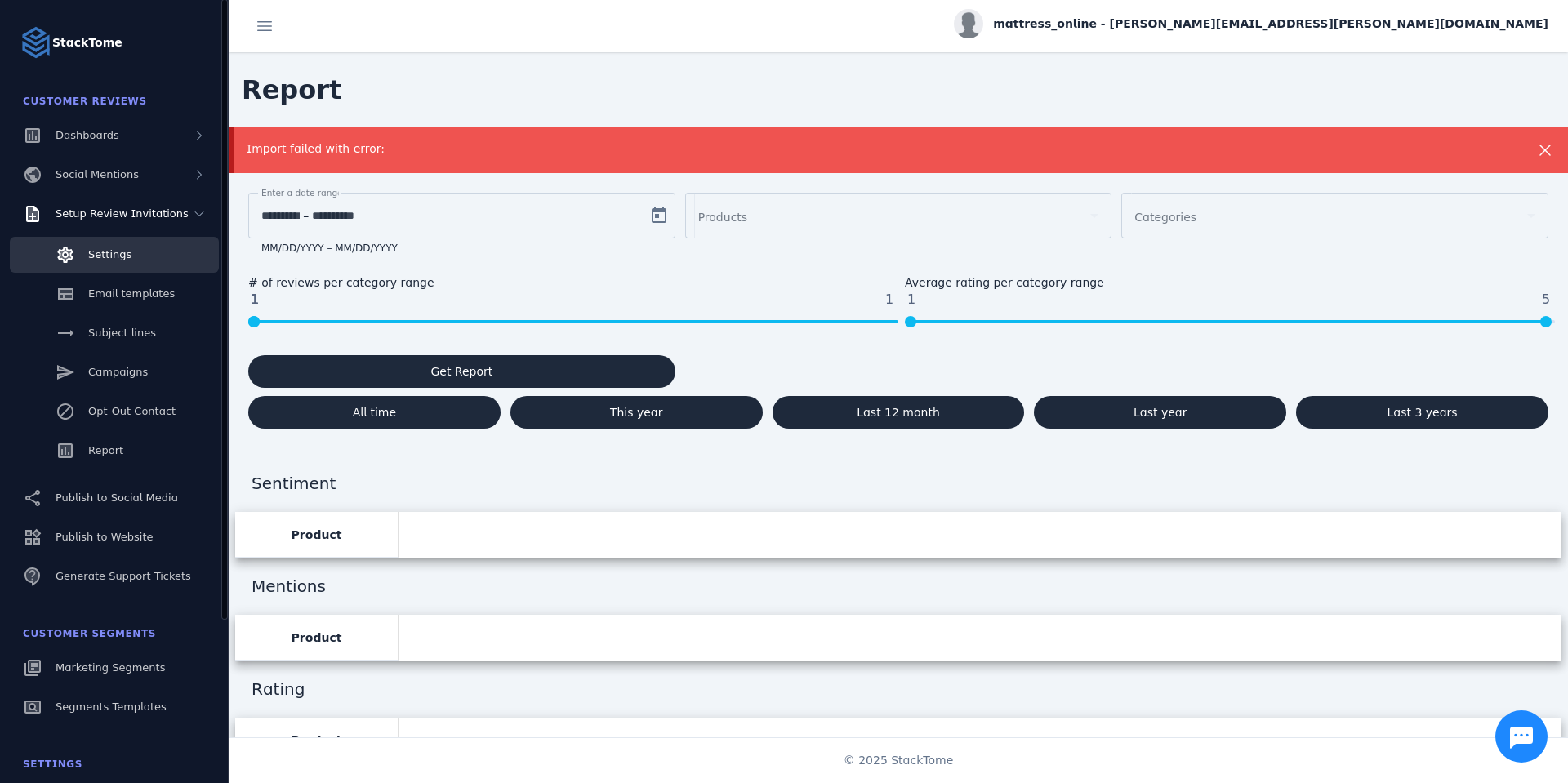
click at [116, 254] on span "Settings" at bounding box center [110, 254] width 43 height 12
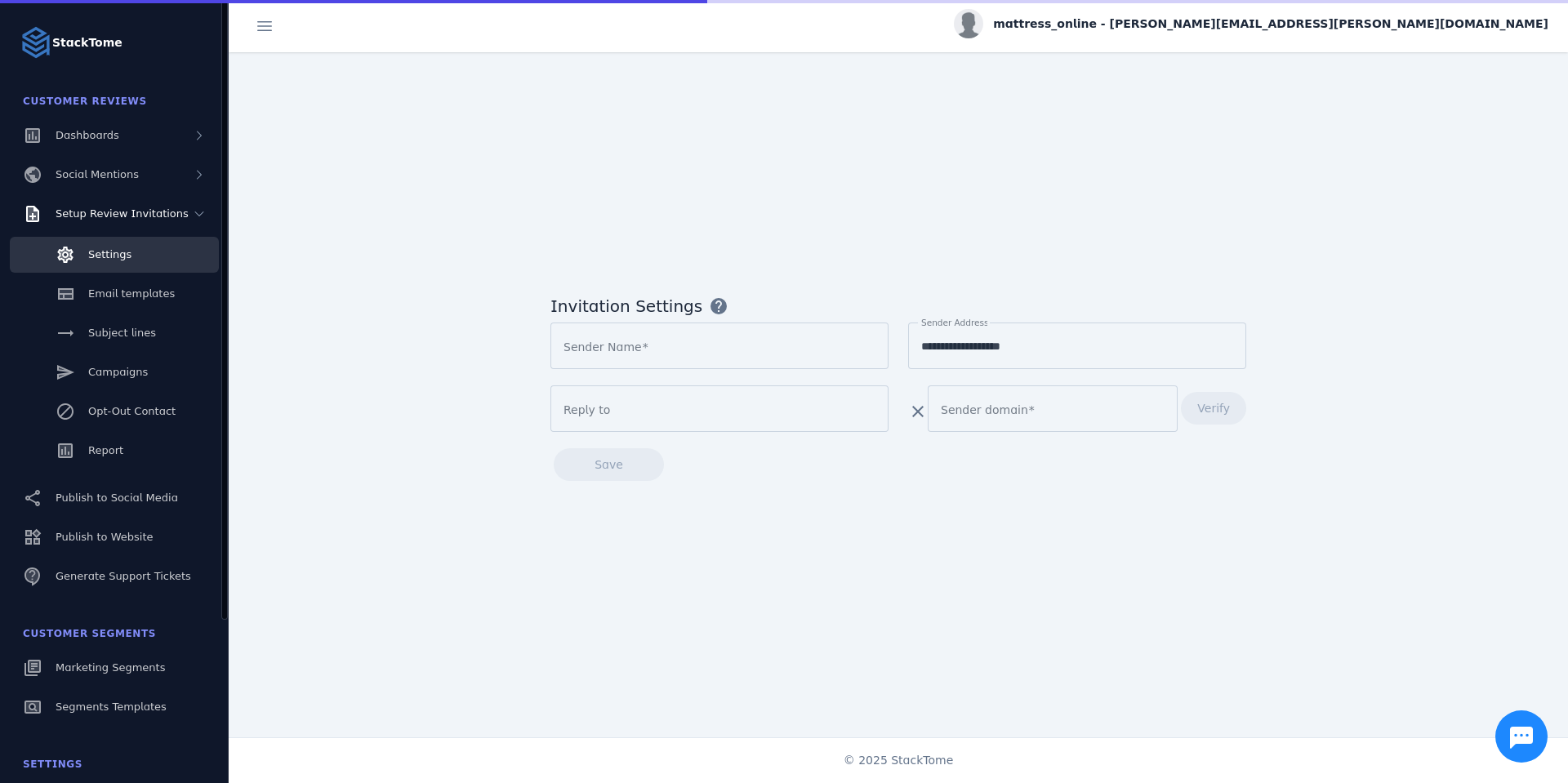
type input "**********"
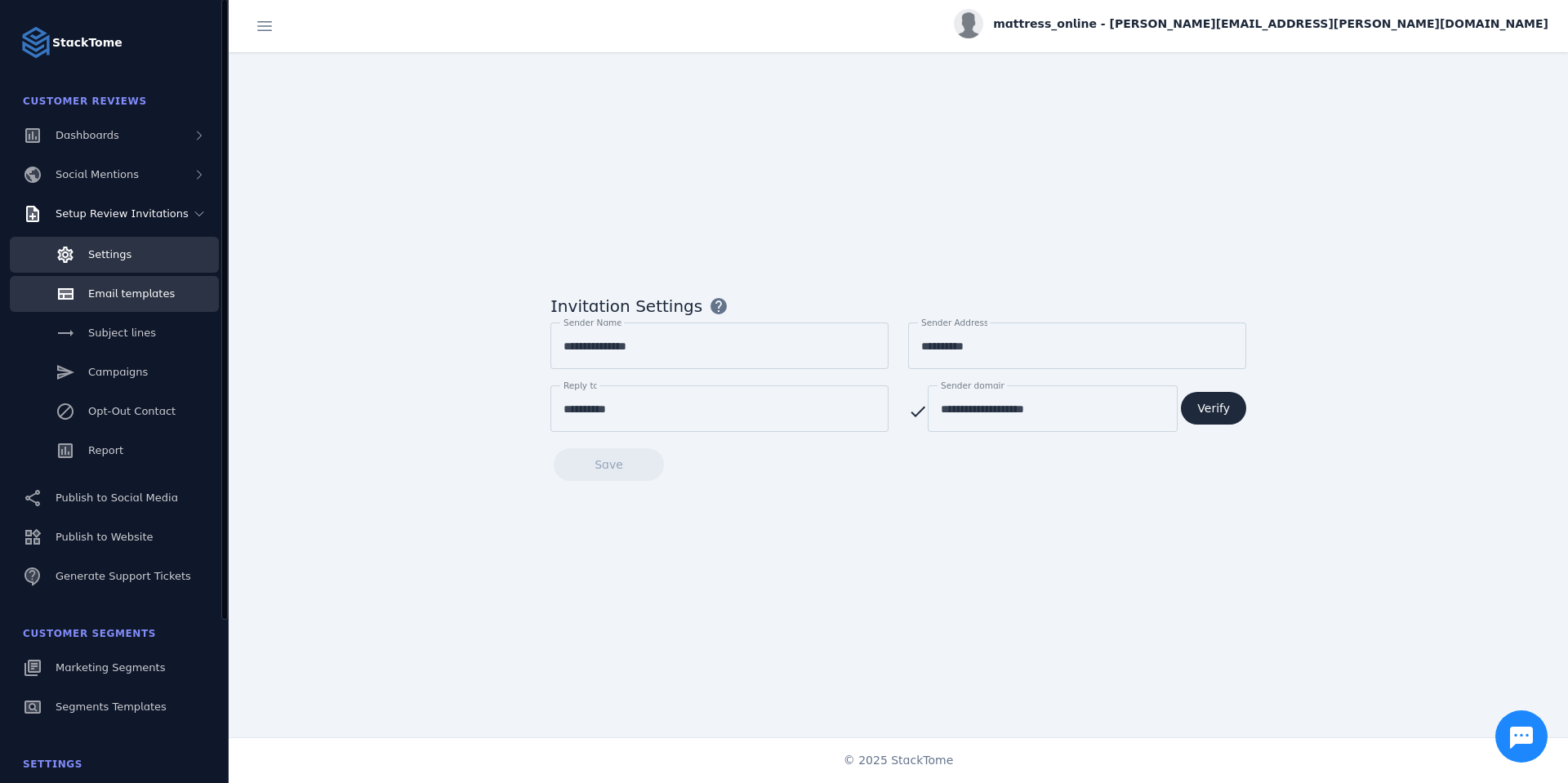
click at [94, 299] on span "Email templates" at bounding box center [131, 293] width 87 height 12
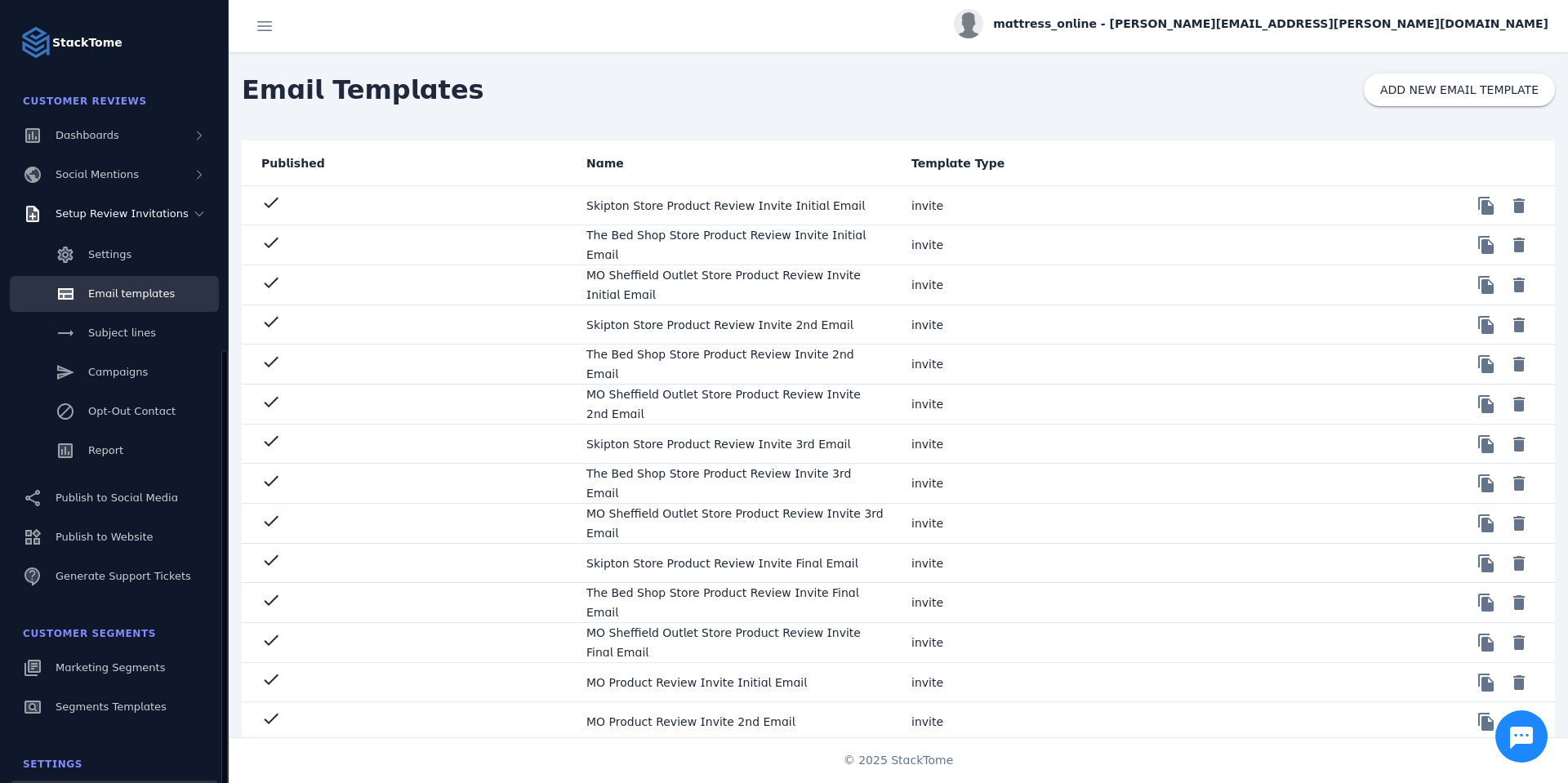
scroll to position [207, 0]
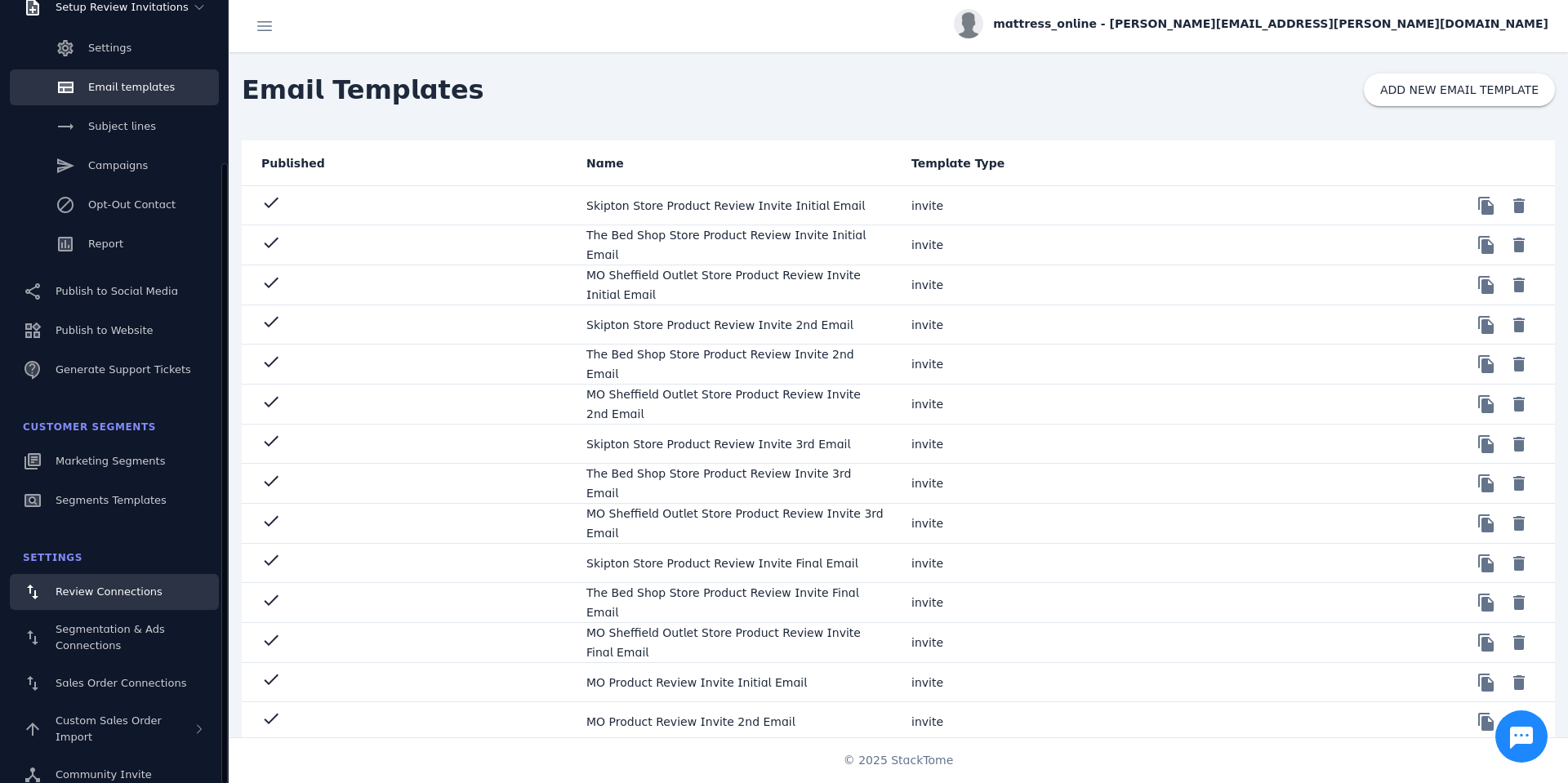
click at [84, 596] on span "Review Connections" at bounding box center [109, 591] width 107 height 12
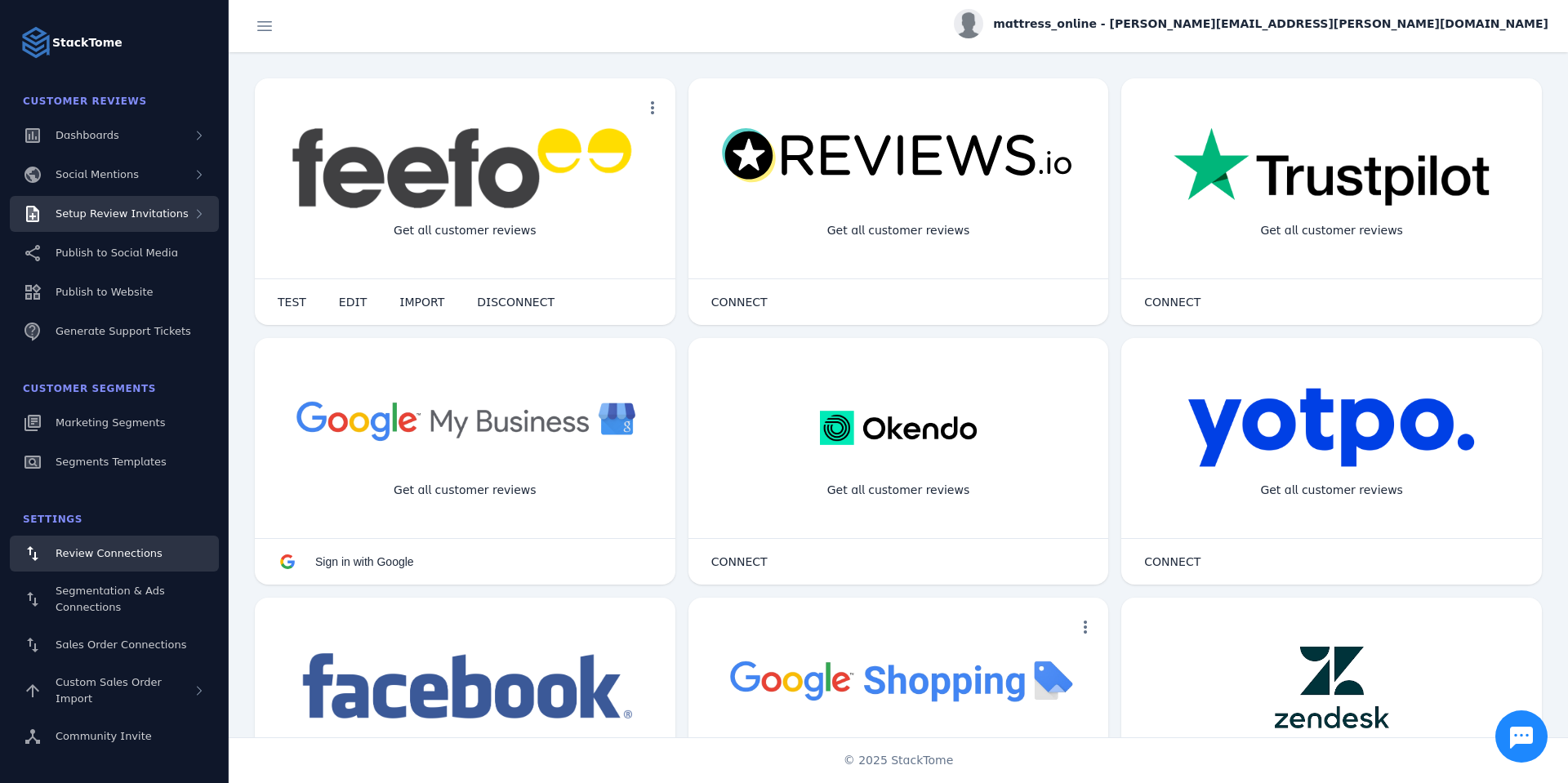
click at [100, 214] on span "Setup Review Invitations" at bounding box center [122, 213] width 133 height 12
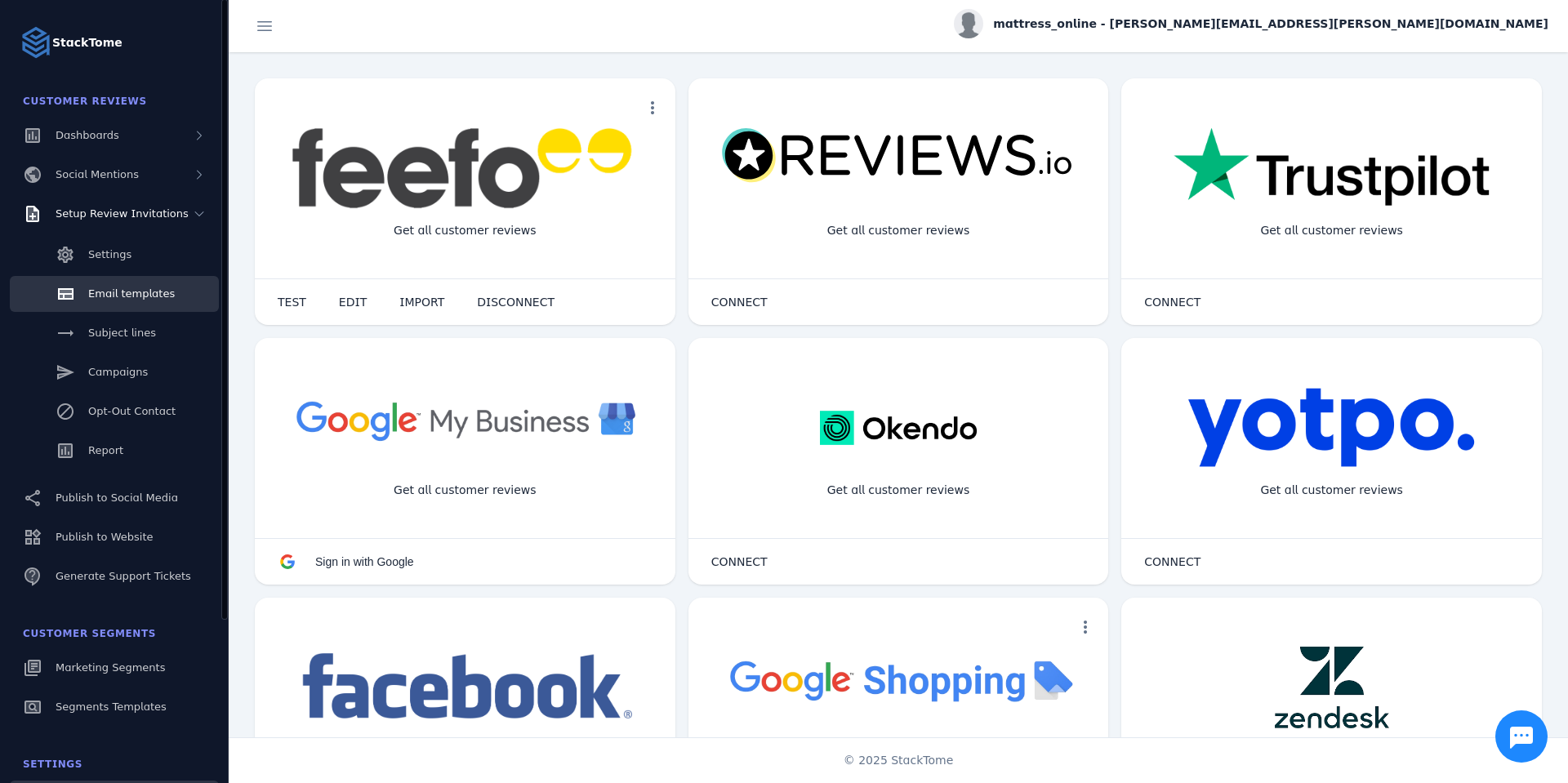
click at [103, 294] on span "Email templates" at bounding box center [131, 293] width 87 height 12
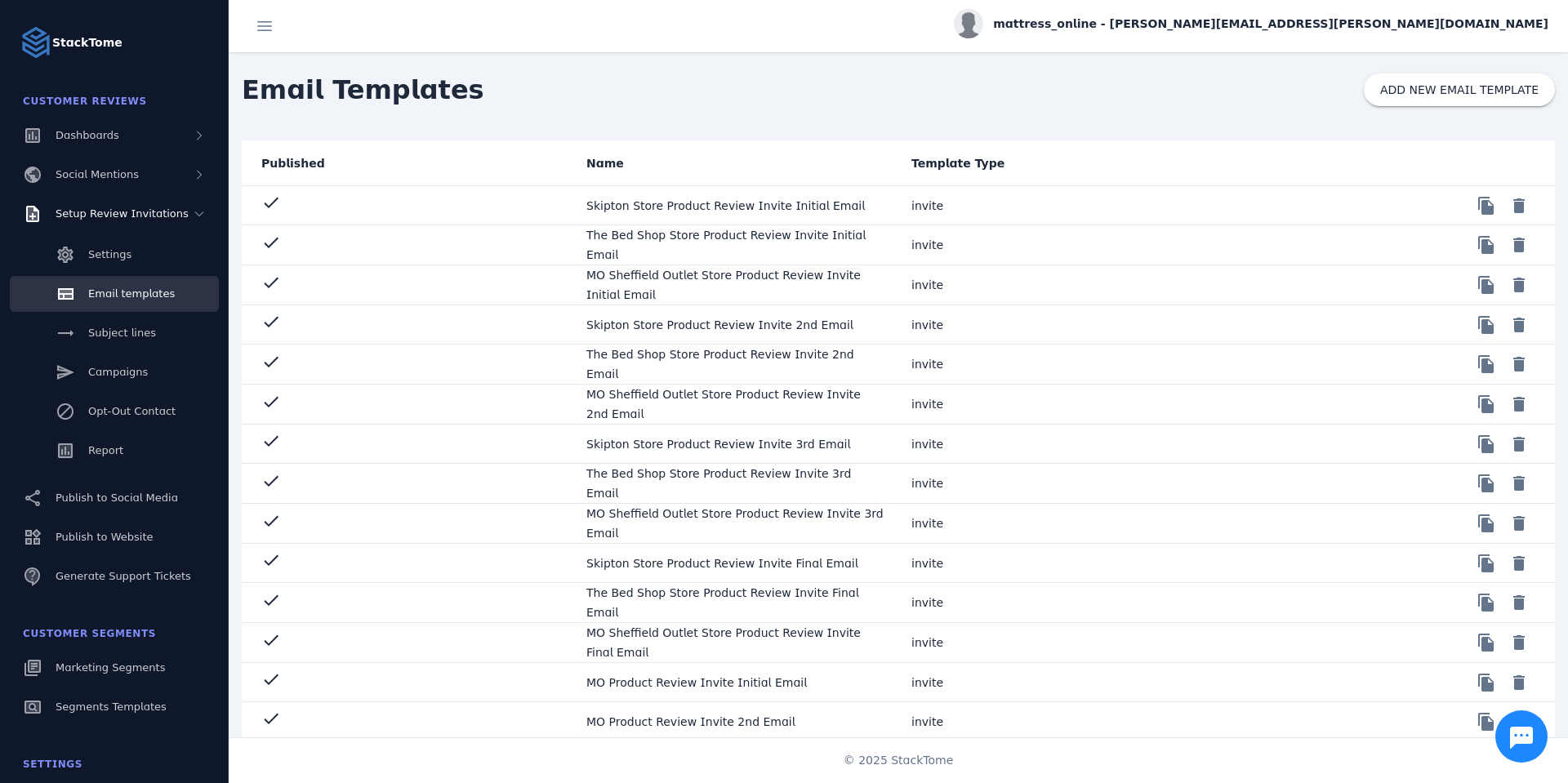
click at [653, 247] on mat-cell "The Bed Shop Store Product Review Invite Initial Email" at bounding box center [736, 245] width 325 height 40
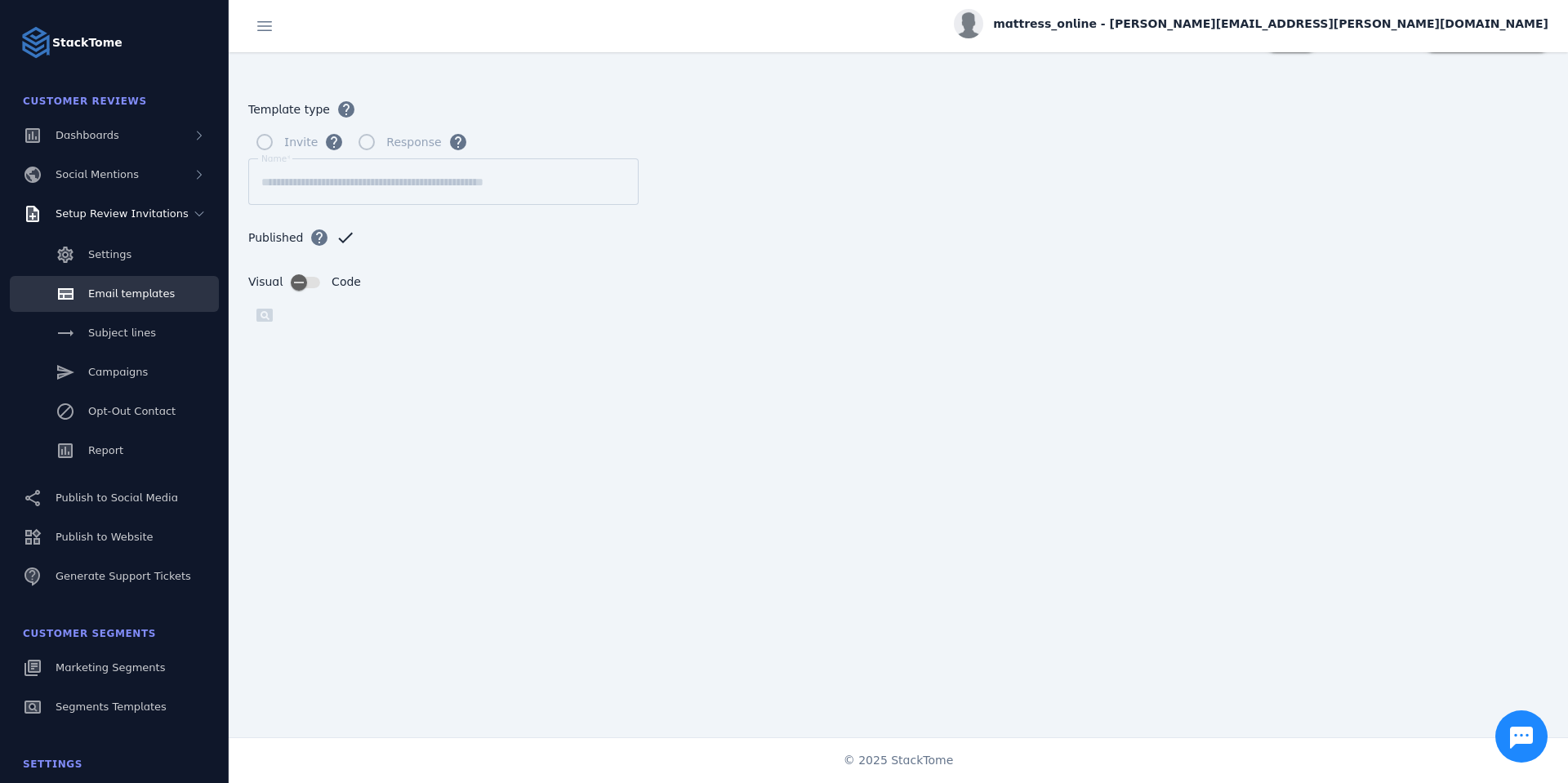
scroll to position [62, 0]
click at [119, 298] on span "Email templates" at bounding box center [131, 293] width 87 height 12
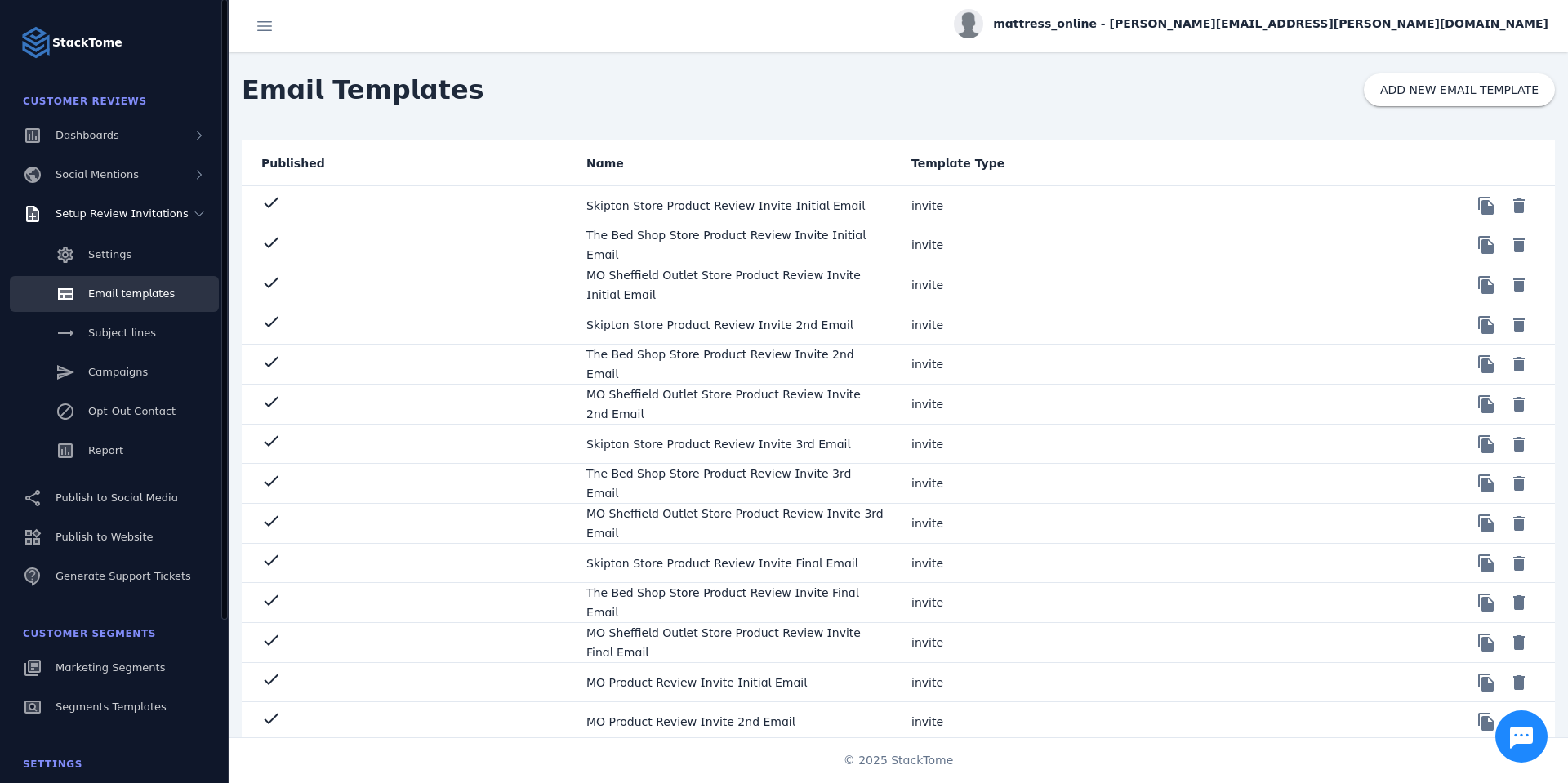
scroll to position [207, 0]
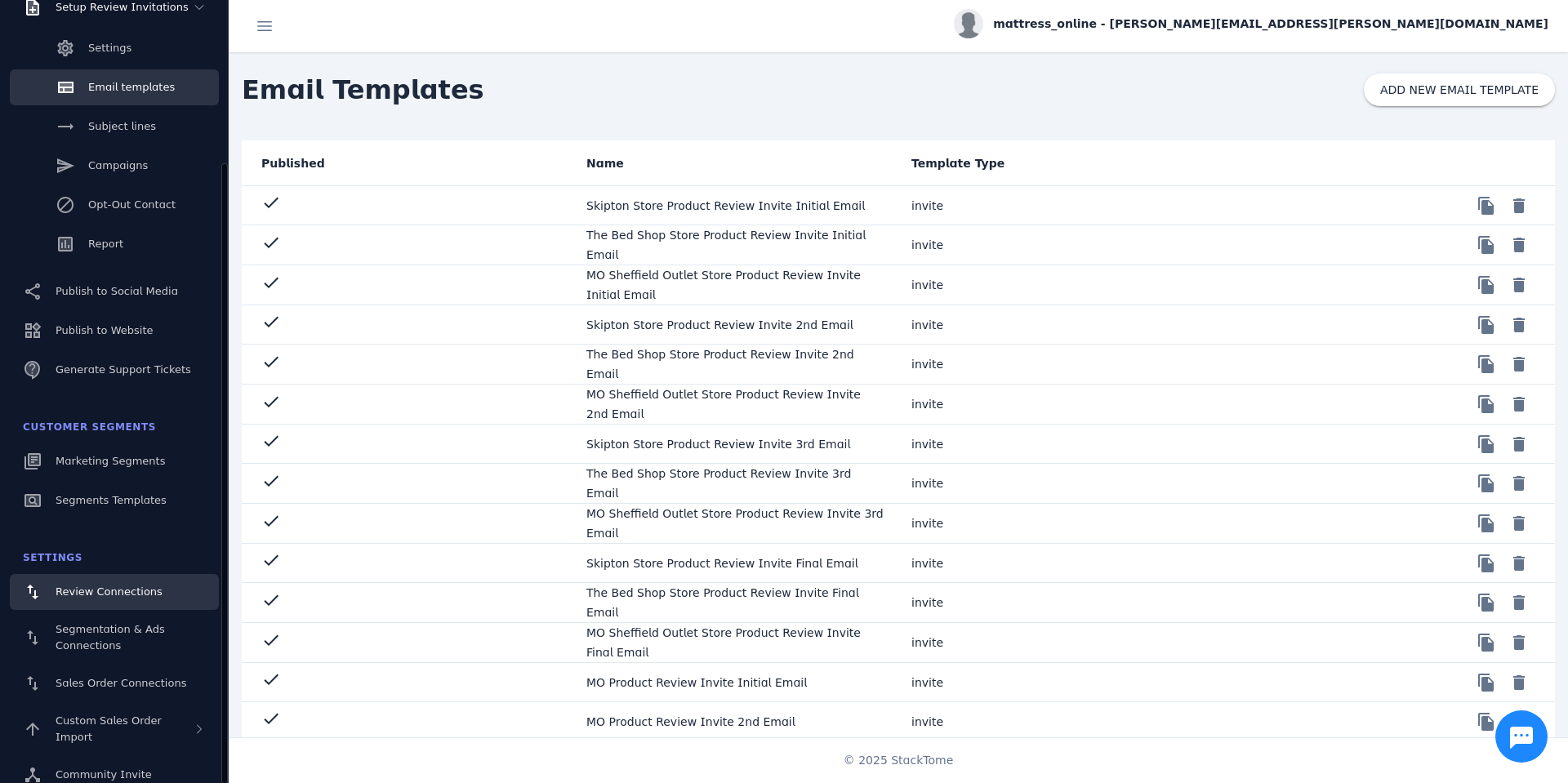
click at [113, 592] on span "Review Connections" at bounding box center [109, 591] width 107 height 12
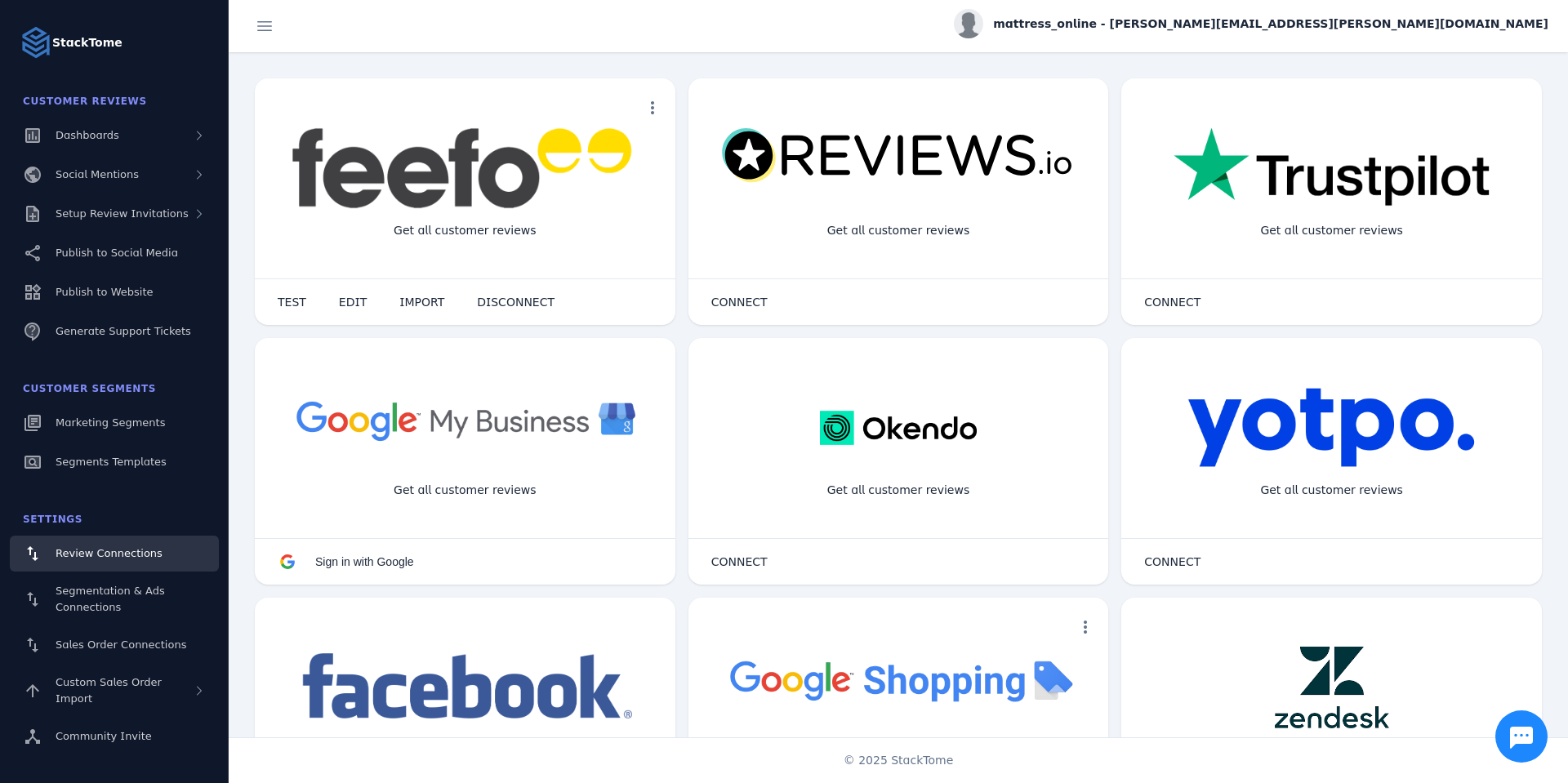
scroll to position [490, 0]
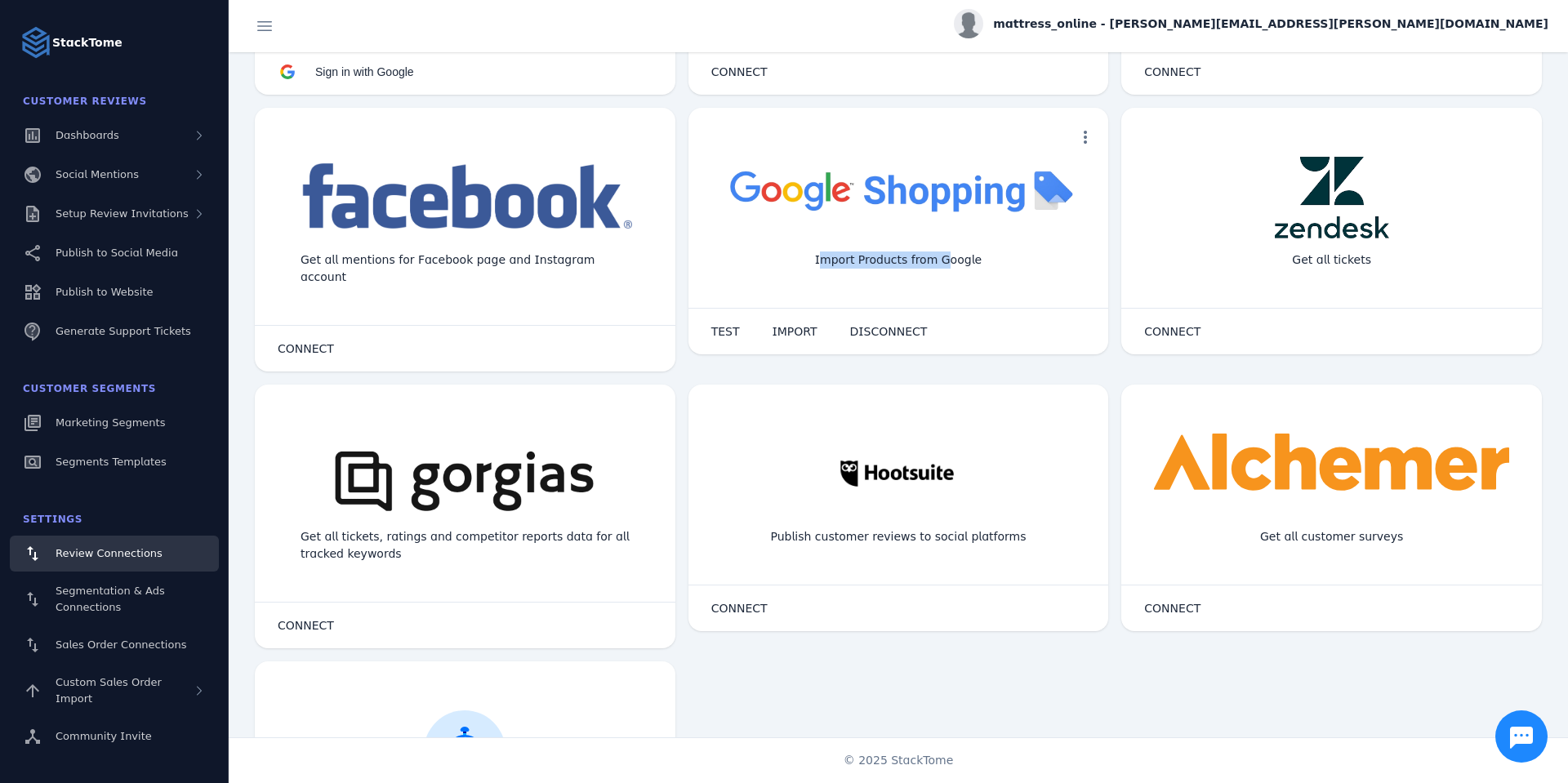
drag, startPoint x: 821, startPoint y: 257, endPoint x: 943, endPoint y: 257, distance: 122.0
click at [943, 257] on div "Import Products from Google" at bounding box center [898, 260] width 193 height 43
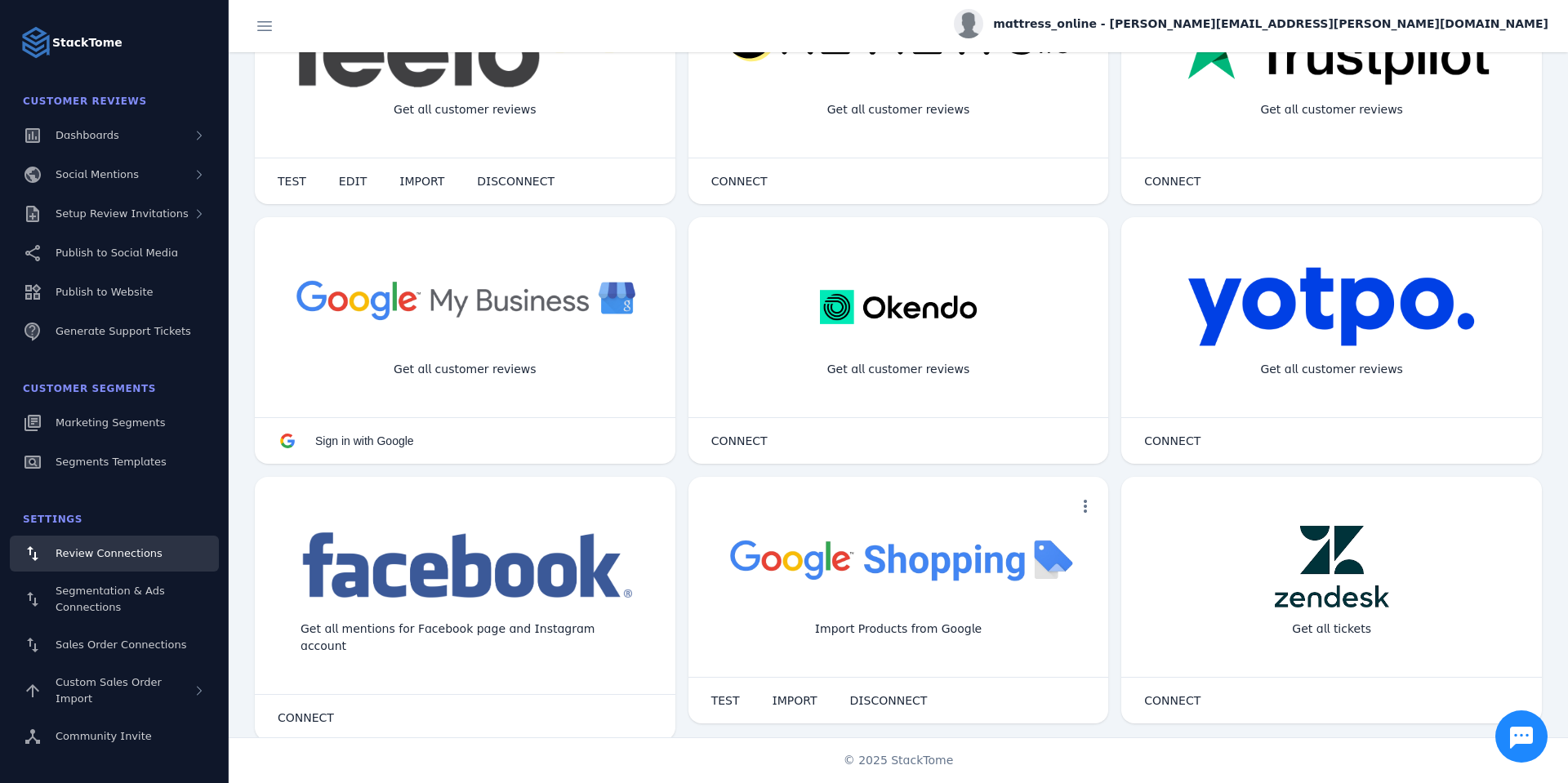
scroll to position [98, 0]
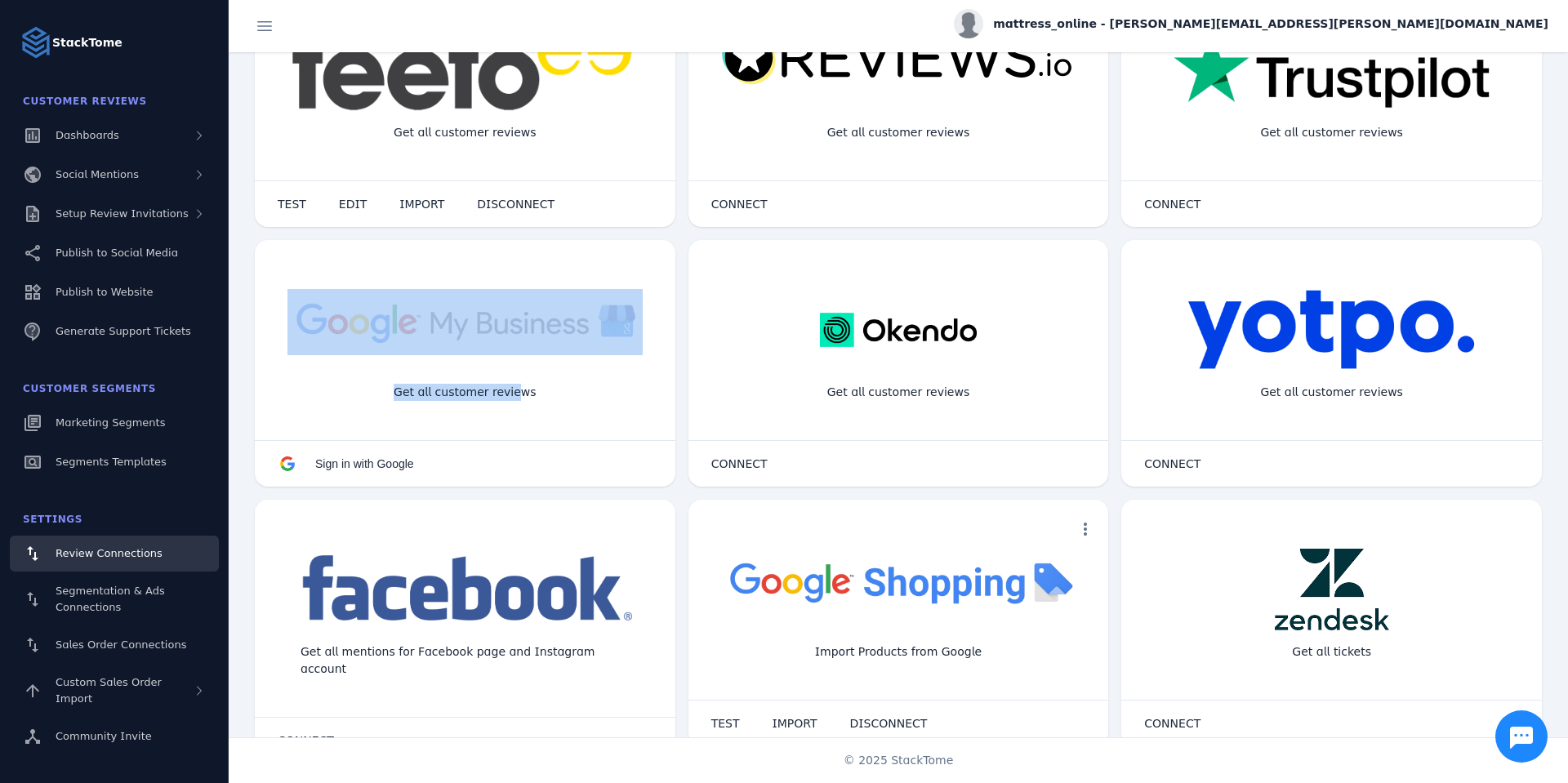
drag, startPoint x: 513, startPoint y: 395, endPoint x: 329, endPoint y: 331, distance: 194.8
click at [329, 331] on div "Get all customer reviews" at bounding box center [464, 361] width 420 height 158
click at [267, 358] on div "Get all customer reviews" at bounding box center [464, 361] width 420 height 158
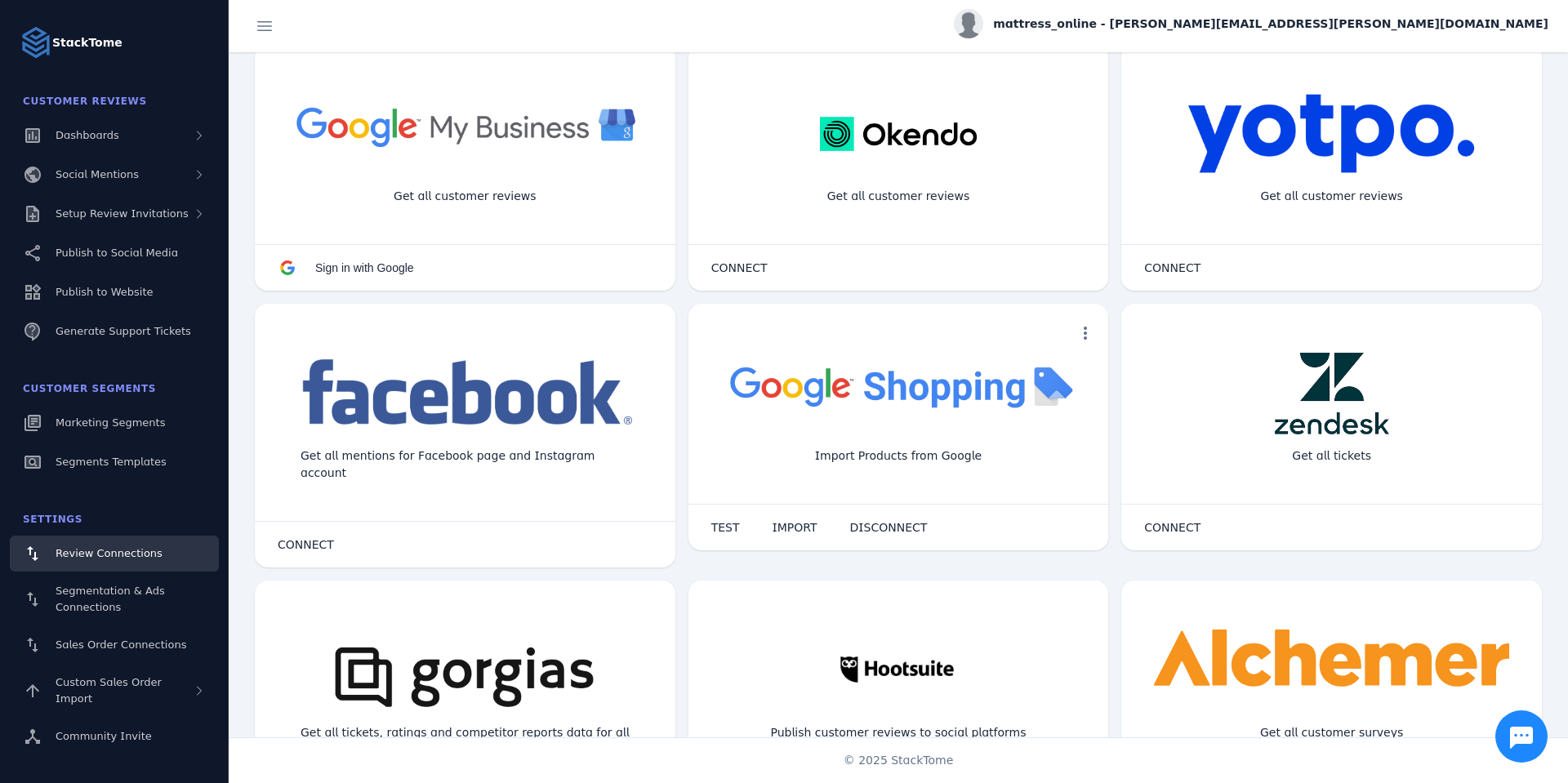
scroll to position [0, 0]
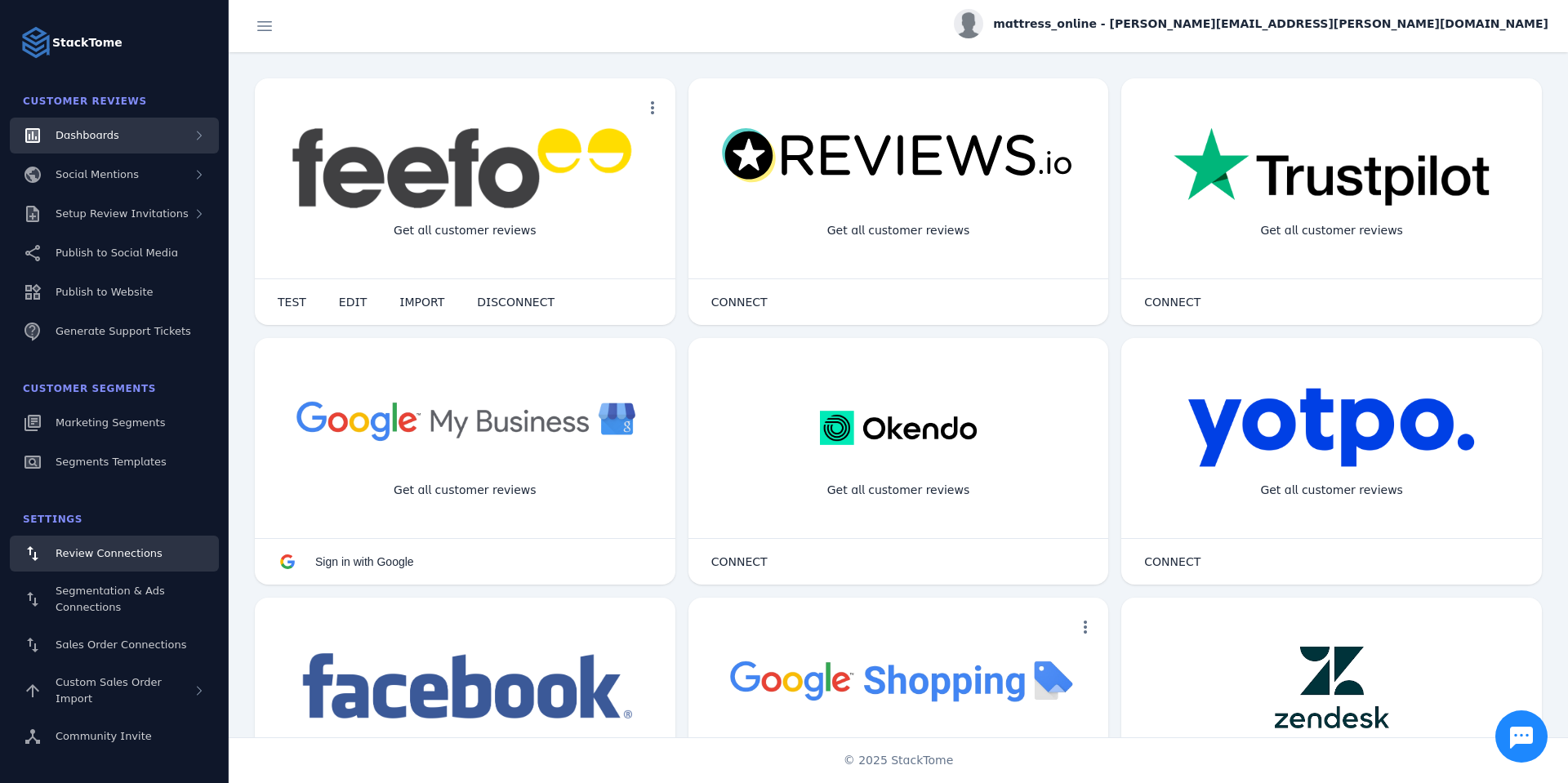
click at [115, 133] on div "Dashboards" at bounding box center [115, 135] width 209 height 36
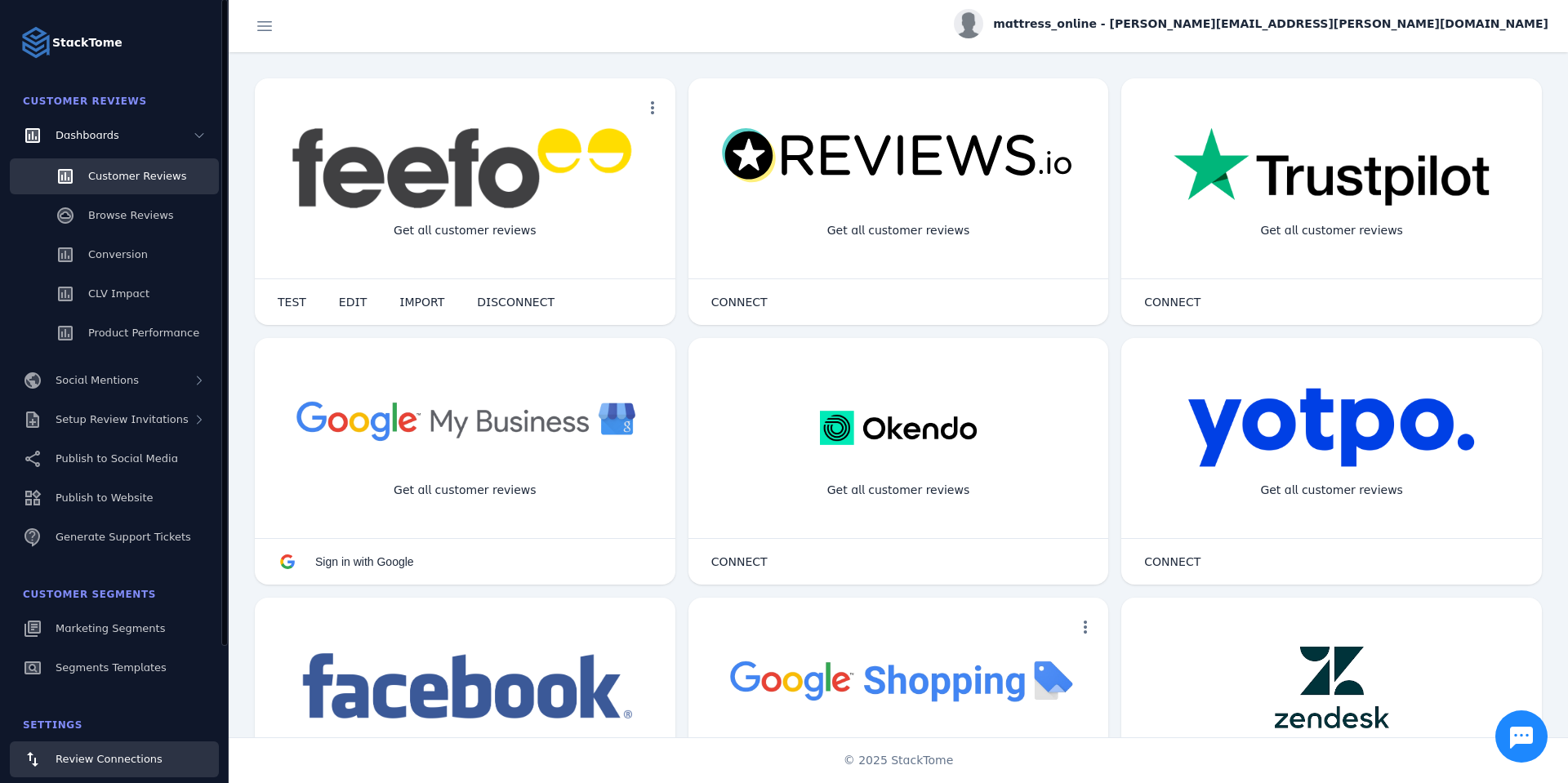
click at [119, 175] on span "Customer Reviews" at bounding box center [137, 175] width 98 height 12
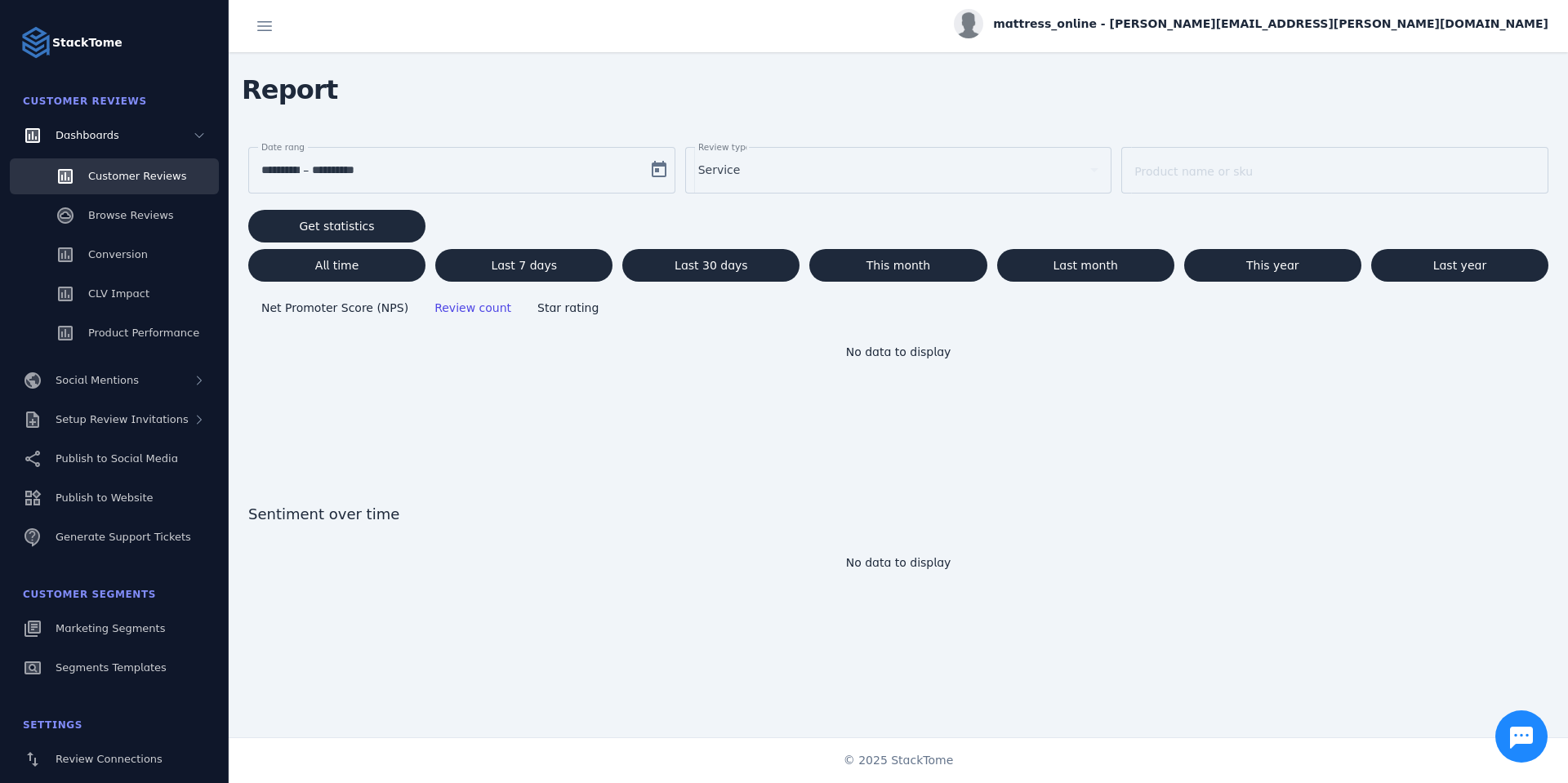
click at [783, 173] on div "Service" at bounding box center [891, 170] width 386 height 20
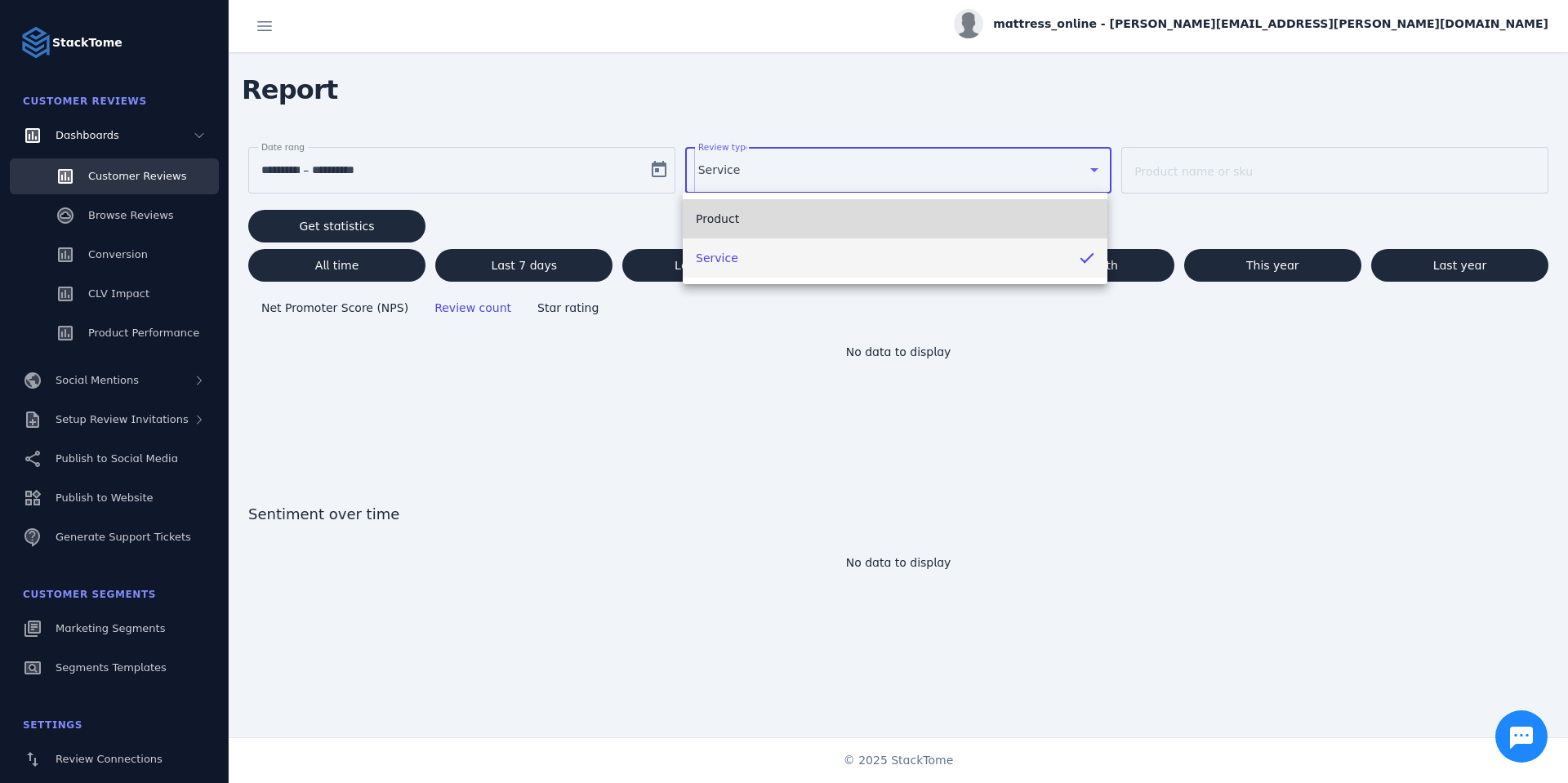
click at [733, 218] on span "Product" at bounding box center [718, 218] width 43 height 20
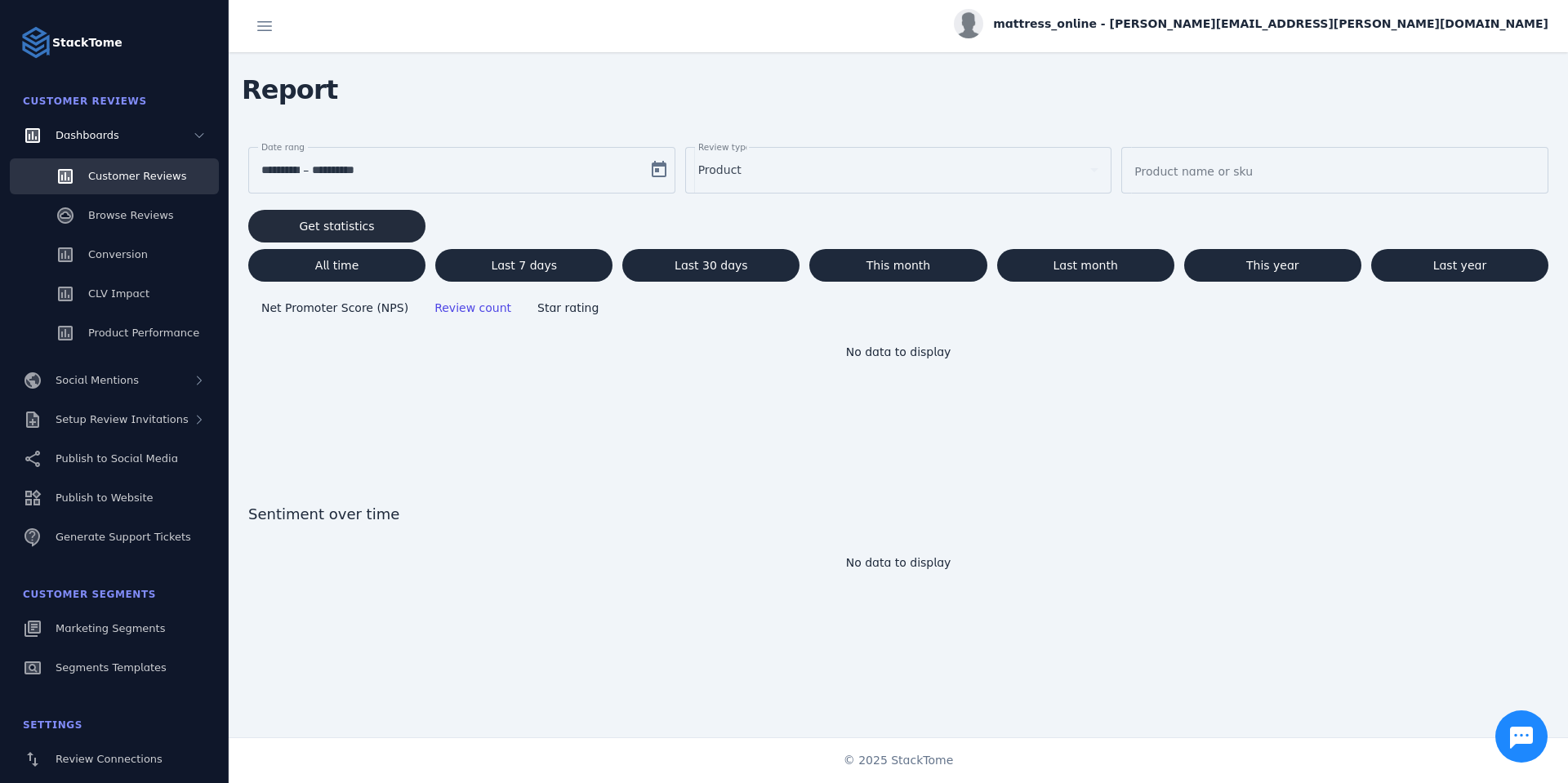
click at [373, 218] on span at bounding box center [337, 227] width 177 height 39
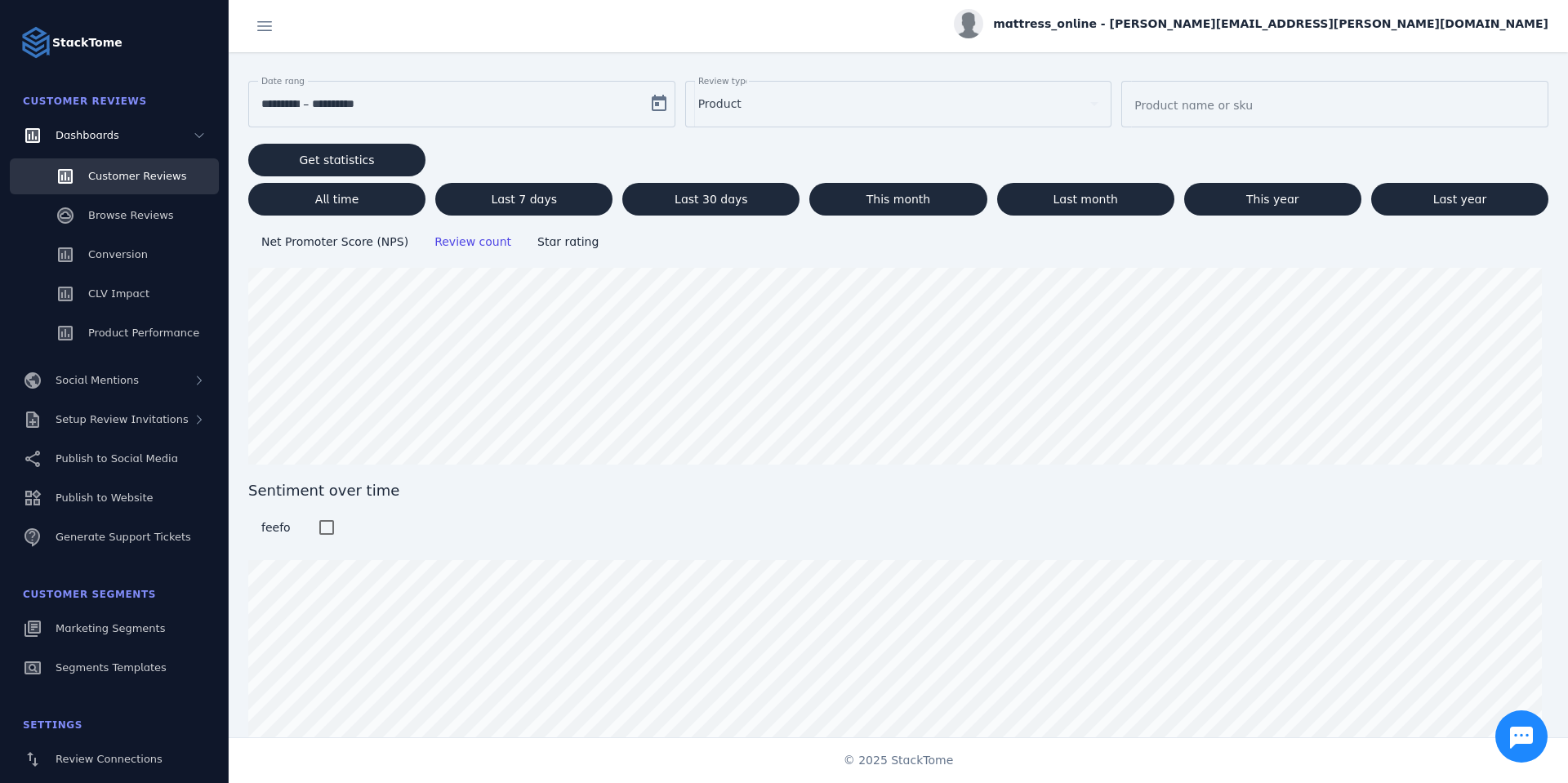
scroll to position [85, 0]
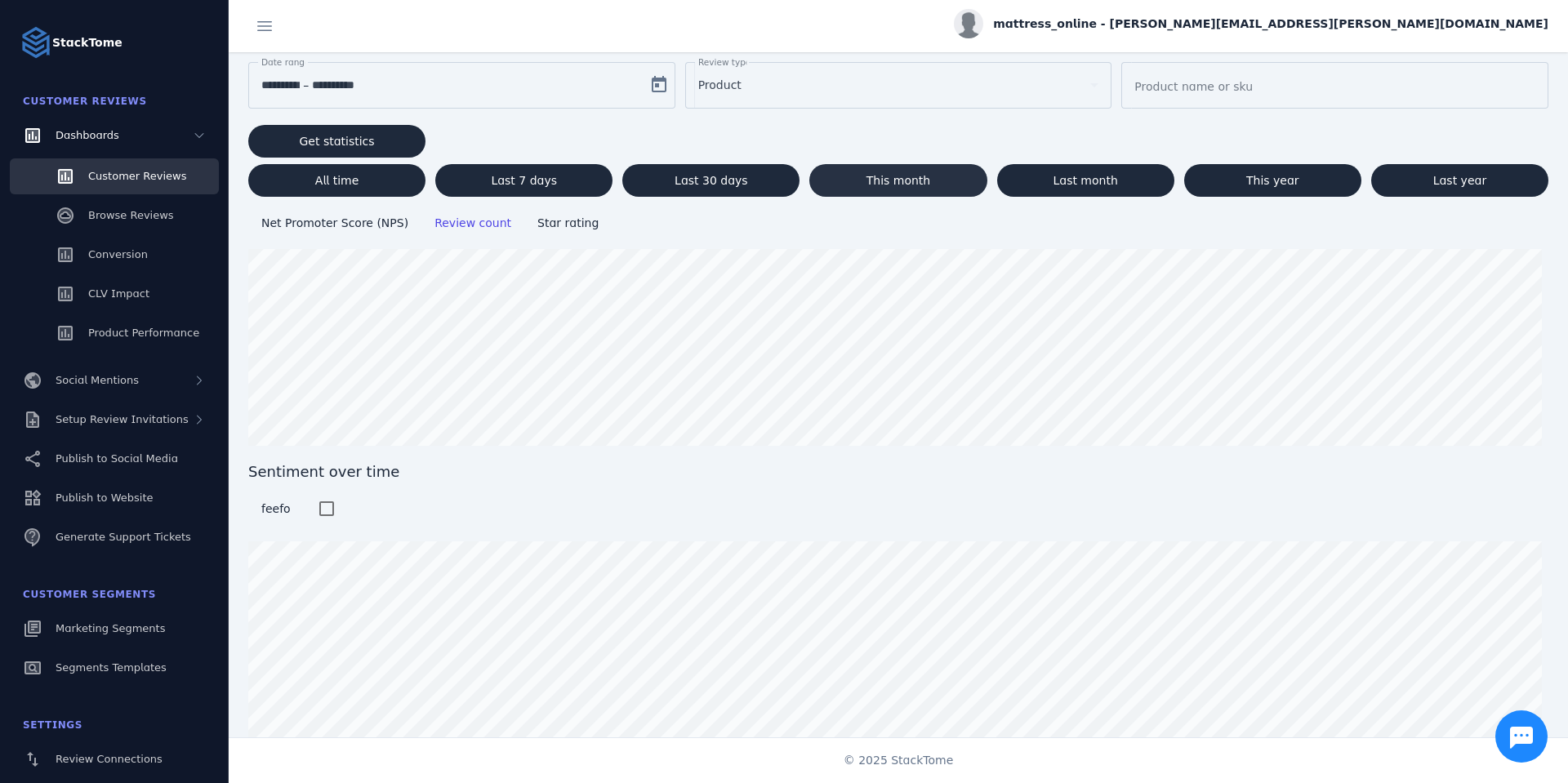
click at [891, 181] on span "This month" at bounding box center [899, 181] width 64 height 11
type input "**********"
click at [349, 221] on span "Net Promoter Score (NPS)" at bounding box center [335, 223] width 147 height 13
